Goal: Task Accomplishment & Management: Complete application form

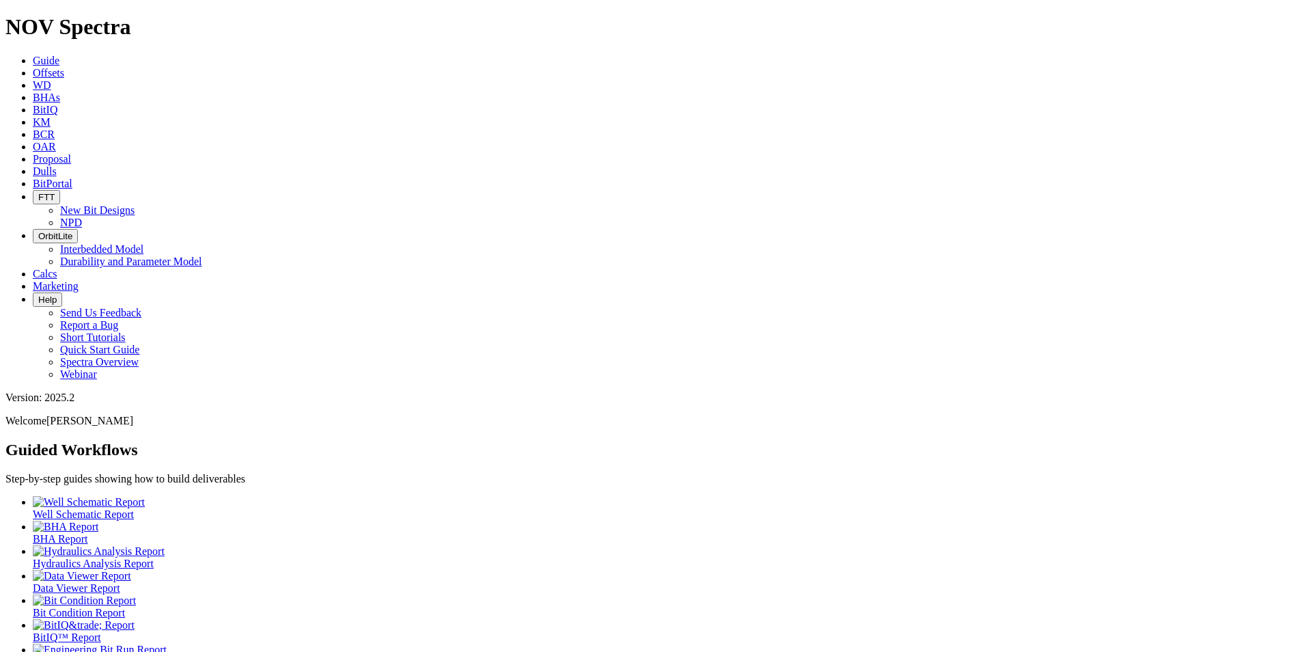
click at [71, 153] on span "Proposal" at bounding box center [52, 159] width 38 height 12
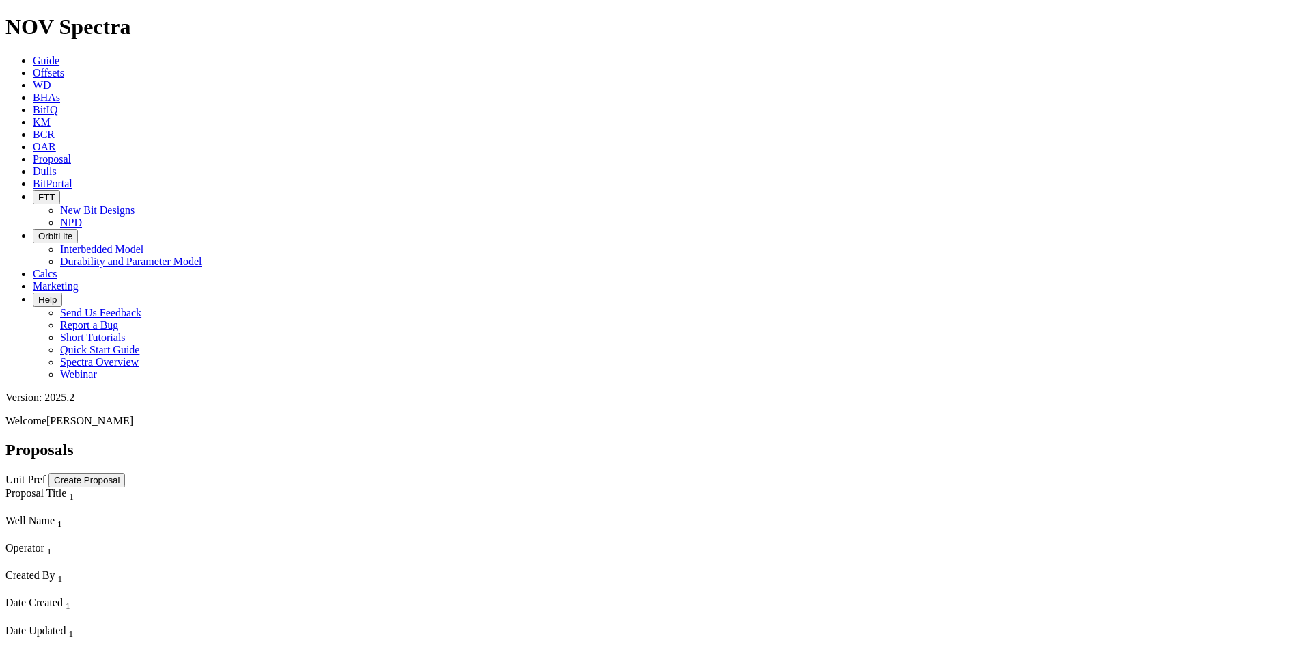
select select "field"
select select "location"
select select "province"
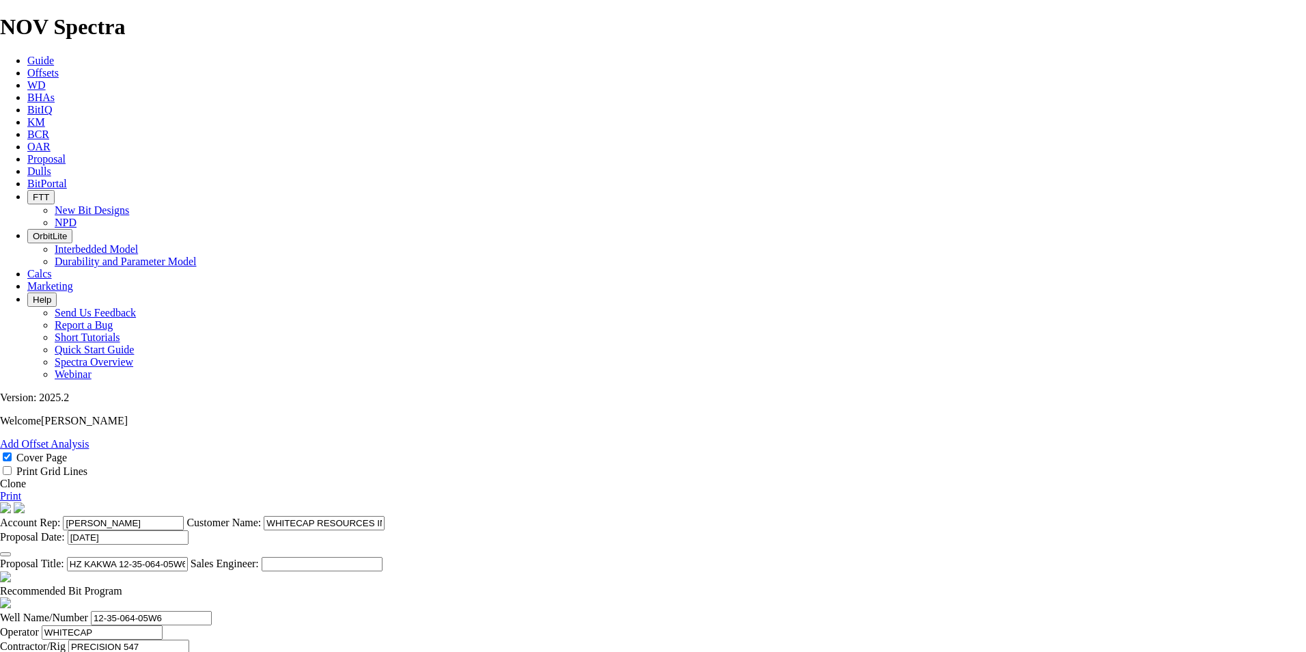
drag, startPoint x: 1270, startPoint y: 117, endPoint x: 1205, endPoint y: 140, distance: 68.7
click at [26, 477] on link "Clone" at bounding box center [13, 483] width 26 height 12
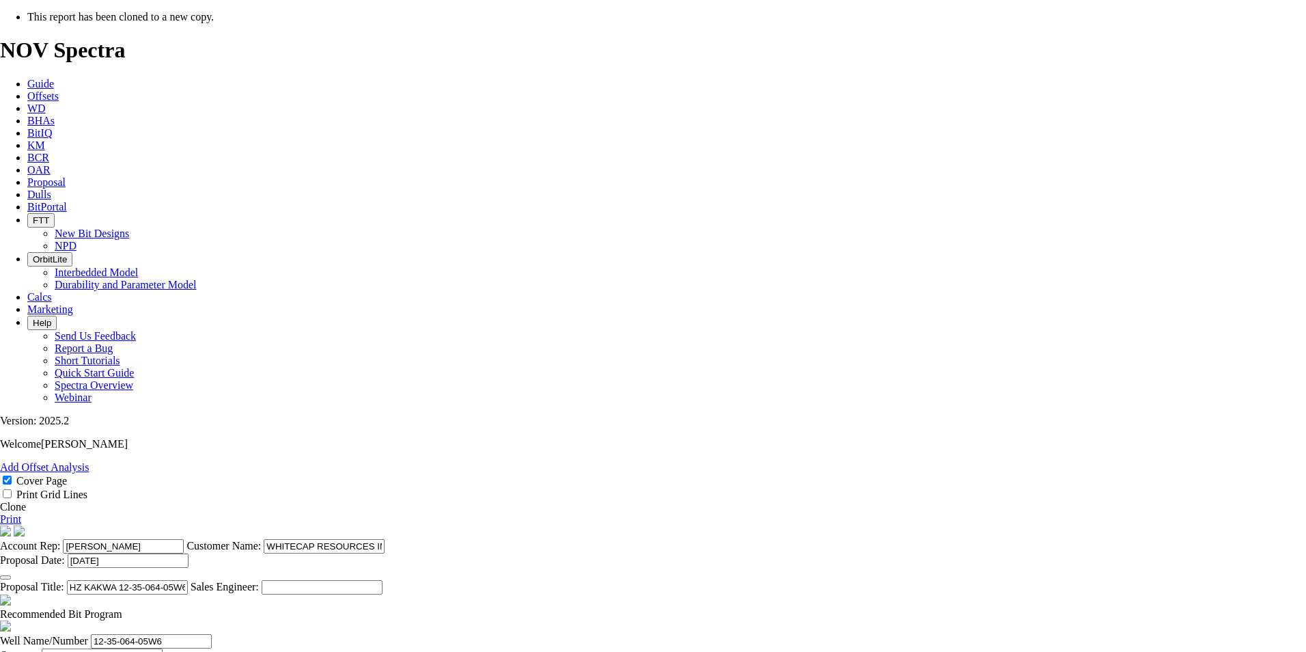
select select "field"
select select "location"
select select "province"
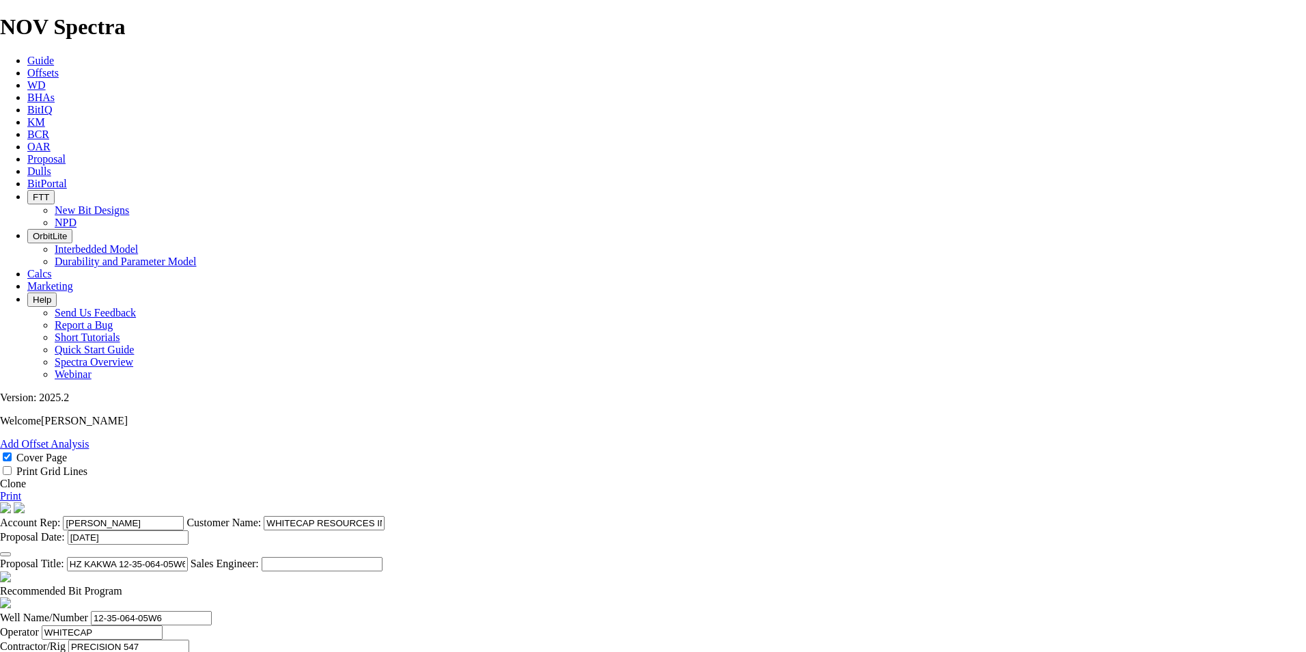
drag, startPoint x: 729, startPoint y: 522, endPoint x: 620, endPoint y: 521, distance: 108.6
click at [188, 557] on input "HZ KAKWA 12-35-064-05W6 (3 [PERSON_NAME])" at bounding box center [127, 564] width 121 height 14
drag, startPoint x: 708, startPoint y: 365, endPoint x: 641, endPoint y: 366, distance: 67.6
click at [188, 557] on input "HZ KAKWA 09-36-061-03W6" at bounding box center [127, 564] width 121 height 14
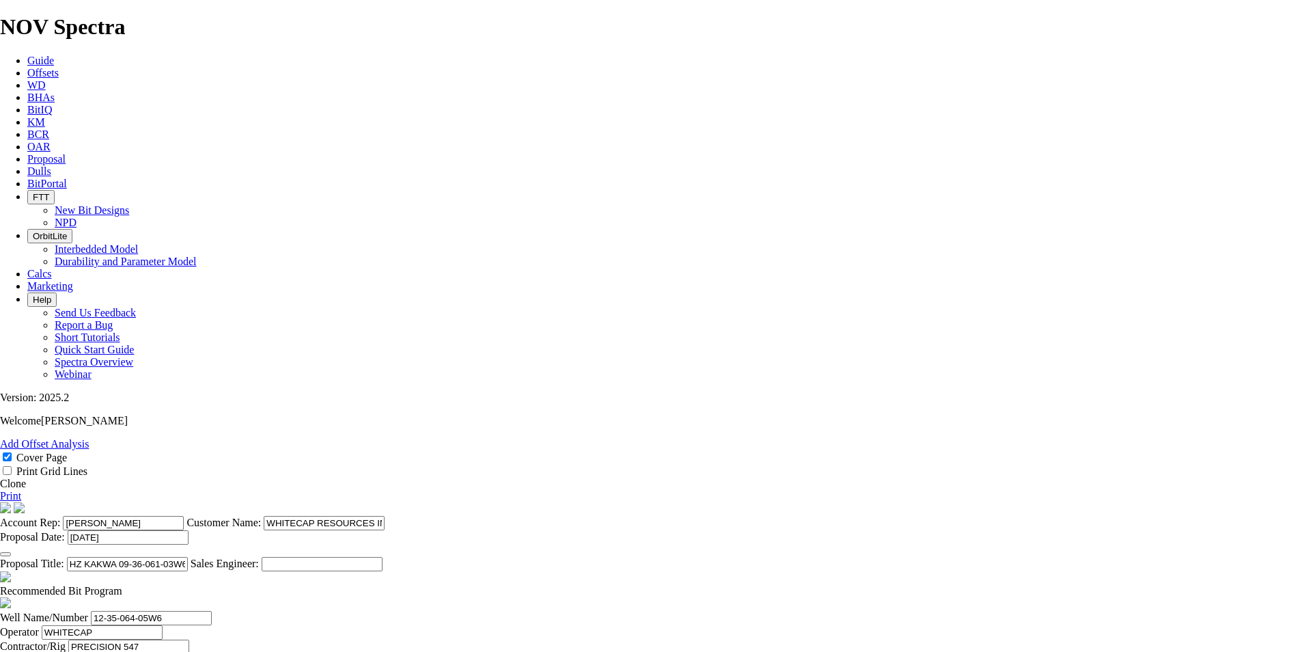
type input "HZ KAKWA 09-36-061-03W6"
drag, startPoint x: 393, startPoint y: 561, endPoint x: 251, endPoint y: 547, distance: 142.8
paste input "09-36-061-03"
type input "09-36-061-03W6"
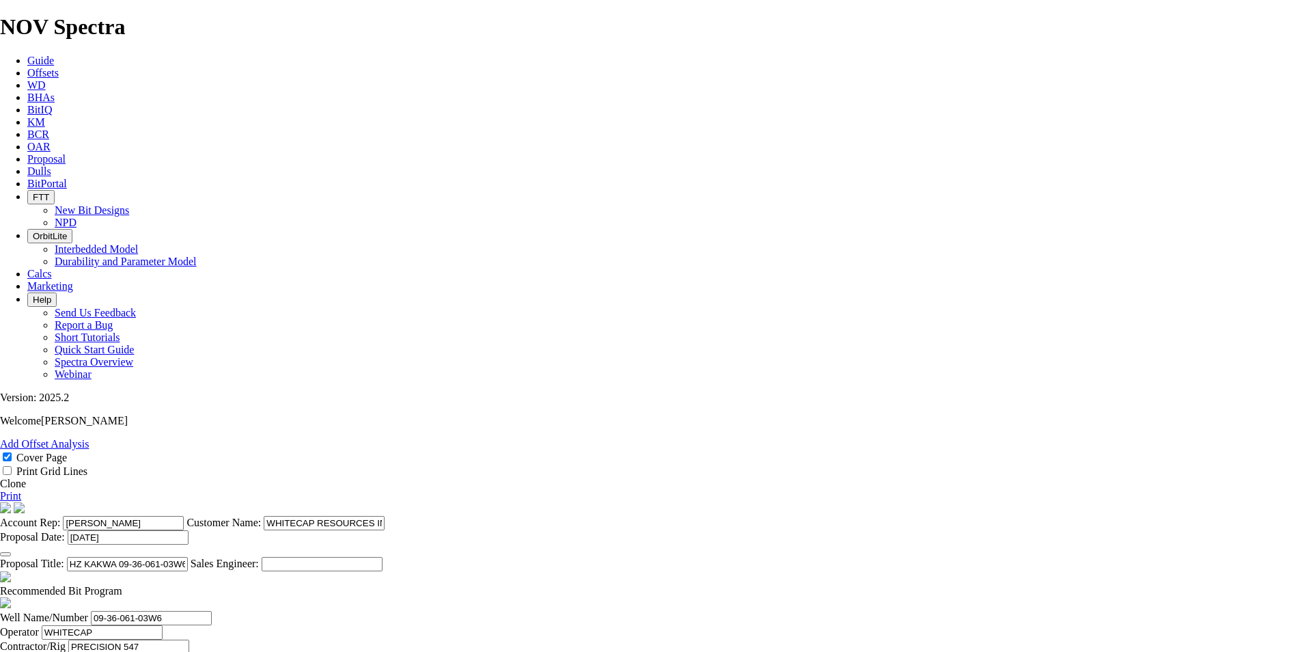
click at [189, 639] on input "PRECISION 547" at bounding box center [128, 646] width 121 height 14
type input "PRECISION 548"
type input "10-24-061-03W6"
click at [5, 554] on icon "button" at bounding box center [5, 554] width 0 height 0
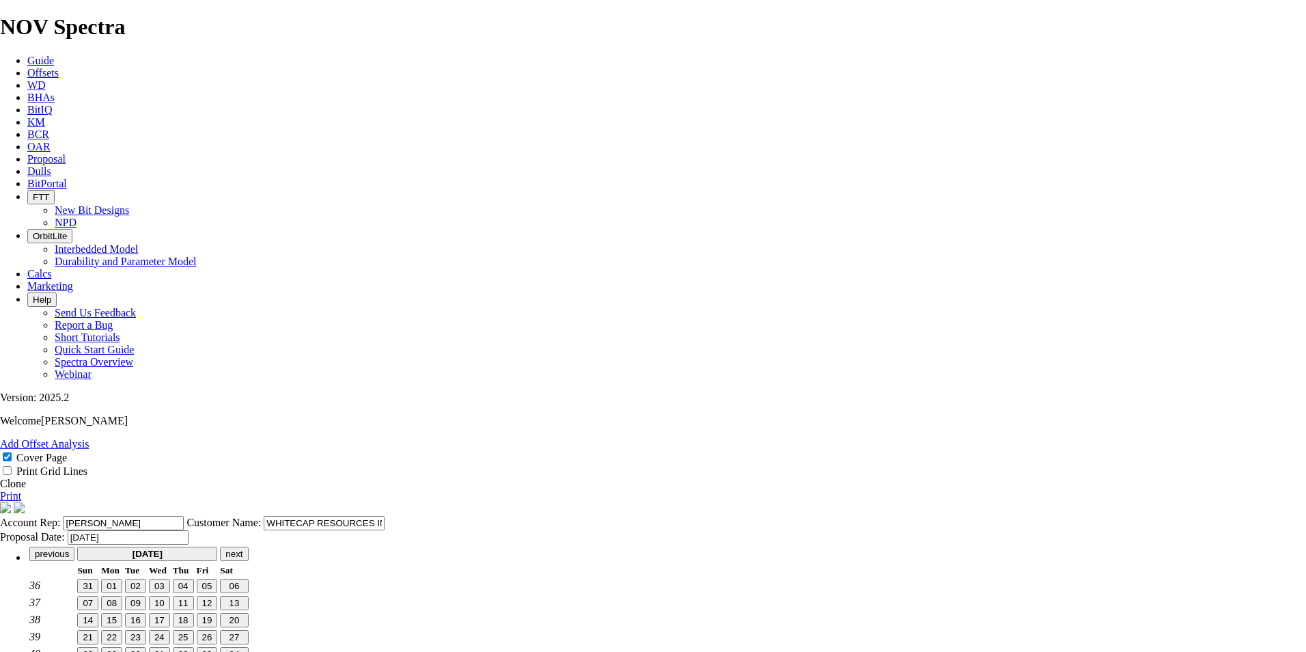
scroll to position [0, 0]
type input "[DATE]"
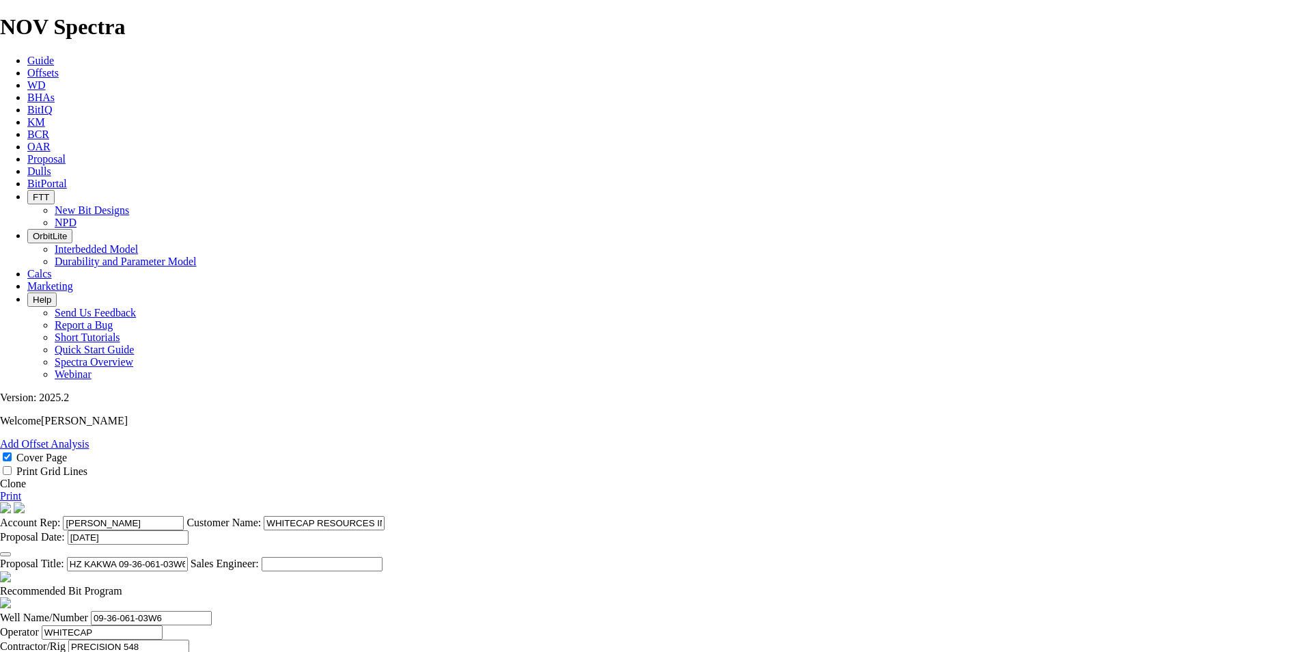
scroll to position [307, 0]
type input "[DATE]"
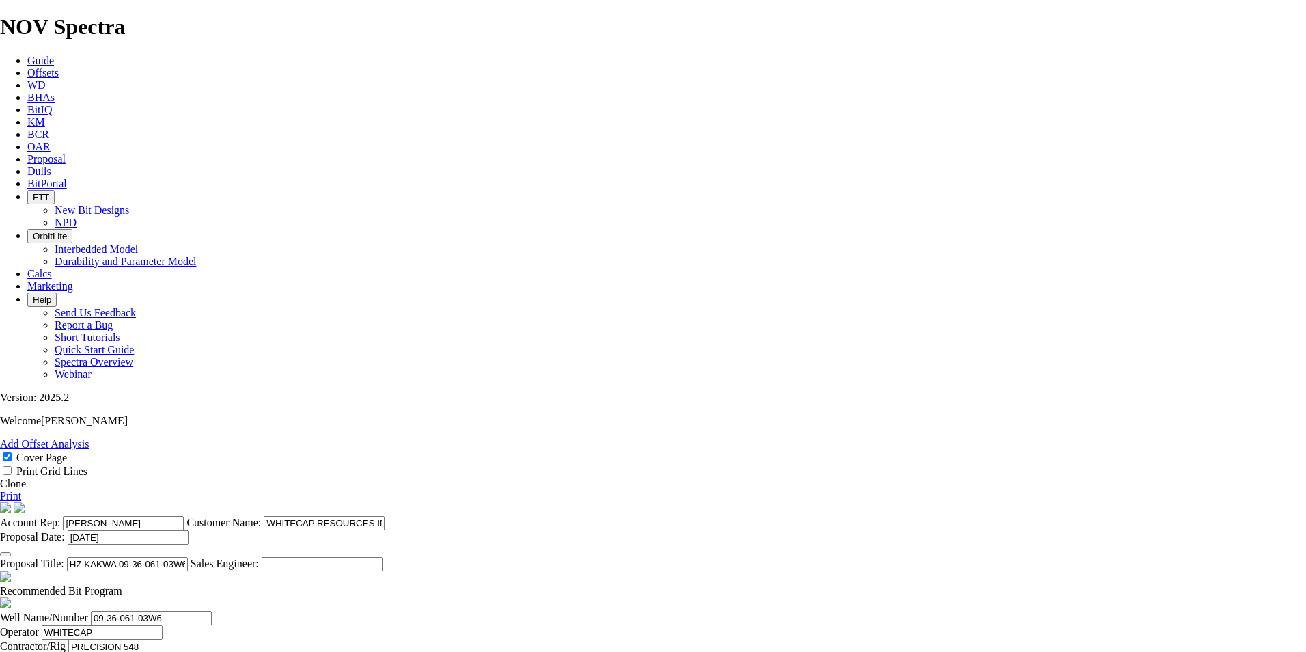
click at [122, 585] on span at bounding box center [122, 591] width 0 height 12
checkbox input "false"
drag, startPoint x: 220, startPoint y: 503, endPoint x: 238, endPoint y: 501, distance: 17.9
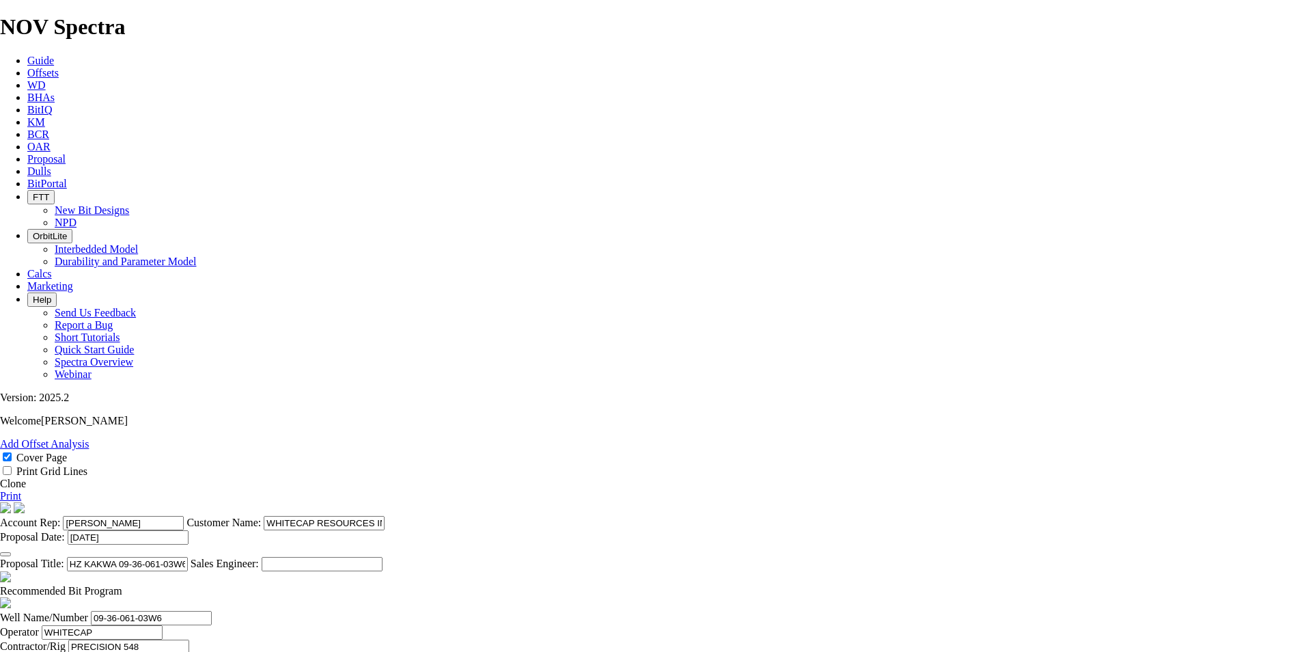
drag, startPoint x: 513, startPoint y: 476, endPoint x: 453, endPoint y: 477, distance: 60.1
type input "NO BID"
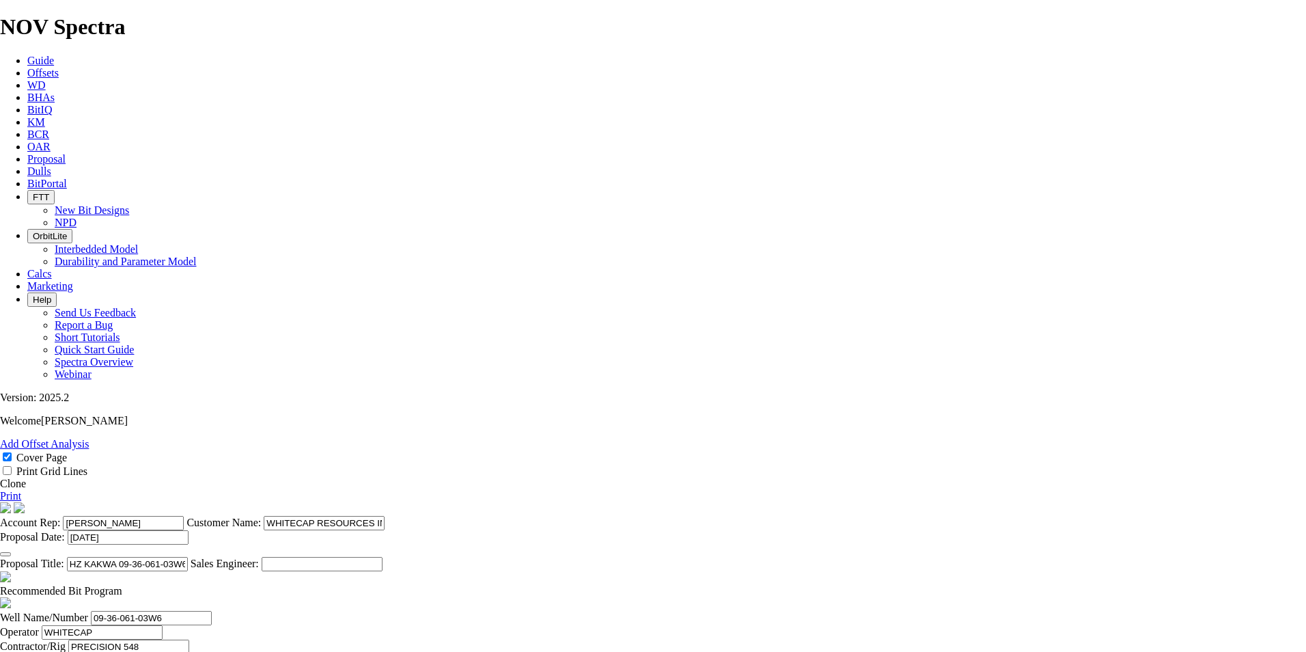
drag, startPoint x: 576, startPoint y: 516, endPoint x: 533, endPoint y: 516, distance: 43.7
type input "3322"
type input "25"
type input "2692"
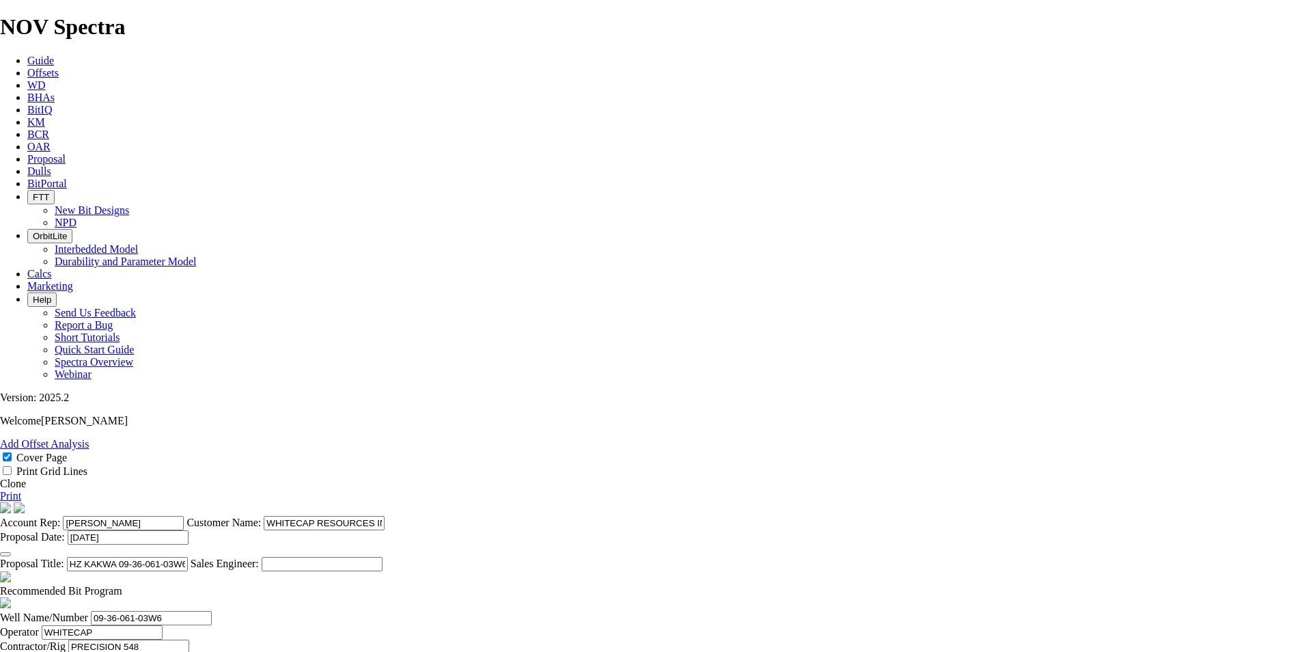
type input "107.68"
drag, startPoint x: 363, startPoint y: 554, endPoint x: 329, endPoint y: 550, distance: 34.3
type input "3"
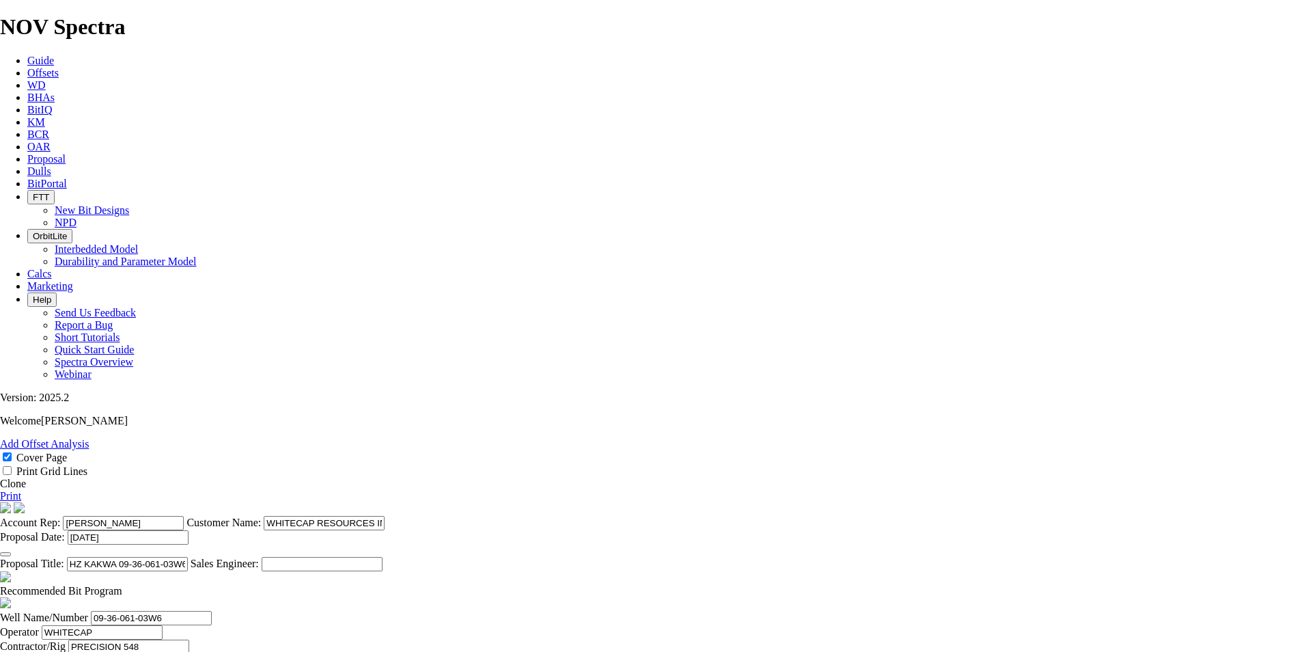
type input "TK73-J1"
drag, startPoint x: 576, startPoint y: 554, endPoint x: 533, endPoint y: 552, distance: 43.1
type input "3452"
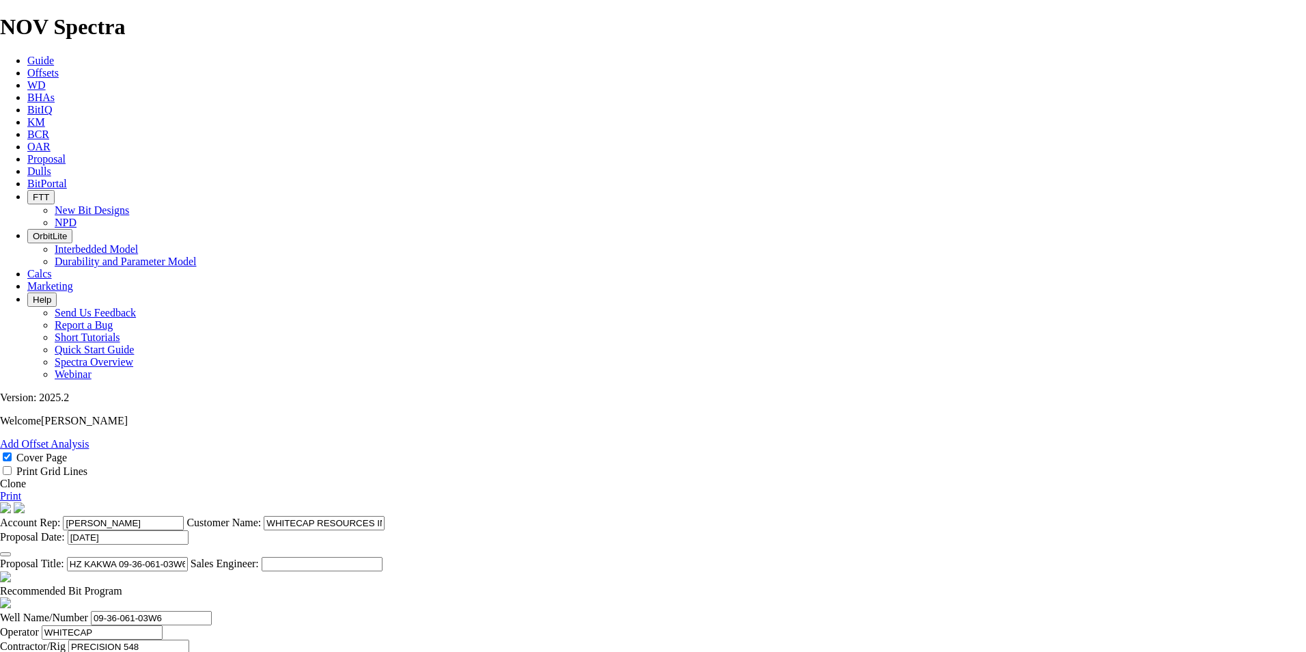
type input "TKE63-AF2"
drag, startPoint x: 578, startPoint y: 580, endPoint x: 540, endPoint y: 583, distance: 39.0
type input "4500"
drag, startPoint x: 585, startPoint y: 617, endPoint x: 533, endPoint y: 617, distance: 51.9
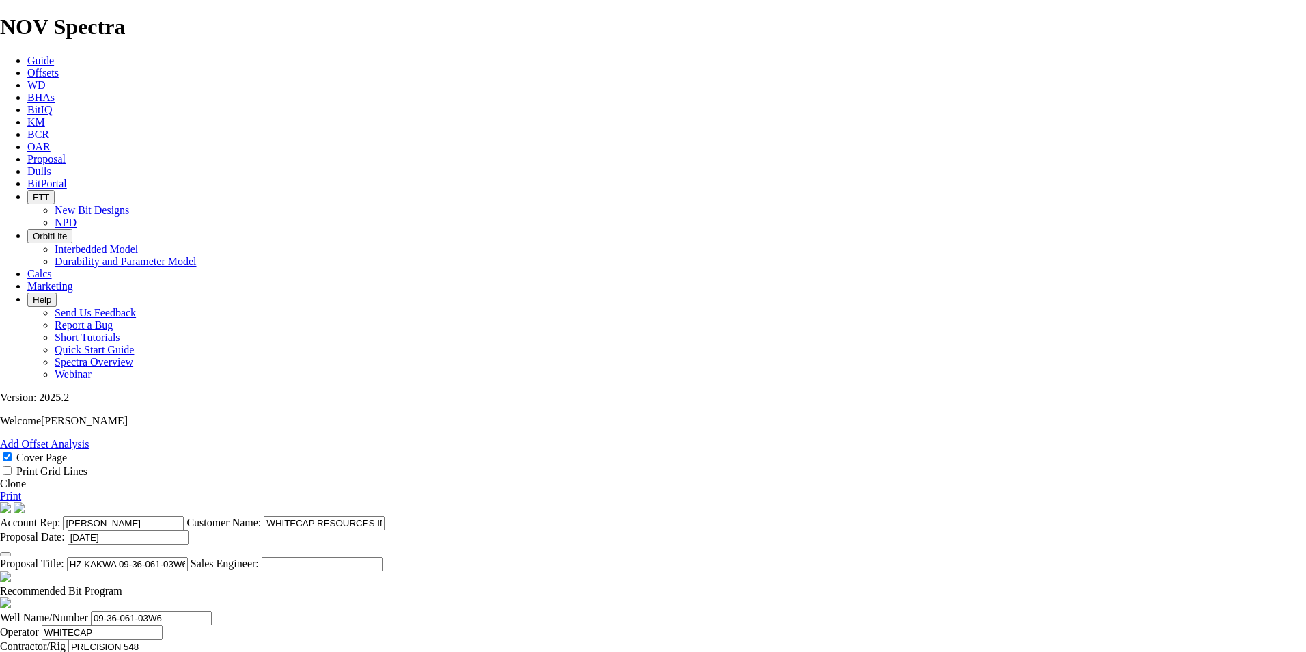
type input "6724"
drag, startPoint x: 651, startPoint y: 585, endPoint x: 595, endPoint y: 583, distance: 56.0
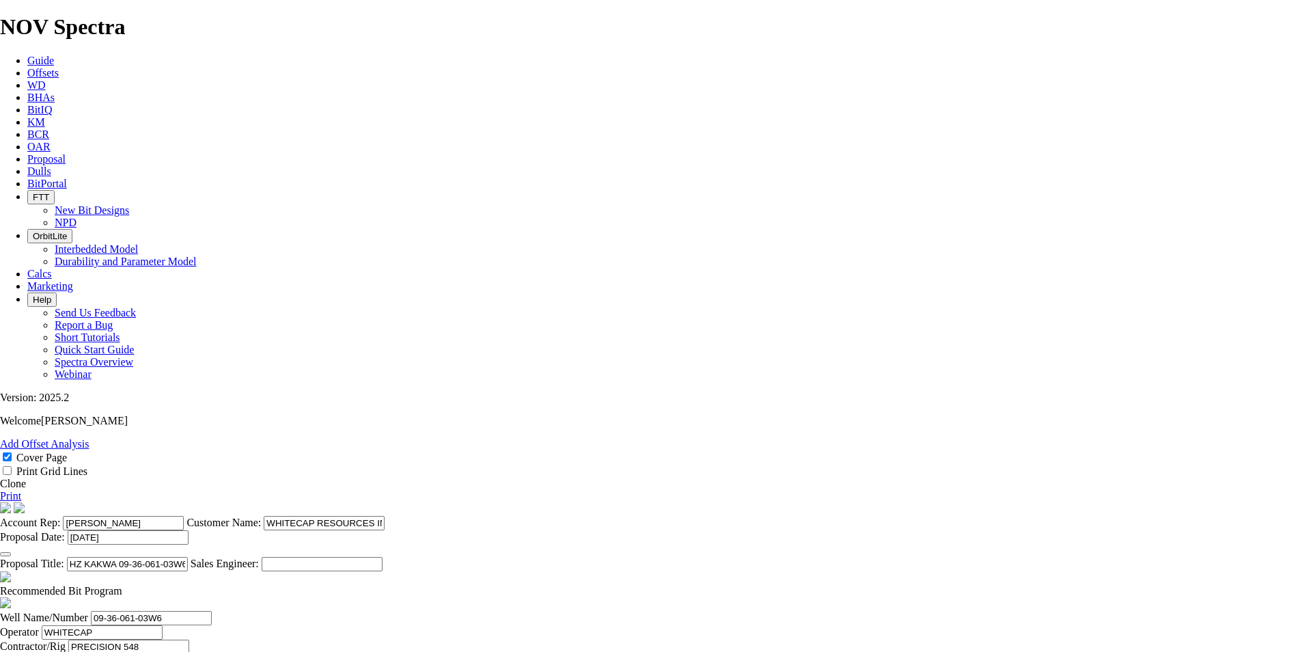
type input "15"
type input "130"
drag, startPoint x: 688, startPoint y: 548, endPoint x: 912, endPoint y: 550, distance: 224.0
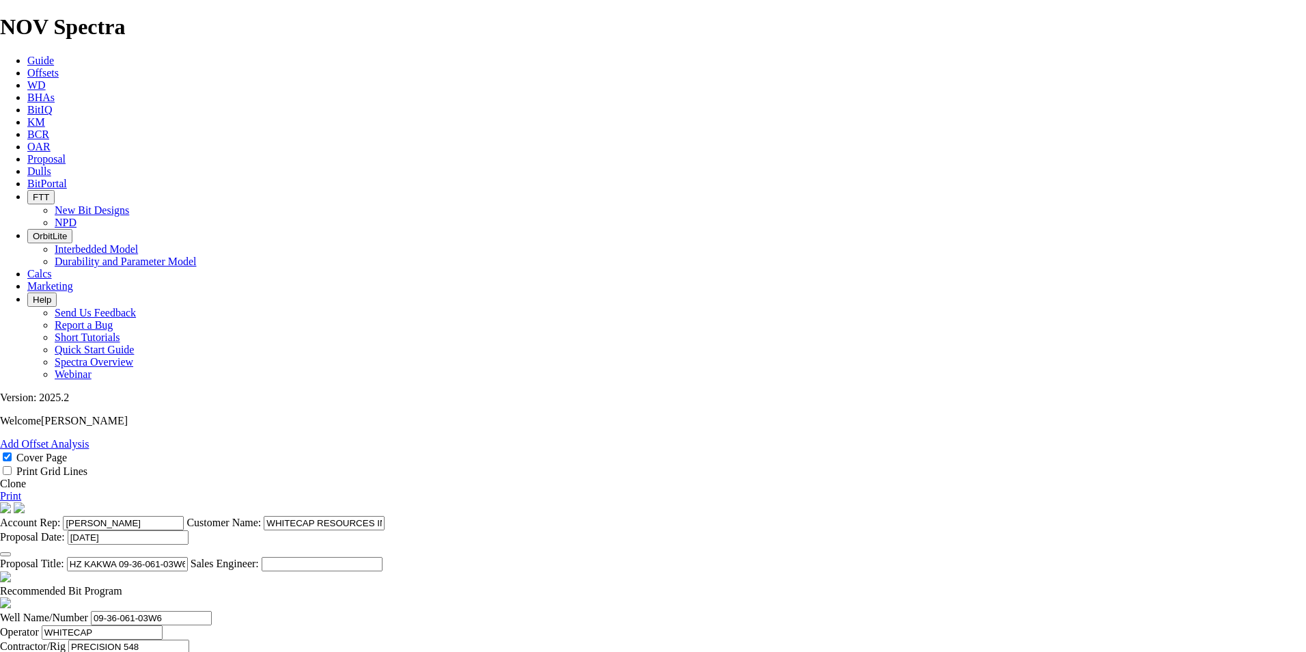
type input "8.667"
type input "20"
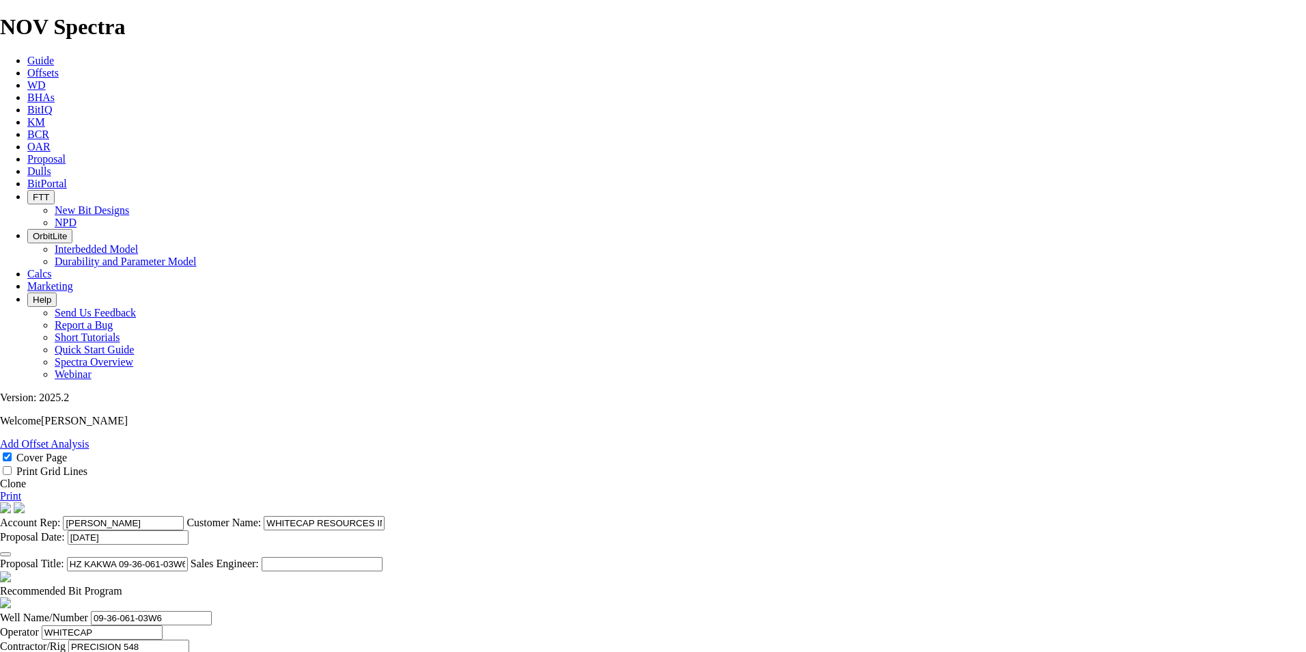
type input "1048"
type input "52.4"
drag, startPoint x: 793, startPoint y: 621, endPoint x: 754, endPoint y: 617, distance: 39.2
type input "20"
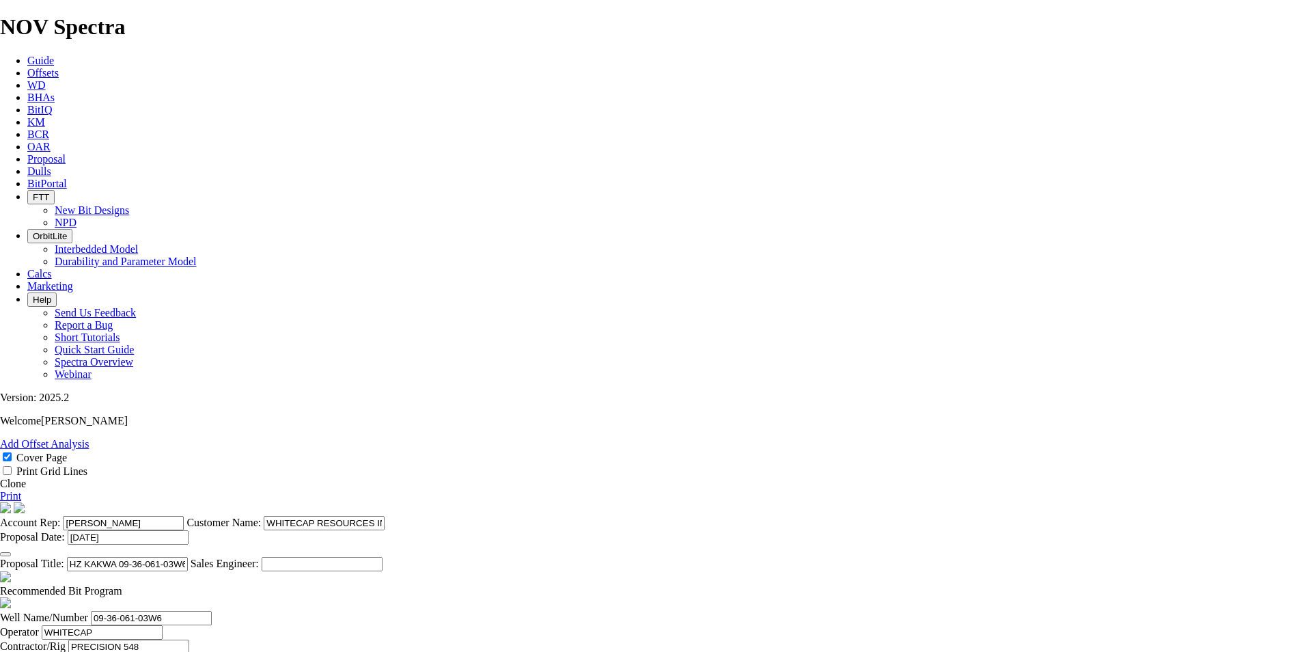
type input "2224"
type input "111.2"
drag, startPoint x: 516, startPoint y: 498, endPoint x: 497, endPoint y: 502, distance: 19.6
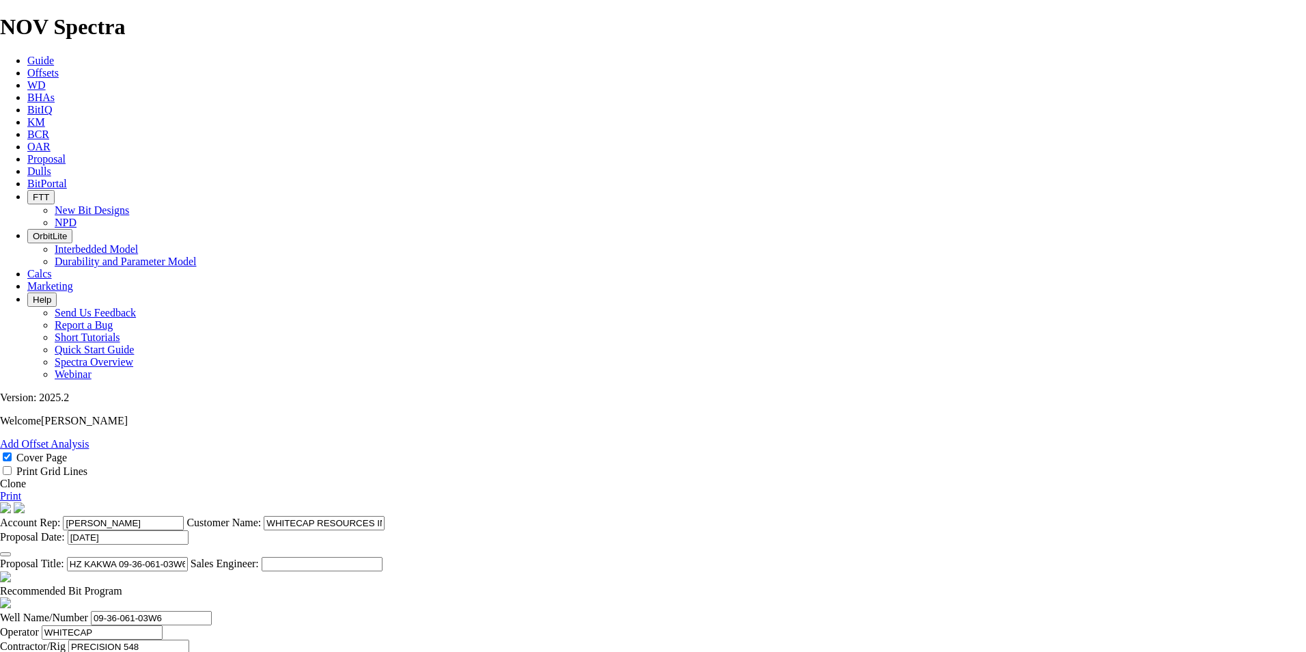
type input "TKE63-U1"
drag, startPoint x: 673, startPoint y: 563, endPoint x: 225, endPoint y: 557, distance: 448.0
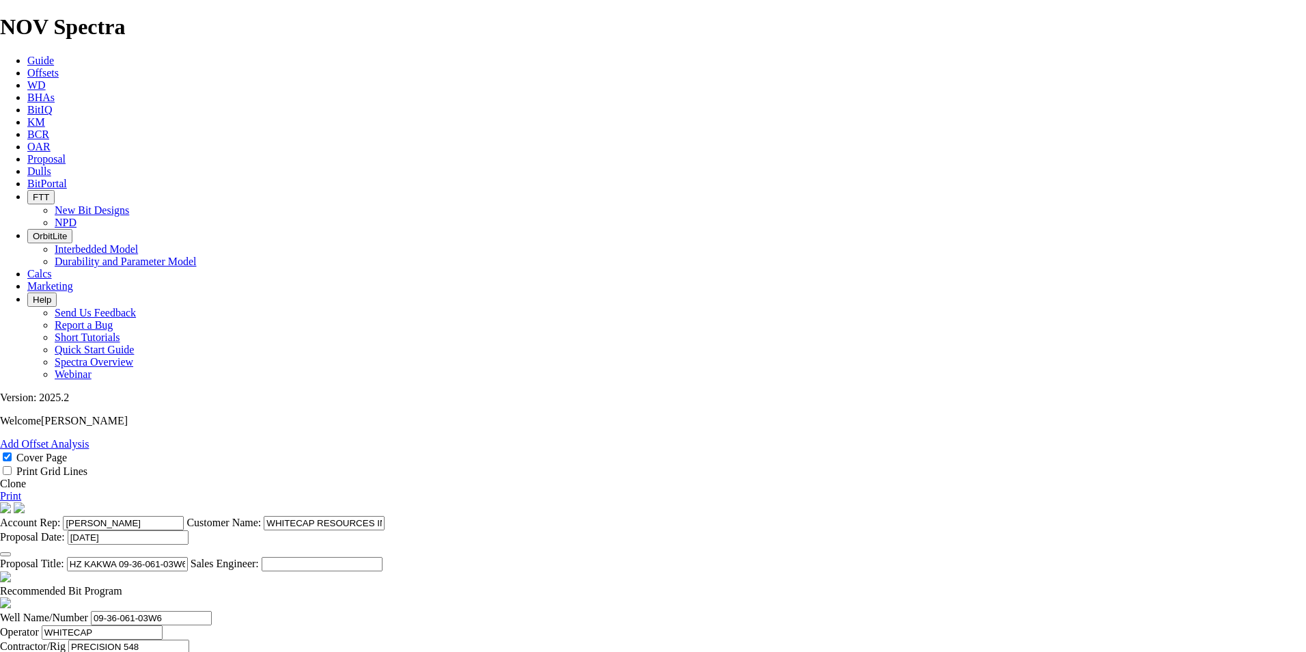
scroll to position [427, 0]
drag, startPoint x: 842, startPoint y: 383, endPoint x: 891, endPoint y: 383, distance: 48.5
drag, startPoint x: 374, startPoint y: 479, endPoint x: 320, endPoint y: 484, distance: 53.5
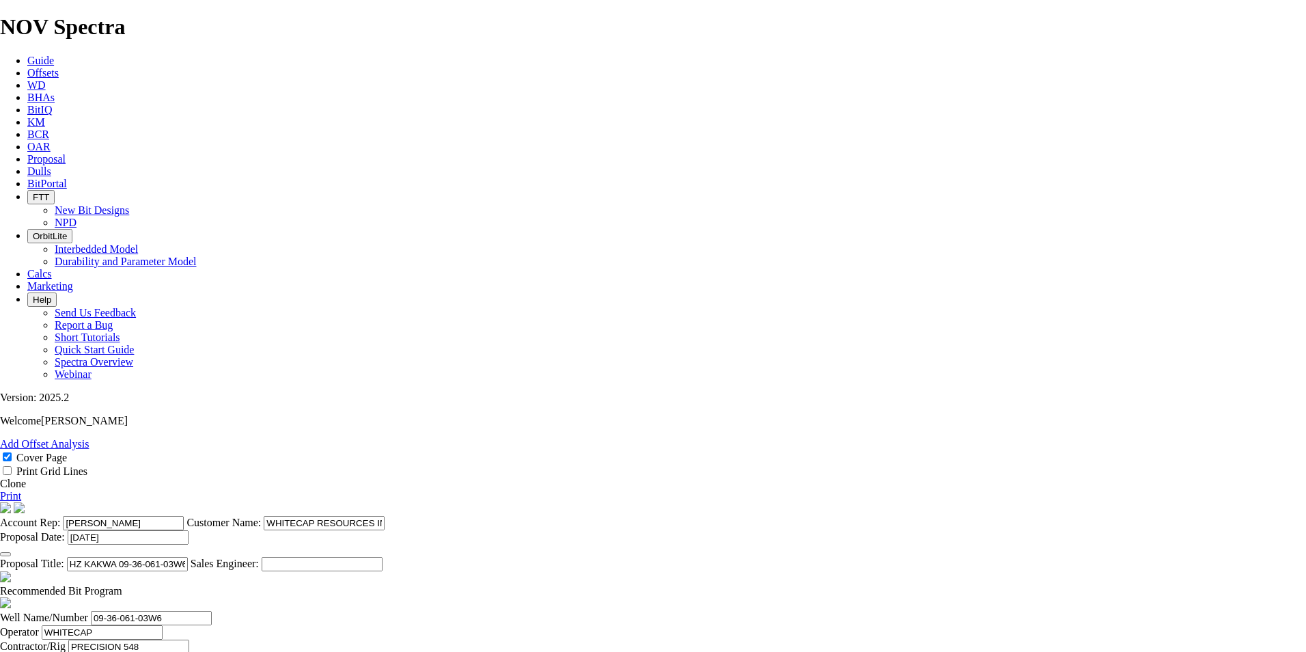
type input "4"
drag, startPoint x: 359, startPoint y: 515, endPoint x: 333, endPoint y: 519, distance: 26.9
type input "5"
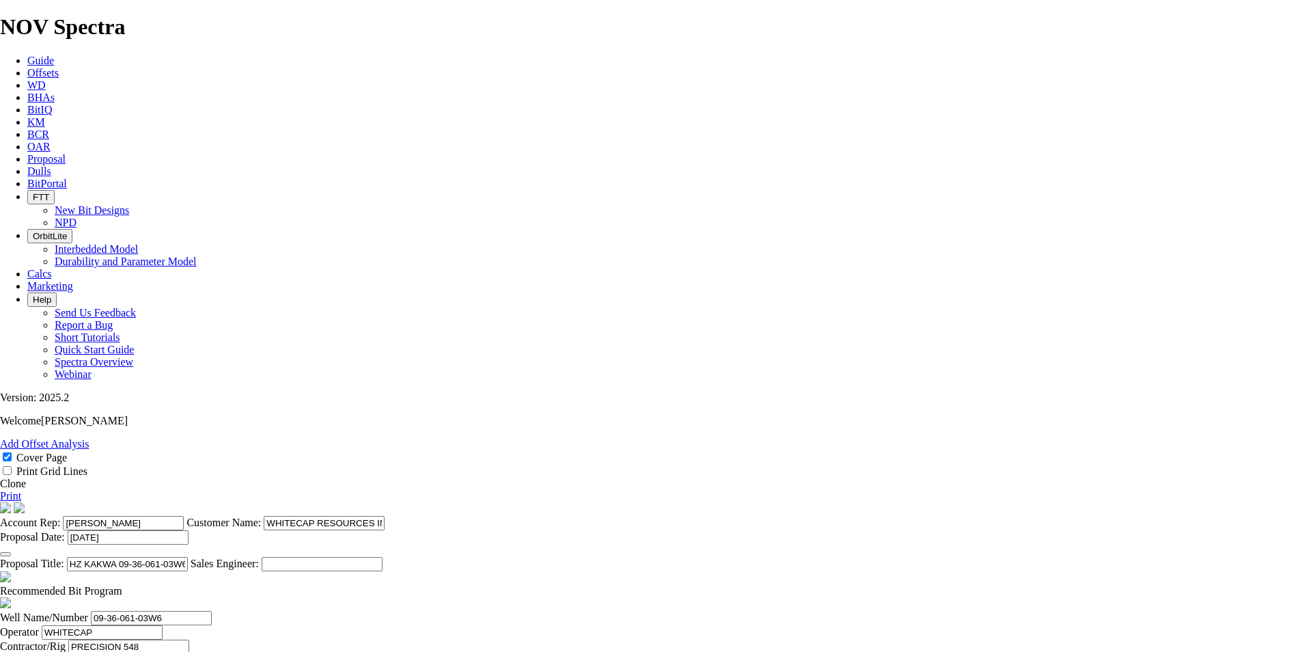
type input "TK73-L1"
click at [21, 490] on link "Print" at bounding box center [10, 496] width 21 height 12
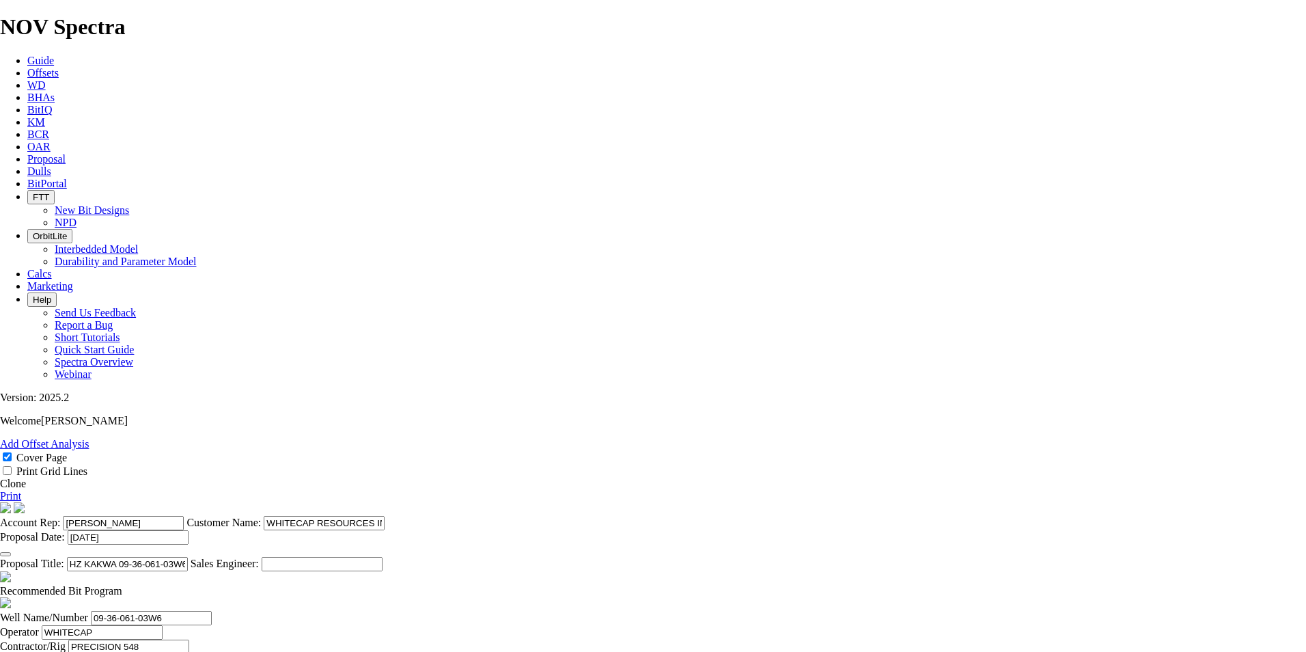
type input "5422"
type input "[PERSON_NAME]"
type input "[PHONE_NUMBER]"
click at [21, 490] on link "Print" at bounding box center [10, 496] width 21 height 12
click at [66, 153] on span "Proposal" at bounding box center [46, 159] width 38 height 12
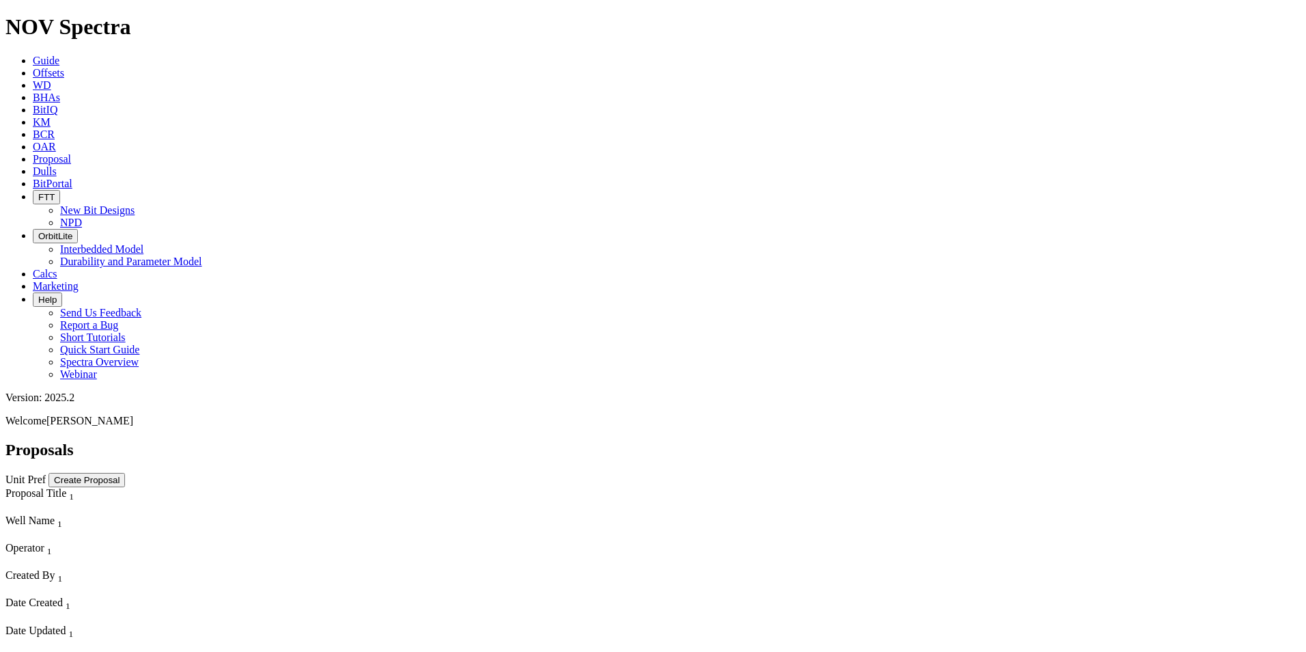
click at [125, 473] on button "Create Proposal" at bounding box center [86, 480] width 76 height 14
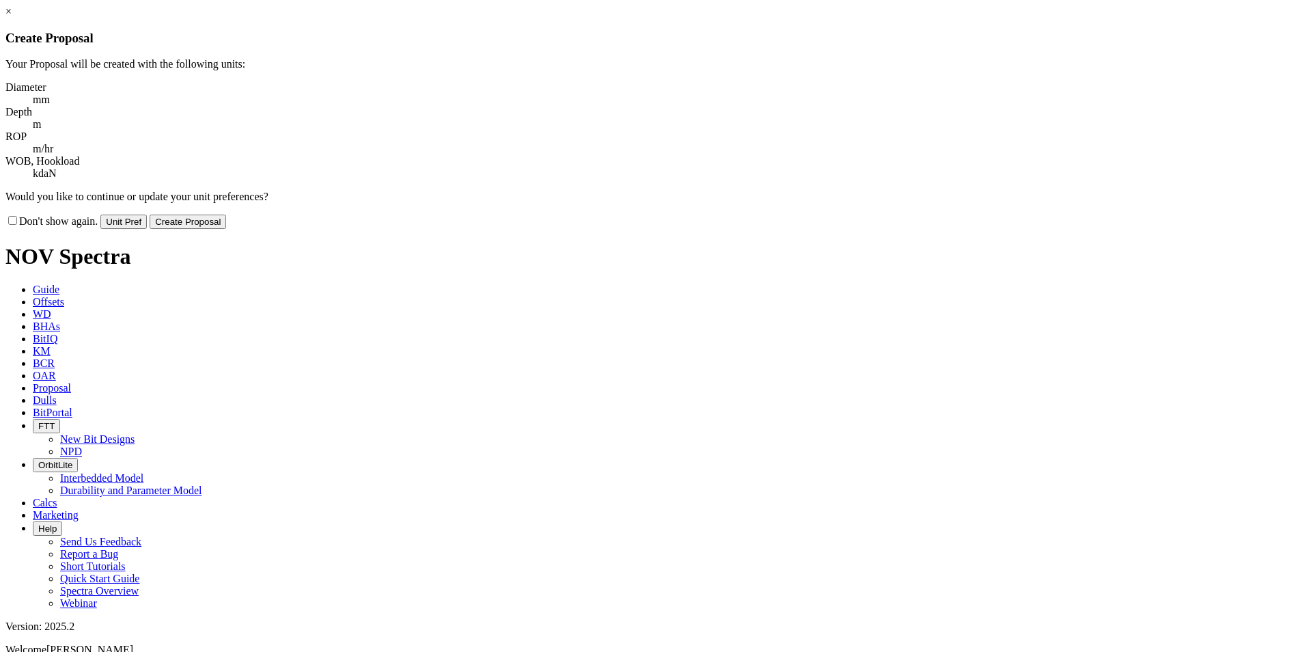
click at [226, 214] on button "Create Proposal" at bounding box center [188, 221] width 76 height 14
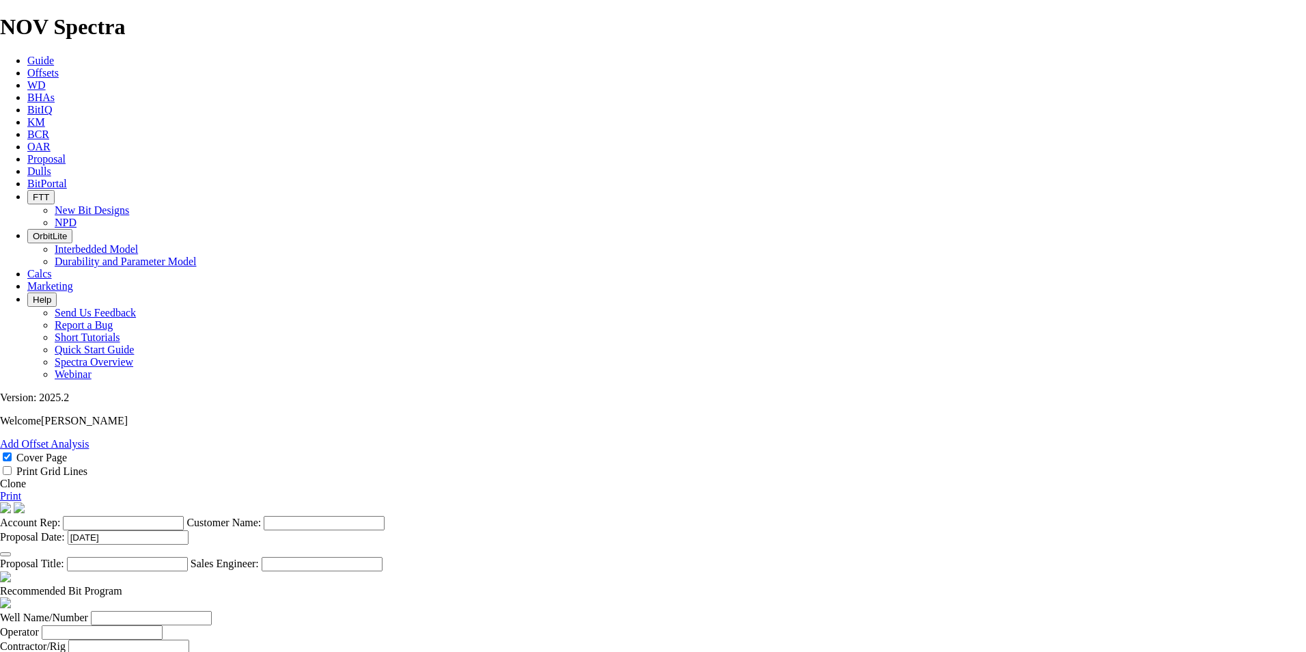
click at [184, 516] on input "Account Rep:" at bounding box center [123, 523] width 121 height 14
type input "[PERSON_NAME]"
type input "PARAMOUNT RESOURCES"
drag, startPoint x: 684, startPoint y: 353, endPoint x: 621, endPoint y: 351, distance: 62.2
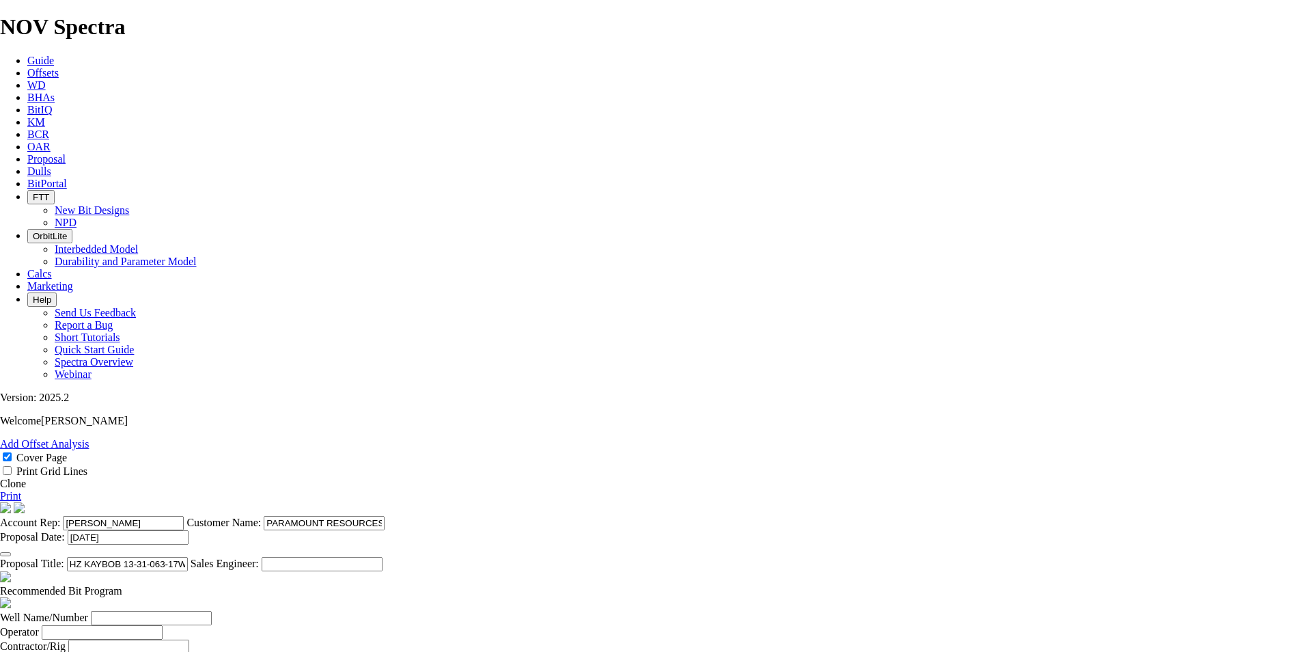
click at [188, 557] on input "HZ KAYBOB 13-31-063-17W5 (3 [PERSON_NAME])" at bounding box center [127, 564] width 121 height 14
type input "HZ KAYBOB 13-31-063-17W5 (3 [PERSON_NAME])"
click at [122, 585] on span at bounding box center [122, 591] width 0 height 12
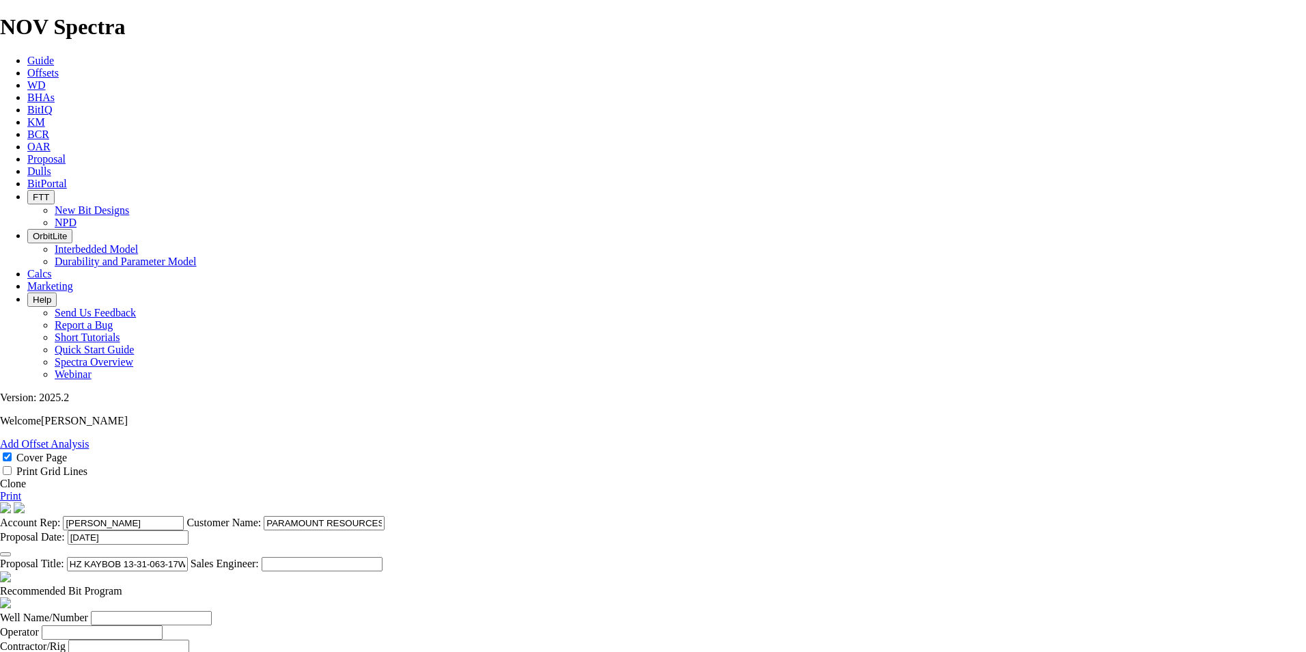
select select "string:Redline"
select select "string:CAD"
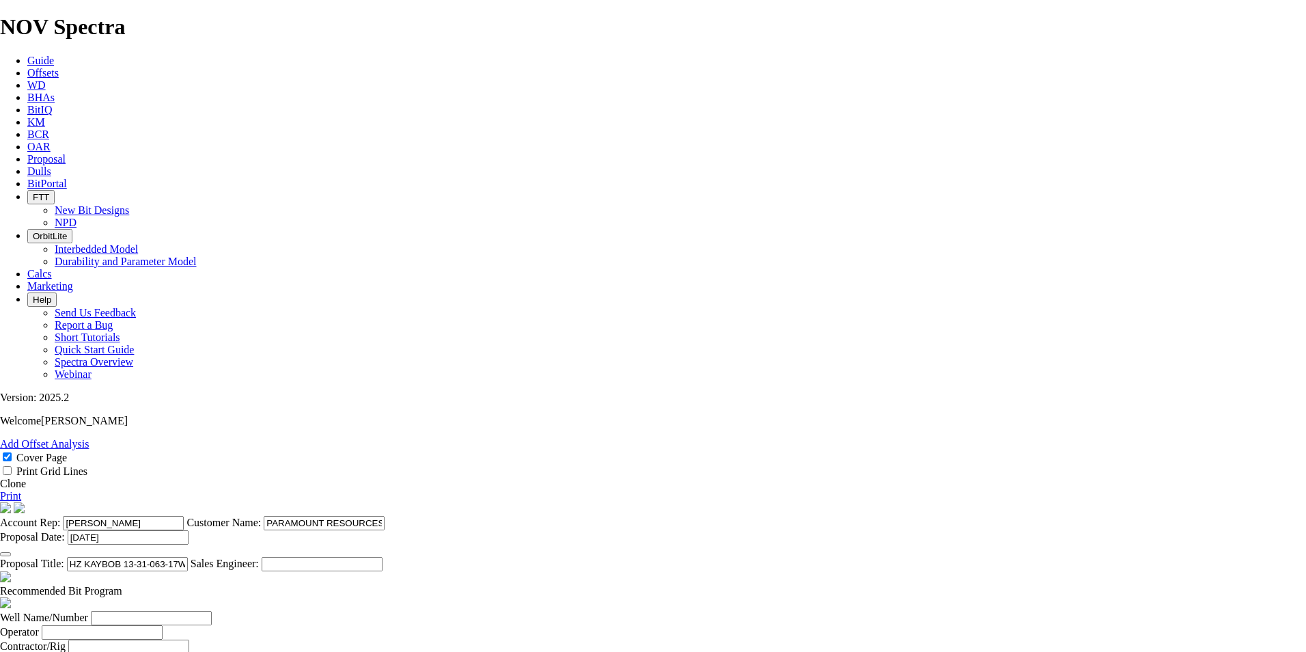
checkbox input "false"
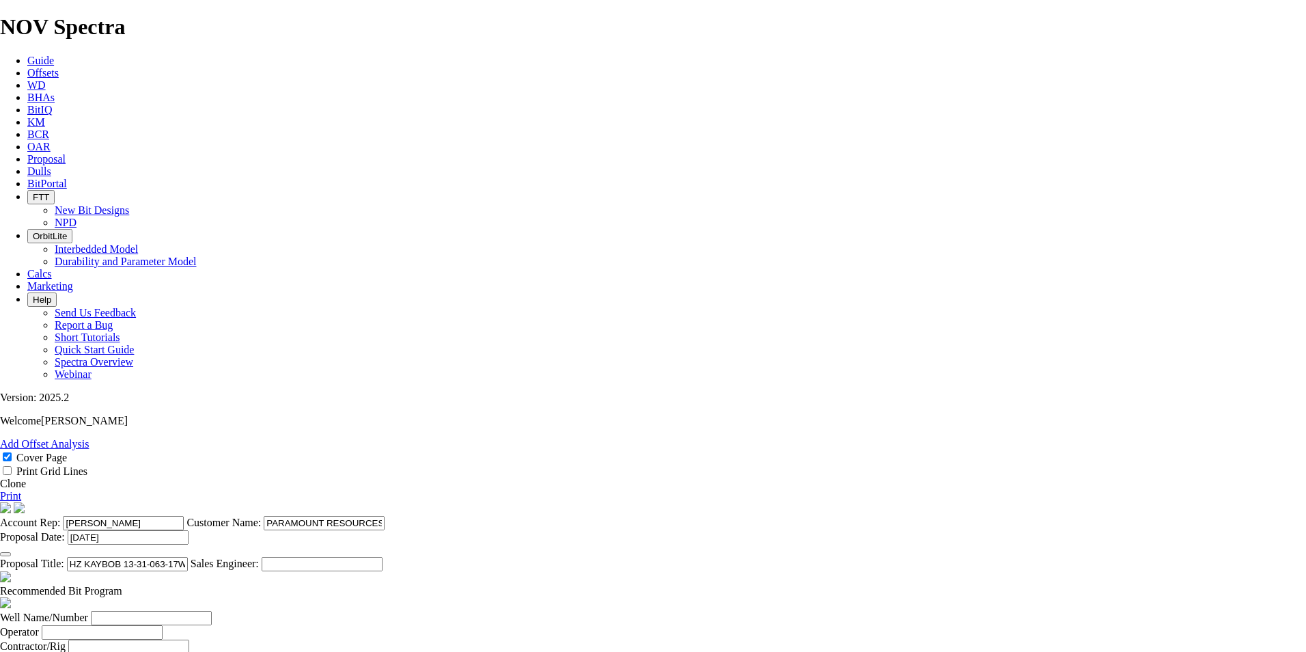
checkbox input "false"
drag, startPoint x: 702, startPoint y: 479, endPoint x: 701, endPoint y: 497, distance: 17.8
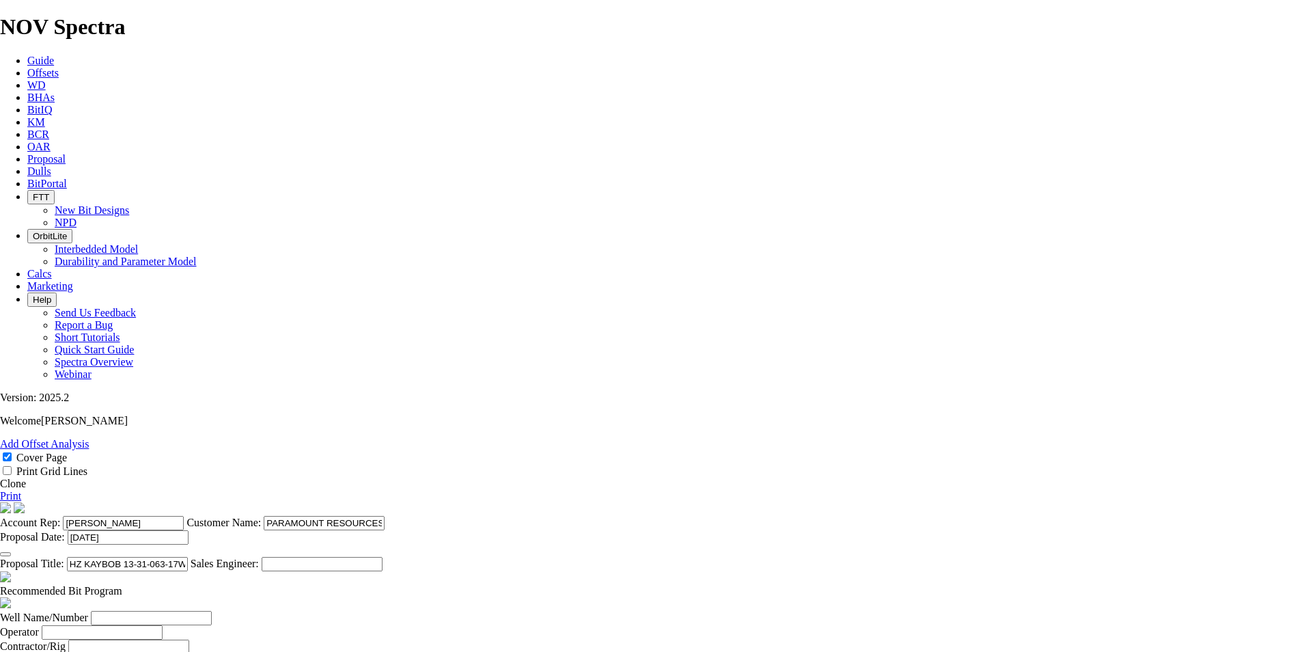
checkbox input "false"
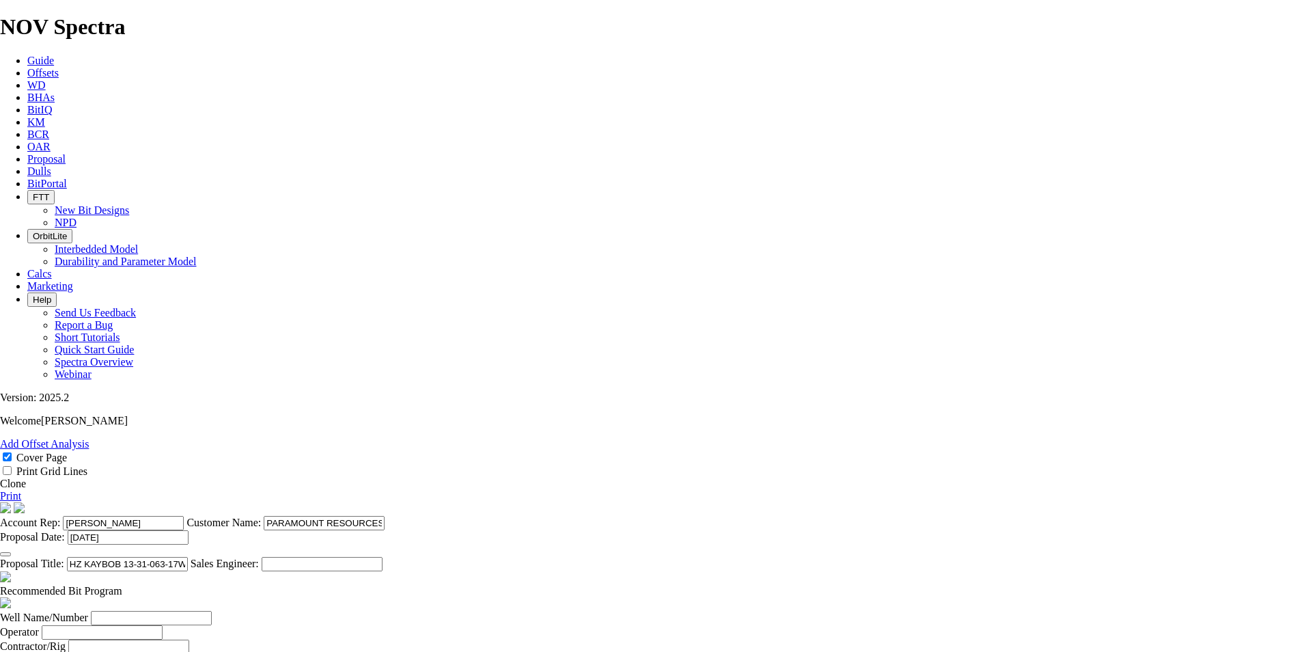
checkbox input "false"
click at [212, 611] on input "Well Name/Number" at bounding box center [151, 618] width 121 height 14
paste input "13-31-063-17W5"
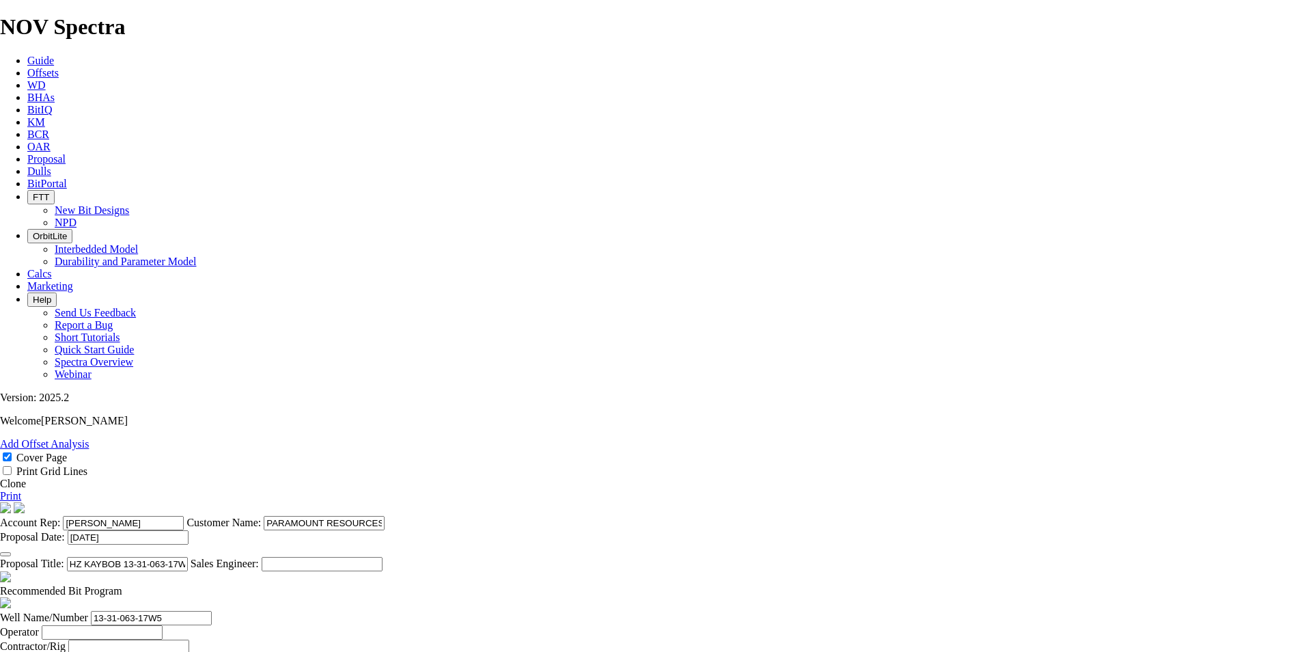
type input "13-31-063-17W5"
type input "PARAMOUNT"
type input "FOX 6"
click at [180, 651] on input "Prepared For" at bounding box center [119, 661] width 121 height 14
type input "[PERSON_NAME]"
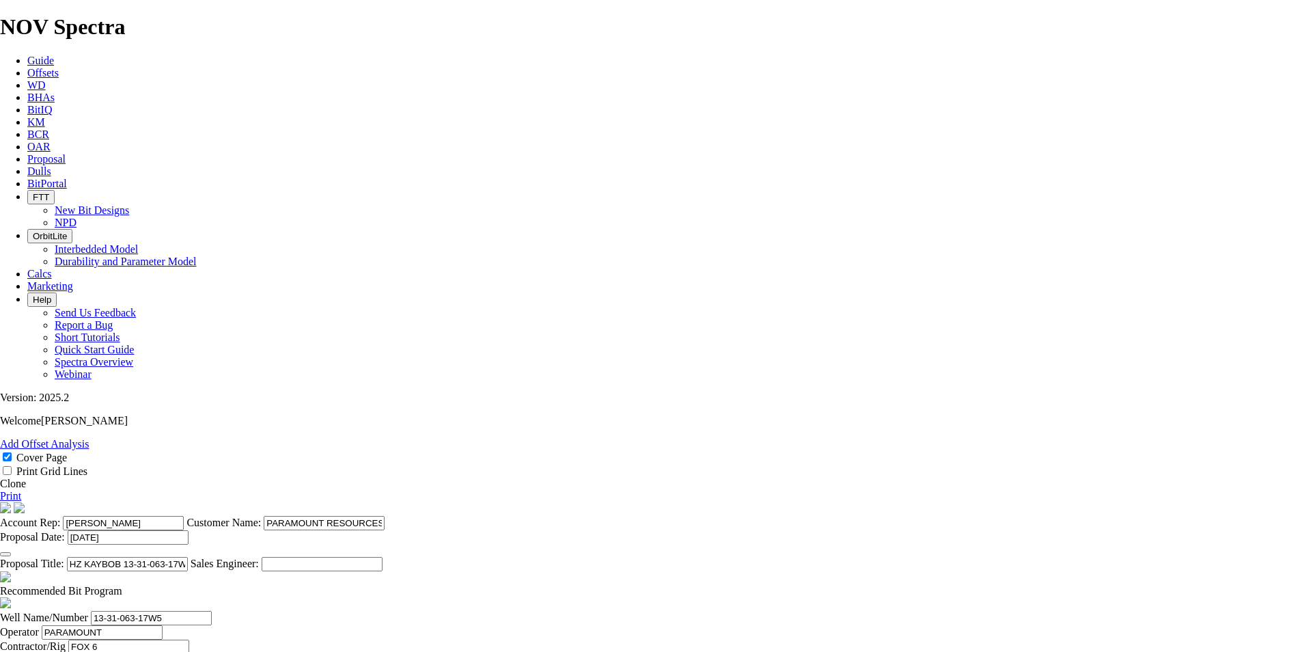
select select "field"
type input "KAYBOB"
select select "location"
type input "02-14-064-18W5"
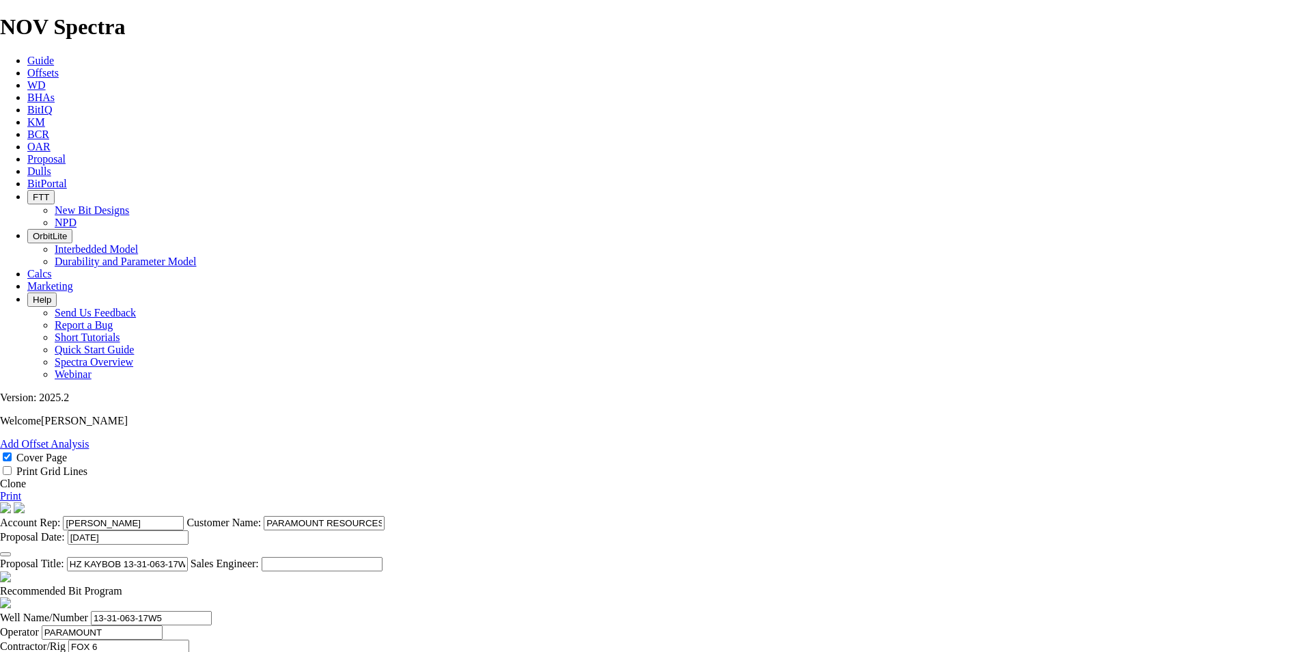
select select "province"
type input "[GEOGRAPHIC_DATA]"
type input "[PERSON_NAME]"
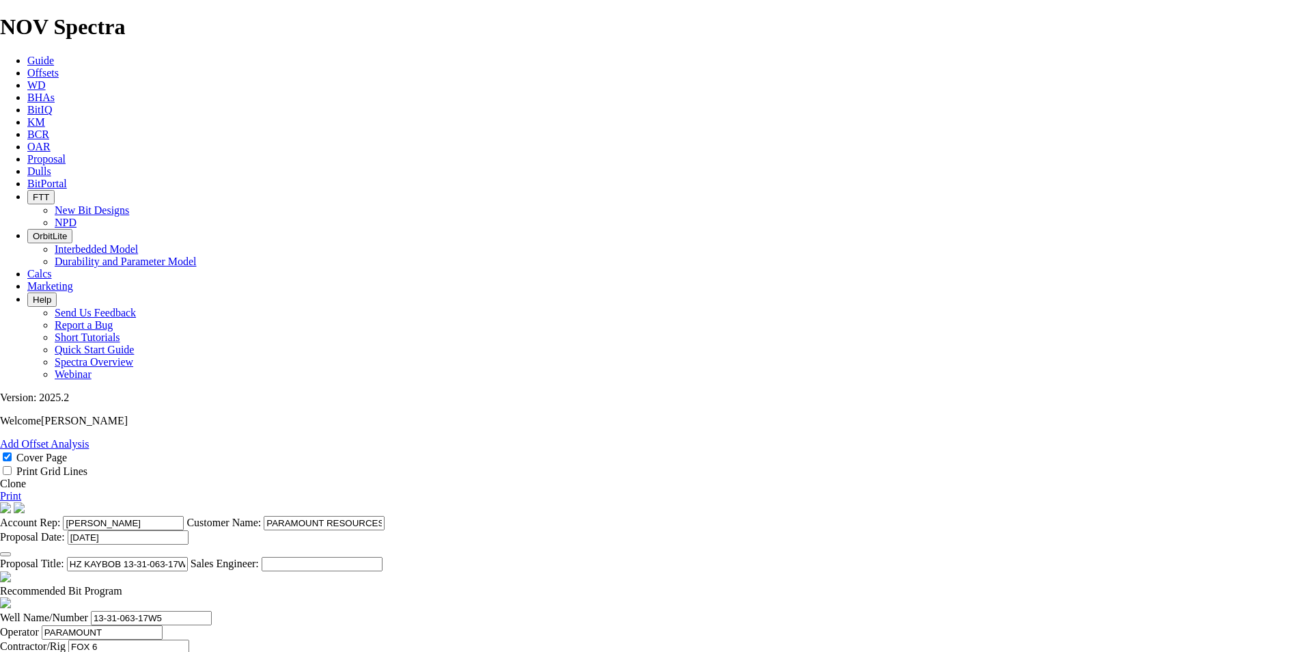
paste input "4038509107"
type input "[PHONE_NUMBER]"
type input "5416"
type input "[PERSON_NAME]"
type input "[PHONE_NUMBER]"
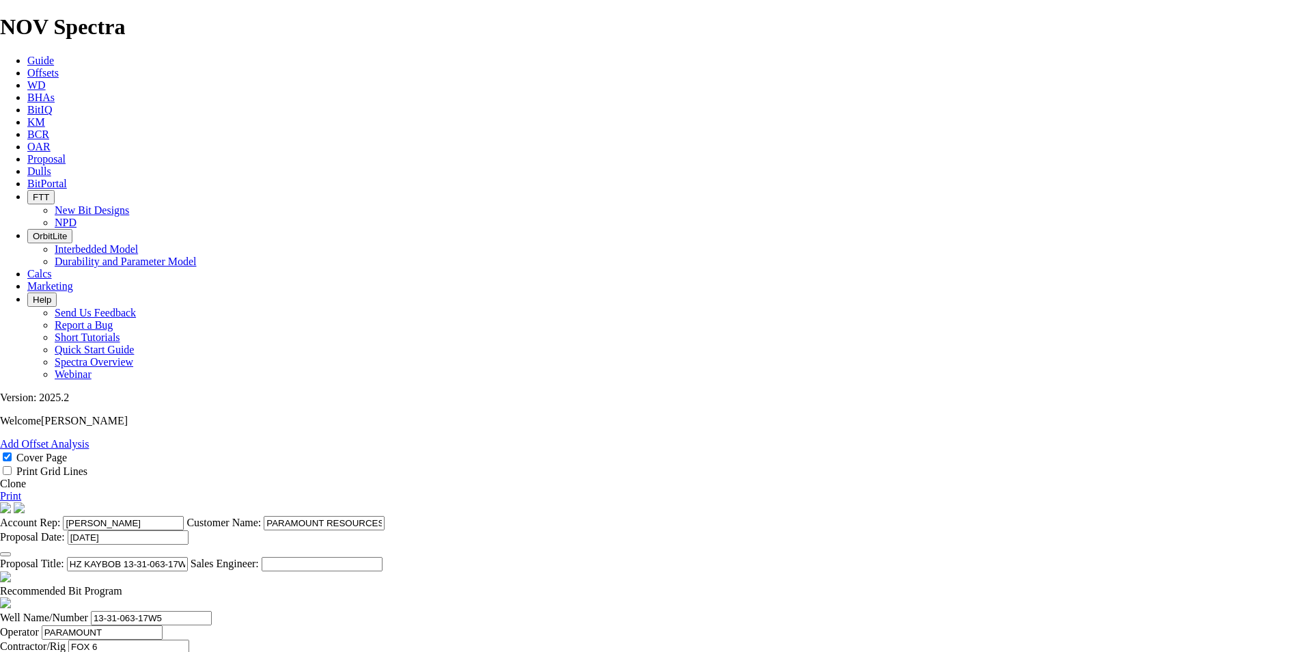
type input "[DATE]"
type input "1"
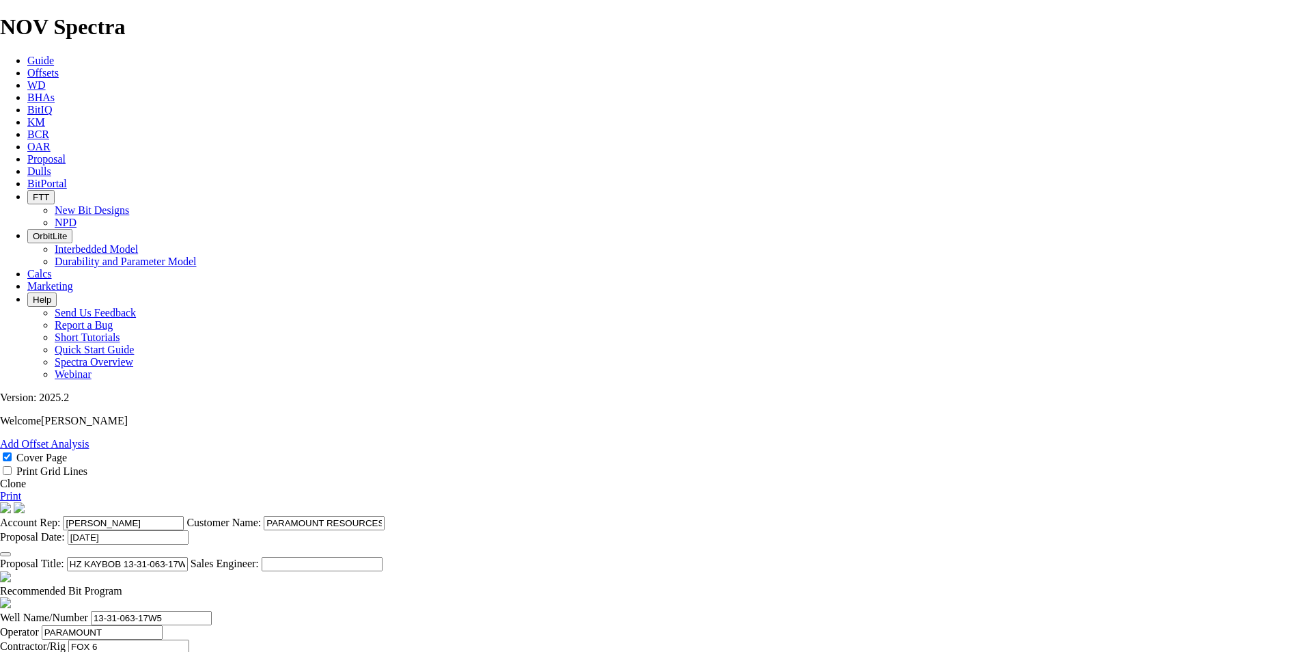
type input "311.2"
type input "TK69-G3"
type input "150"
type input "8250"
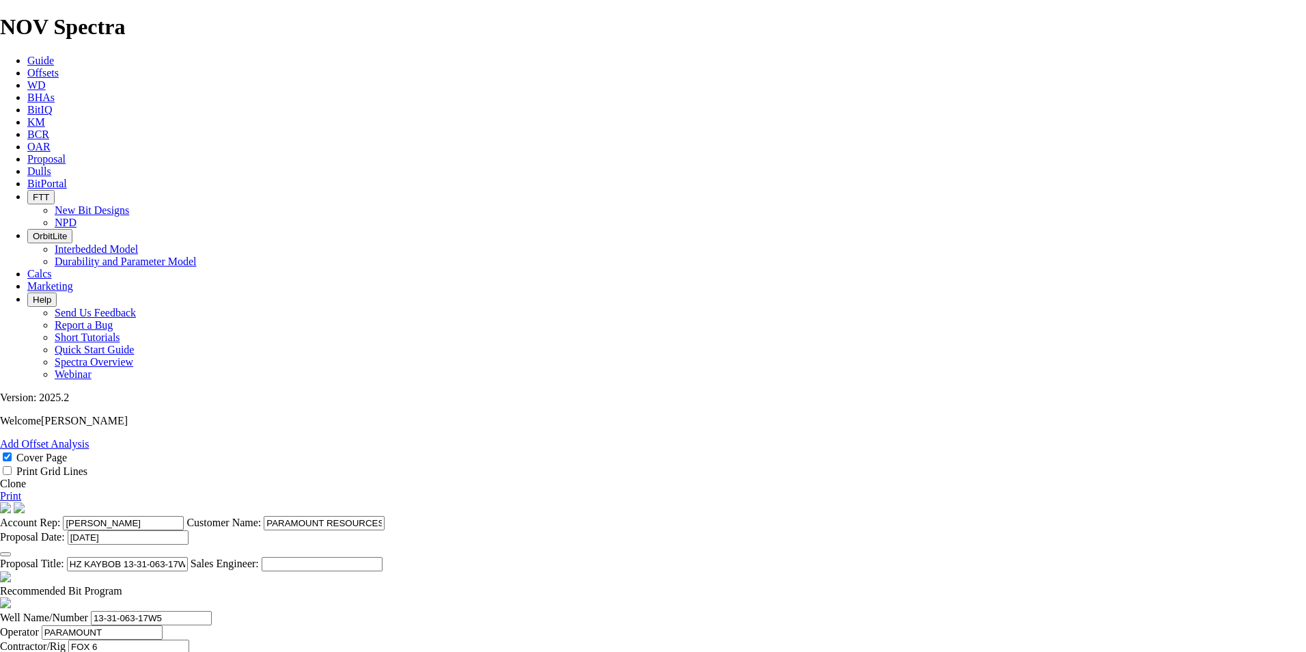
type input "2"
type input "222.3"
type input "TKC66-BA1"
type input "50"
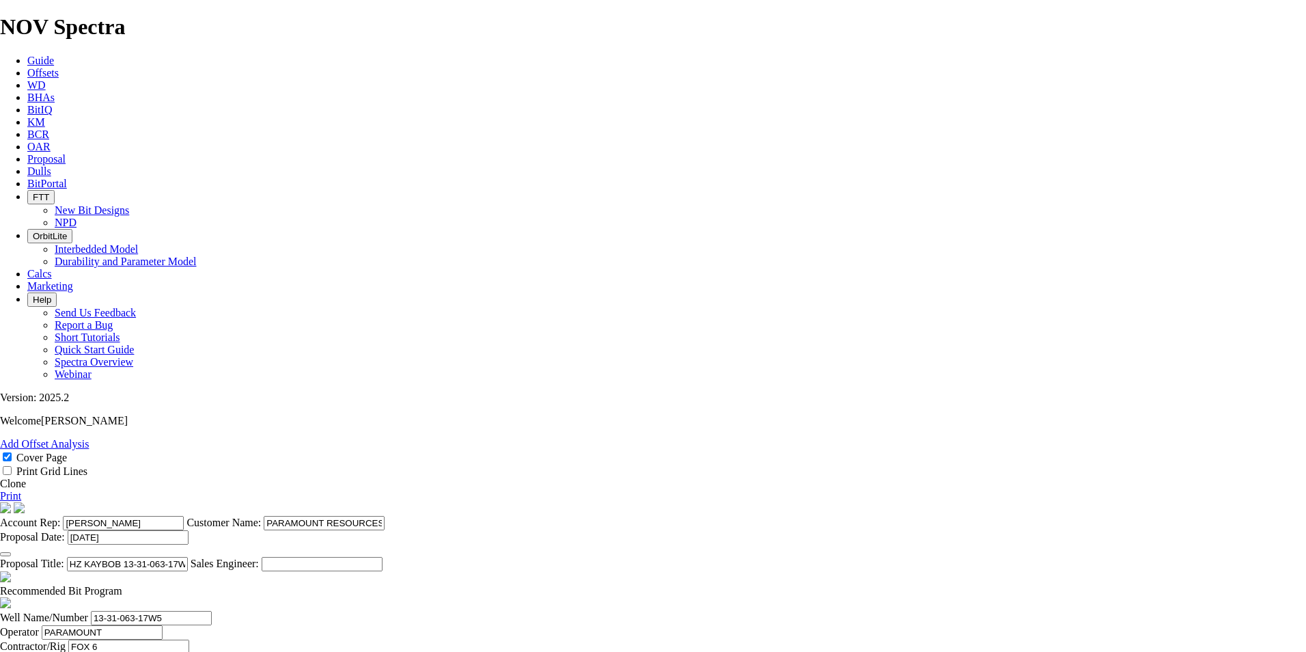
type input "21500"
type input "28750"
type input "3"
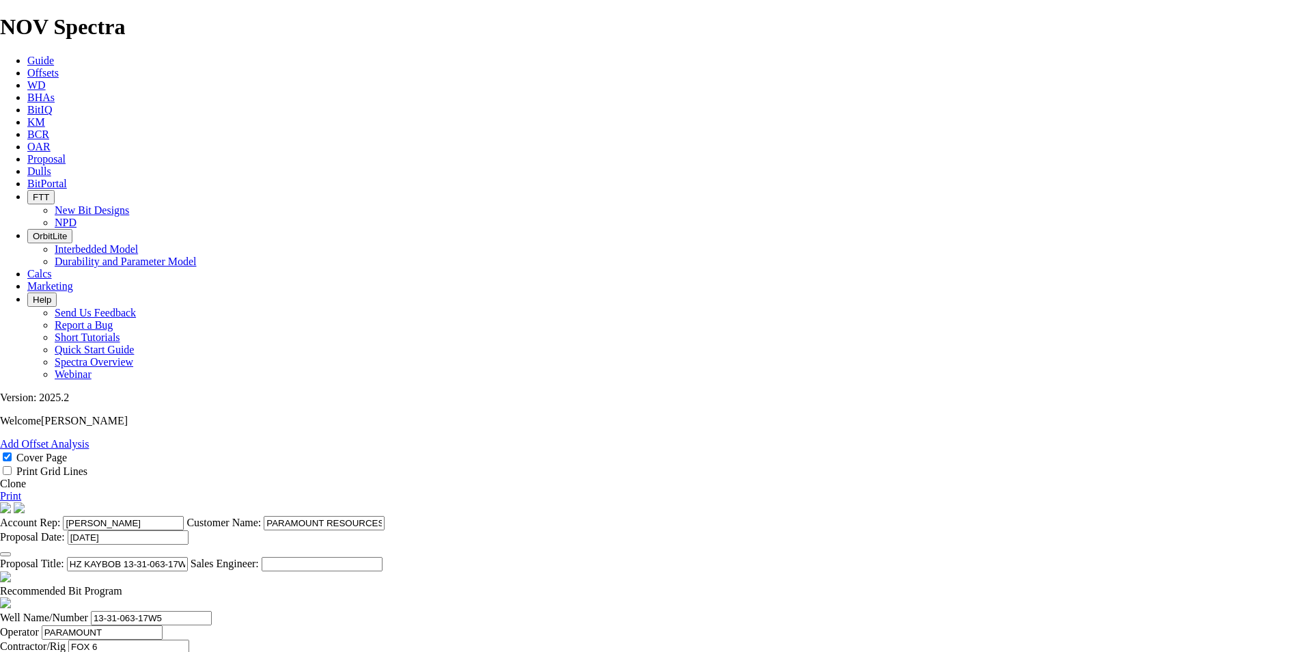
type input "171.5"
type input "TK53-O7"
type input "50"
type input "19250"
type input "23000"
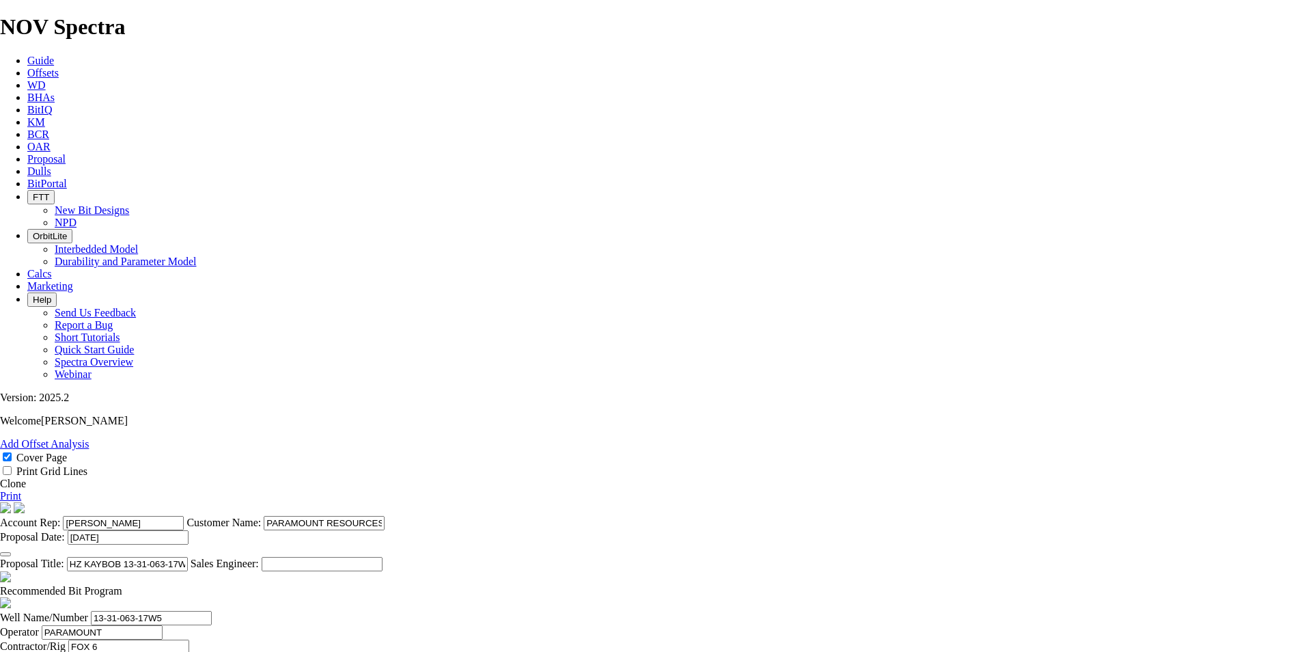
type textarea "THE BIT RECOMMENDATIONS AND PRICING ABOVE ARE APPLICABLE TO ALL [PERSON_NAME] A…"
type input "610"
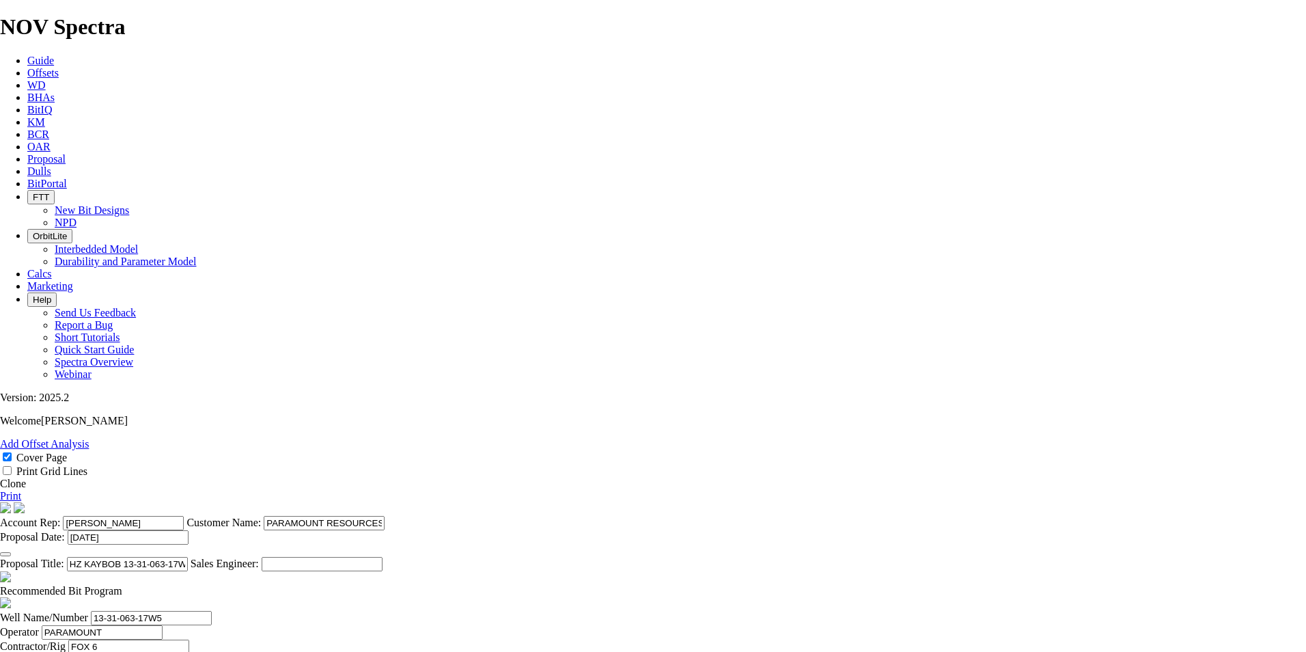
scroll to position [0, 5]
drag, startPoint x: 692, startPoint y: 397, endPoint x: 888, endPoint y: 418, distance: 197.1
type input "4.0667"
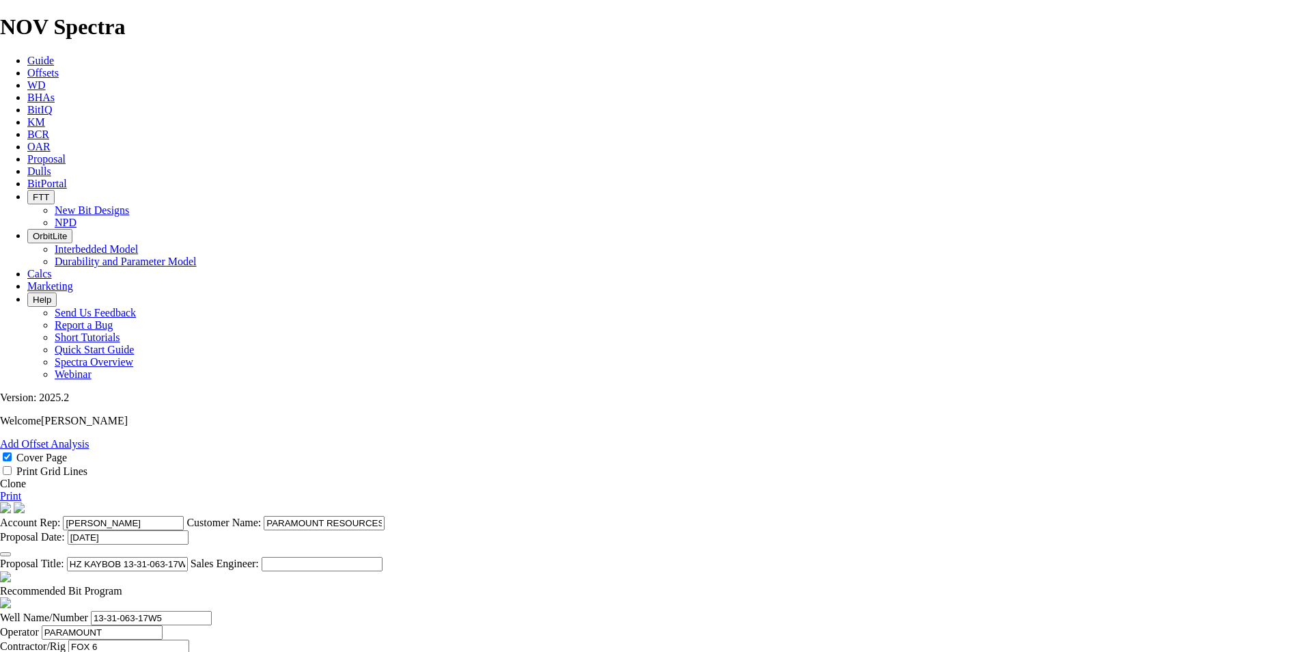
type input "2808"
type input "2198"
type input "43.96"
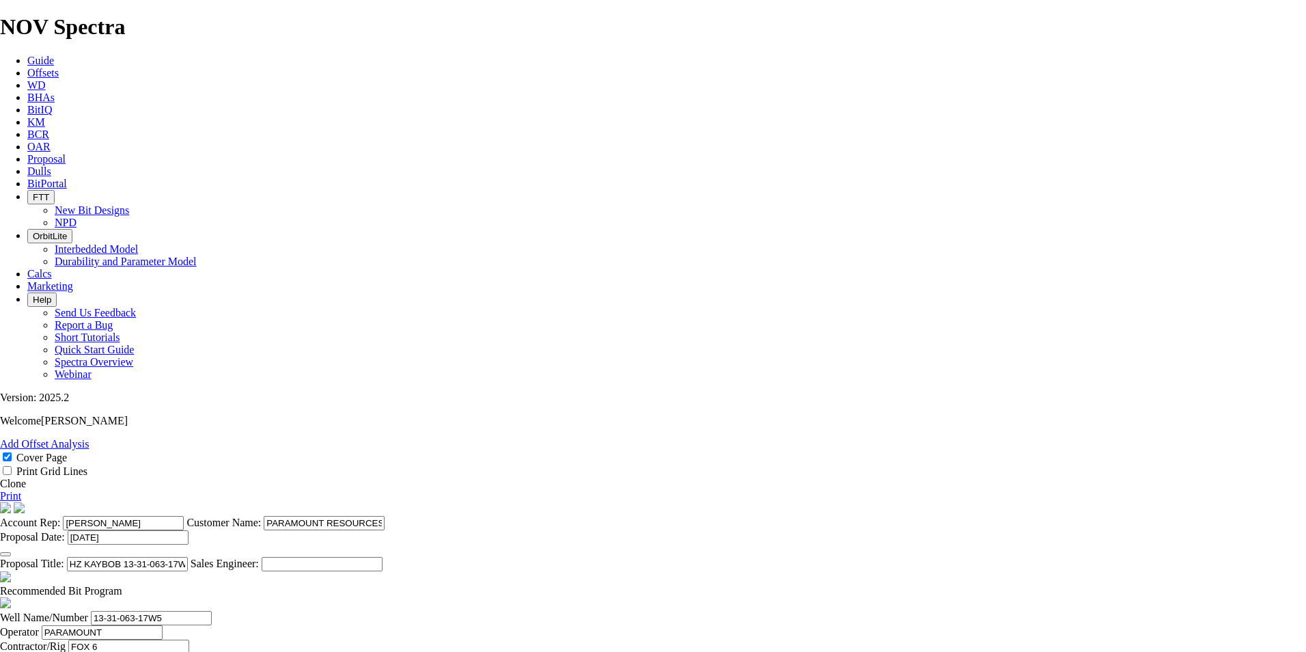
type input "7529"
type input "4721"
type input "94.42"
click at [21, 490] on link "Print" at bounding box center [10, 496] width 21 height 12
click at [27, 153] on icon at bounding box center [27, 159] width 0 height 12
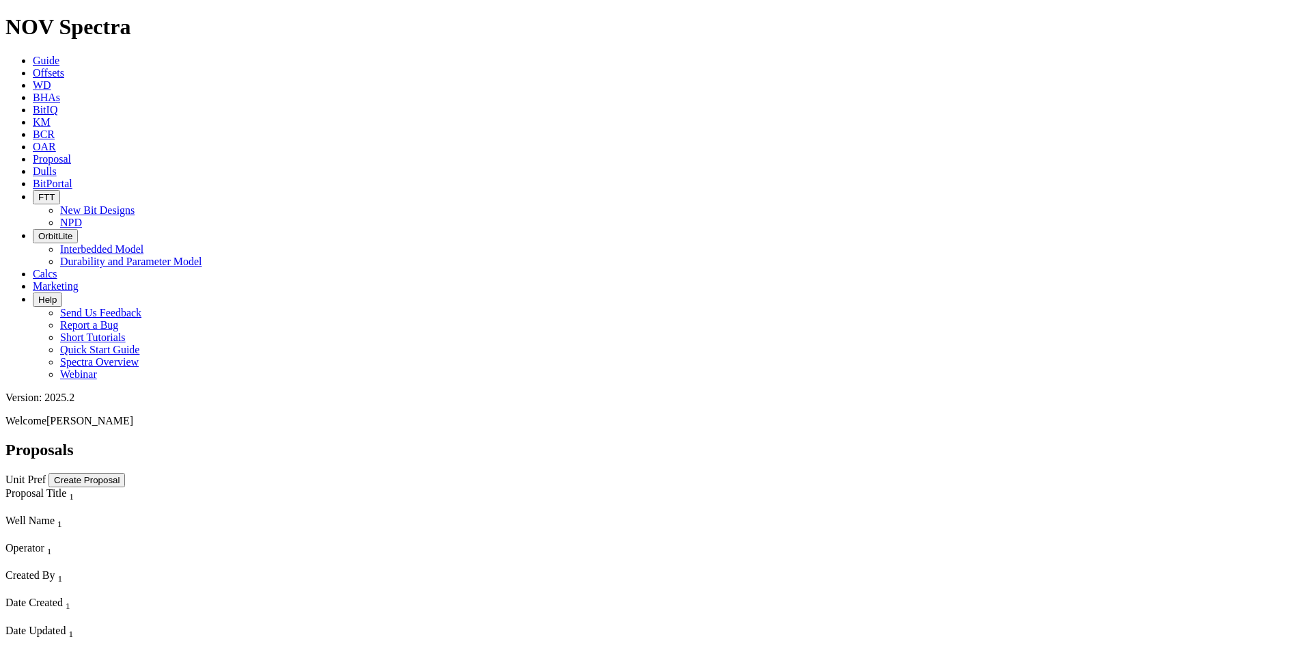
scroll to position [9732, 0]
select select "field"
select select "location"
select select "province"
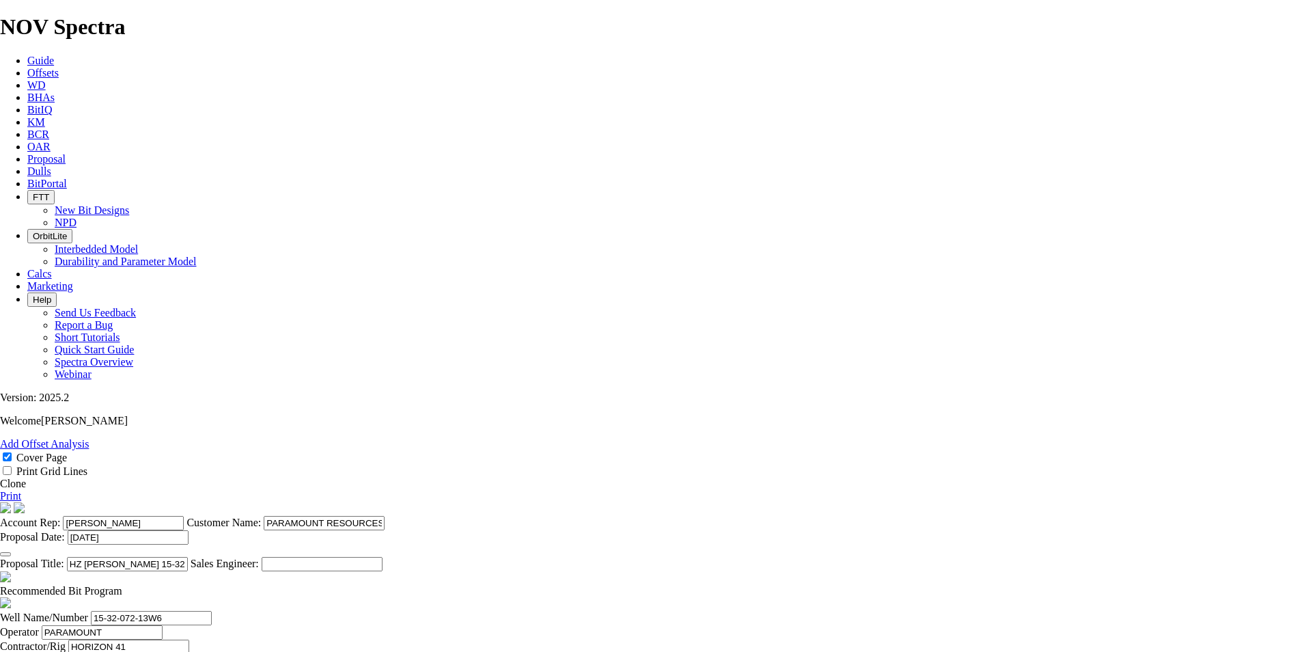
click at [26, 477] on link "Clone" at bounding box center [13, 483] width 26 height 12
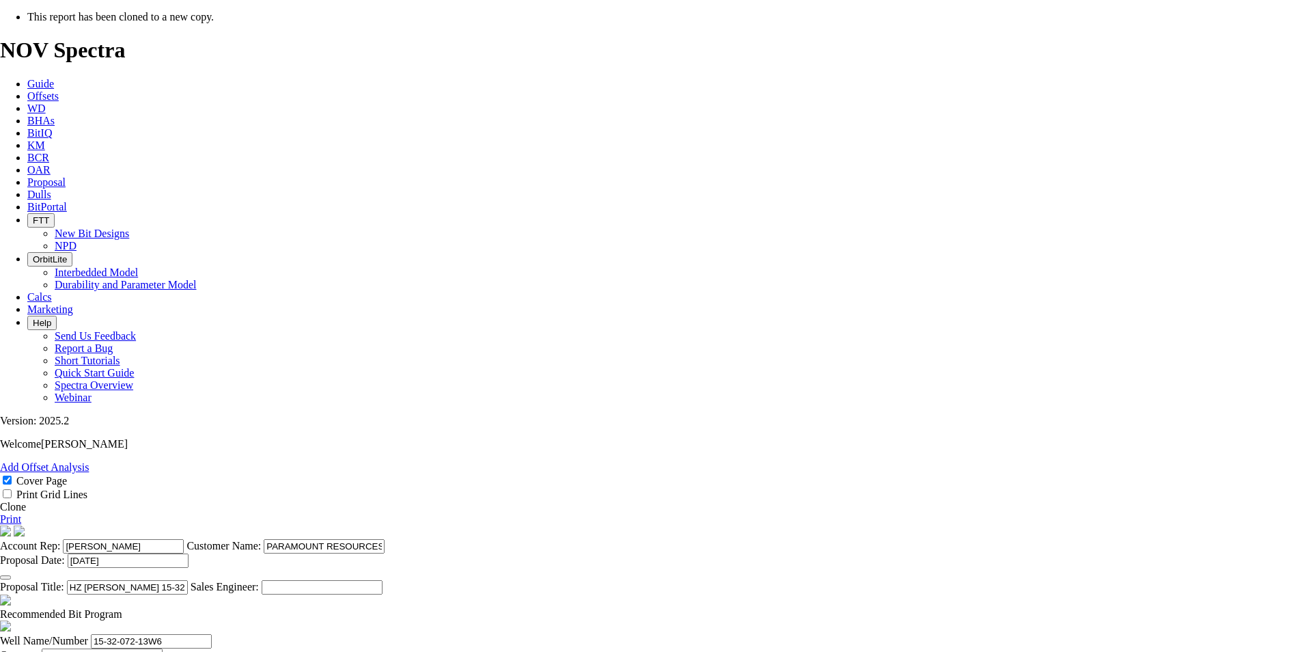
select select "field"
select select "location"
select select "province"
click at [5, 577] on icon "button" at bounding box center [5, 577] width 0 height 0
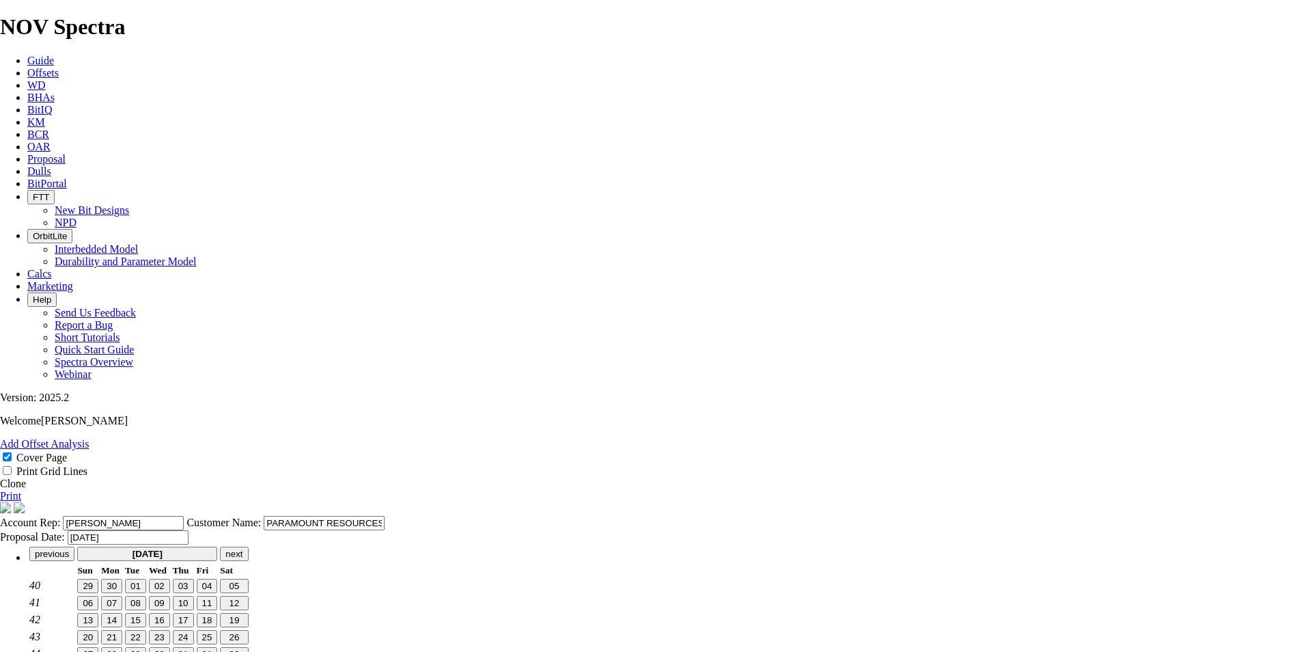
scroll to position [0, 0]
type input "[DATE]"
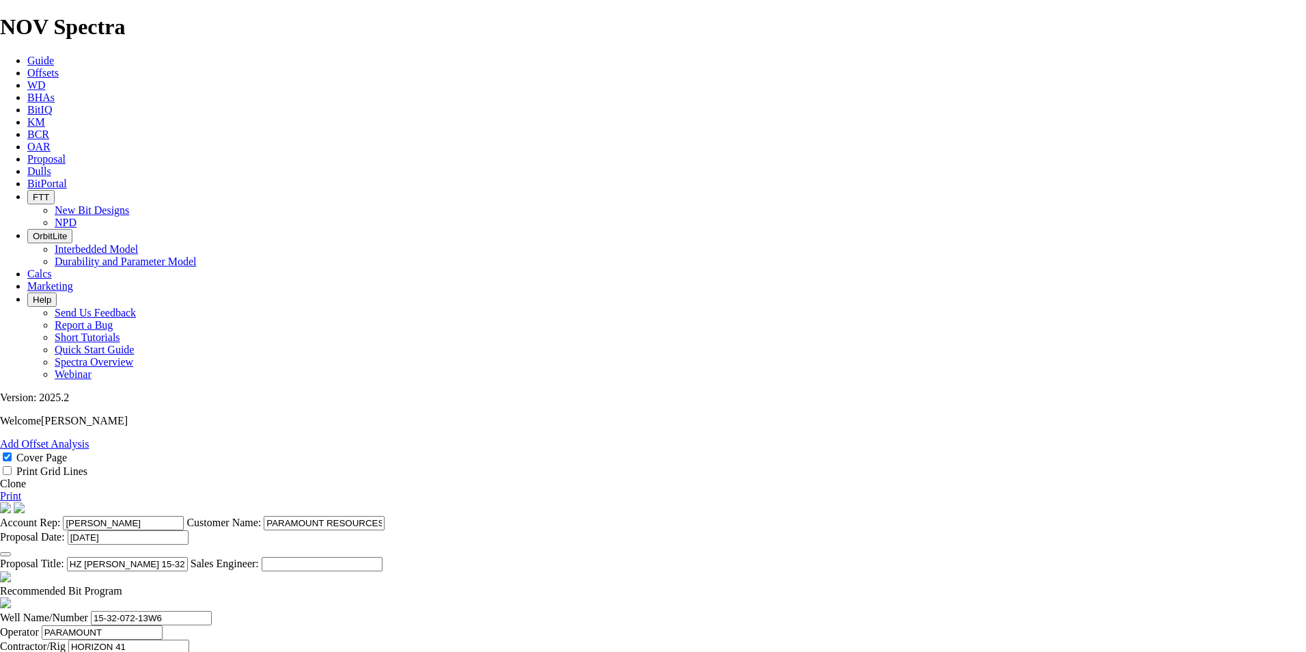
scroll to position [341, 0]
type input "[DATE]"
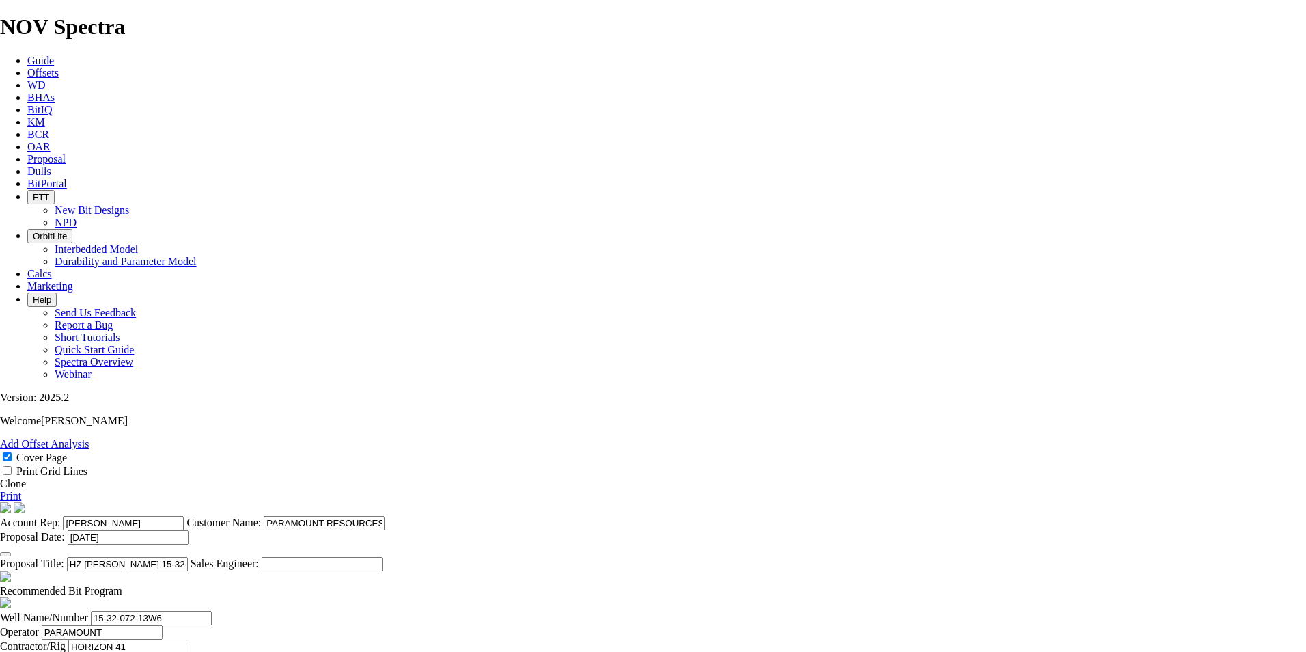
click at [122, 585] on span at bounding box center [122, 591] width 0 height 12
checkbox input "false"
click at [180, 651] on input "[PERSON_NAME]" at bounding box center [119, 661] width 121 height 14
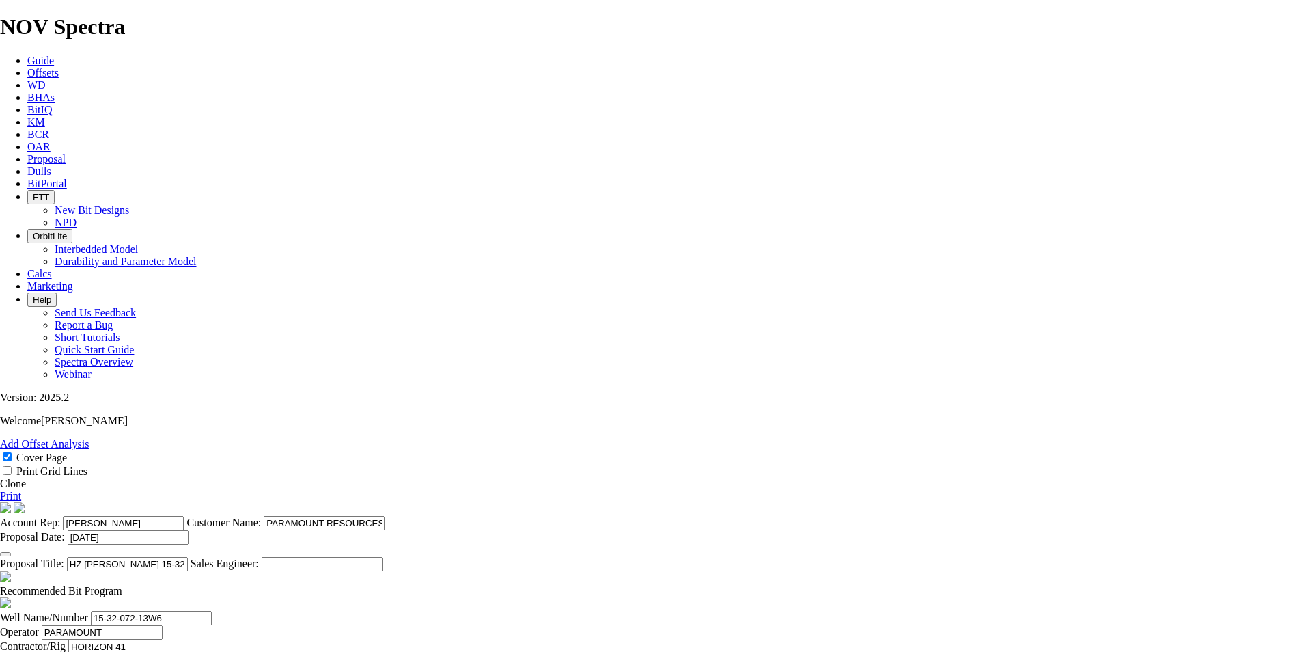
scroll to position [0, 0]
drag, startPoint x: 688, startPoint y: 337, endPoint x: 516, endPoint y: 326, distance: 172.5
type input "k"
type input "[PERSON_NAME]"
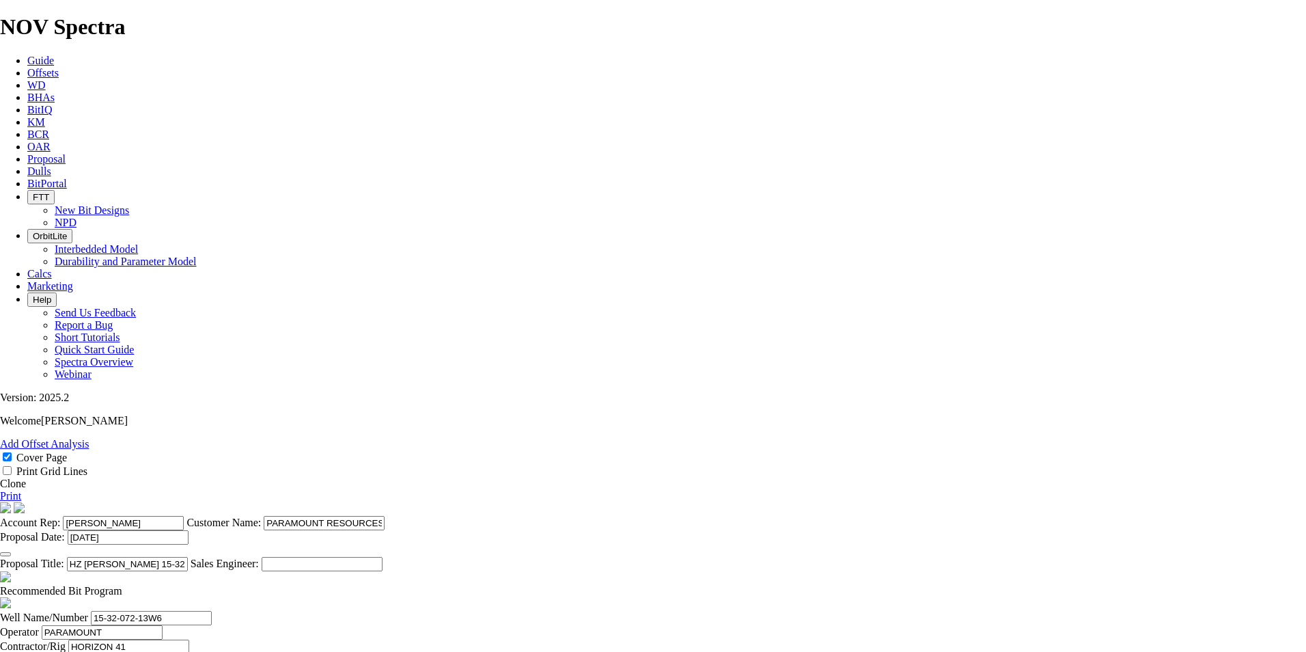
drag, startPoint x: 643, startPoint y: 143, endPoint x: 617, endPoint y: 145, distance: 25.4
click at [188, 557] on input "HZ [PERSON_NAME] 15-32-072-13W6 (15-20 PILOT)" at bounding box center [127, 564] width 121 height 14
drag, startPoint x: 694, startPoint y: 140, endPoint x: 673, endPoint y: 147, distance: 22.2
click at [188, 557] on input "HZ [PERSON_NAME] 072-13W6 (15-20 PILOT)" at bounding box center [127, 564] width 121 height 14
type input "HZ [PERSON_NAME] 072-13W6 (WITH PILOT)"
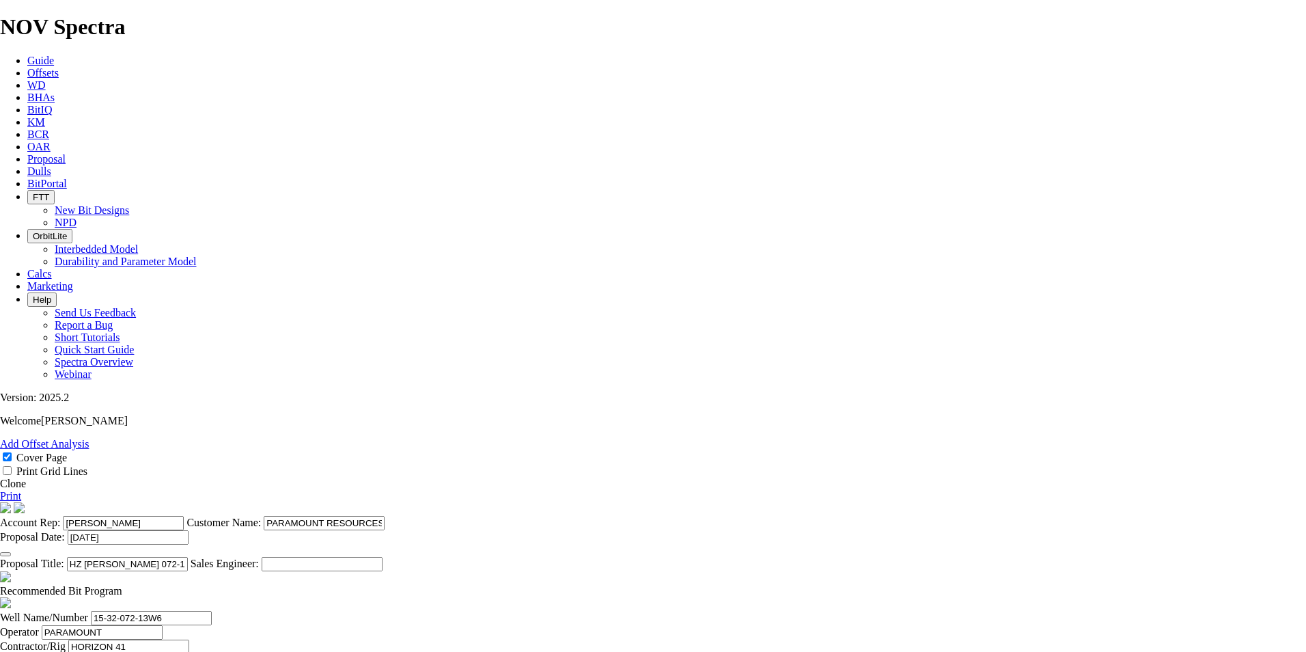
drag, startPoint x: 348, startPoint y: 338, endPoint x: 312, endPoint y: 340, distance: 36.3
type input "072-13W6"
type input "[PERSON_NAME]"
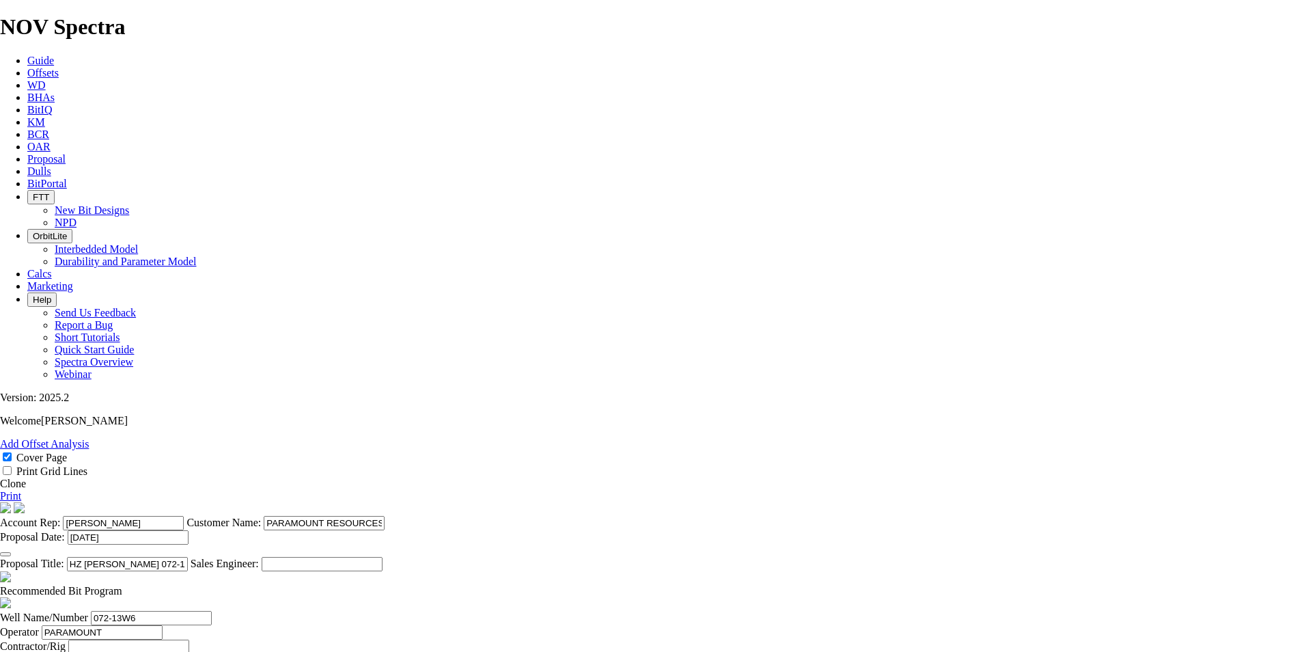
drag, startPoint x: 831, startPoint y: 337, endPoint x: 804, endPoint y: 341, distance: 27.6
drag, startPoint x: 831, startPoint y: 337, endPoint x: 802, endPoint y: 339, distance: 28.8
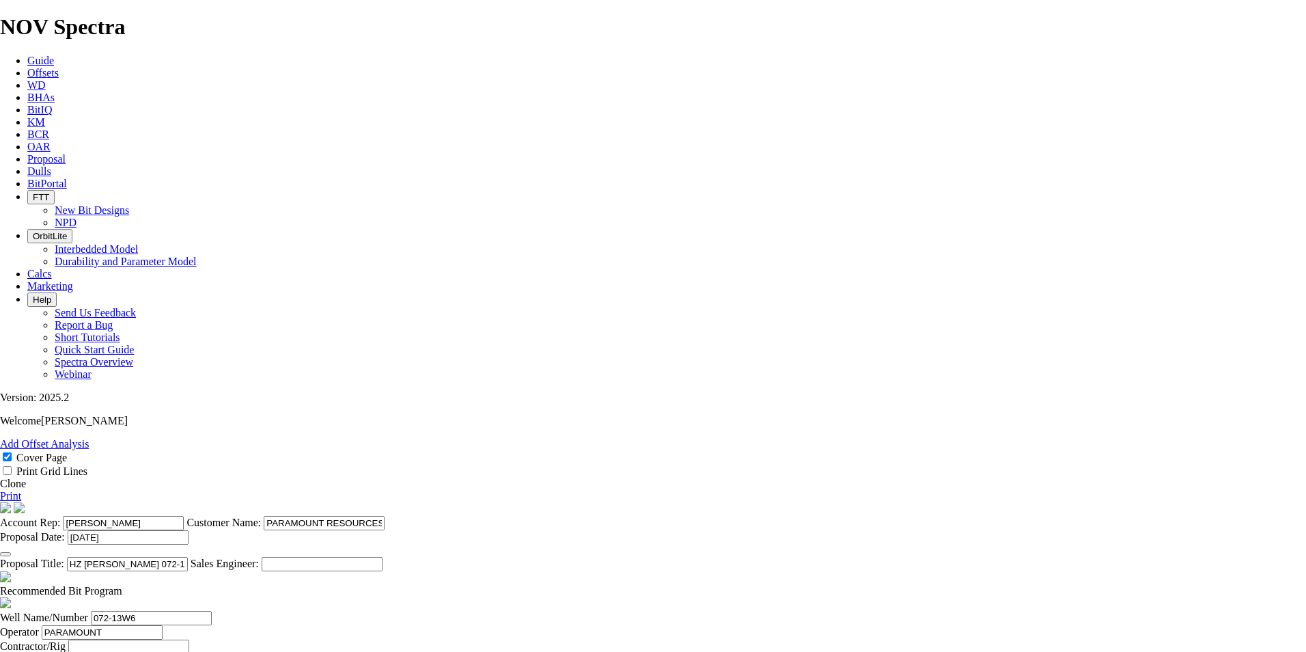
type input "072-13W6"
drag, startPoint x: 509, startPoint y: 462, endPoint x: 496, endPoint y: 464, distance: 13.8
type input "TKC66-BA1"
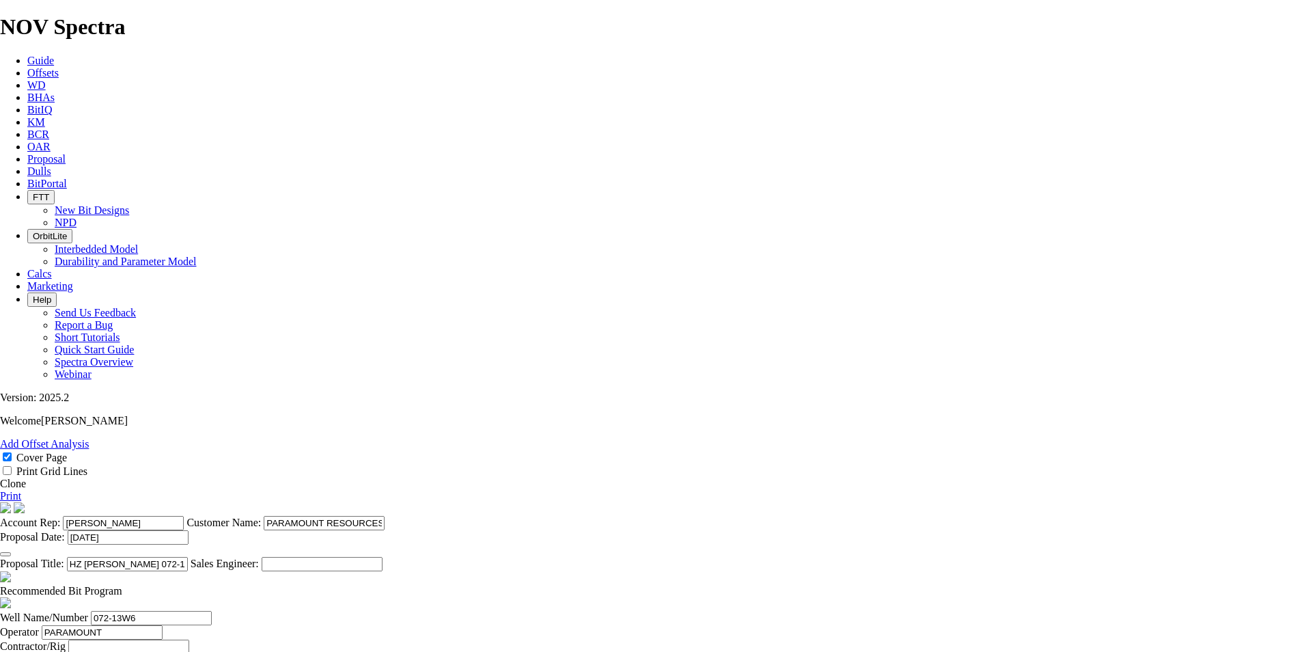
drag, startPoint x: 873, startPoint y: 463, endPoint x: 826, endPoint y: 464, distance: 47.1
type input "20250"
drag, startPoint x: 581, startPoint y: 463, endPoint x: 546, endPoint y: 462, distance: 34.9
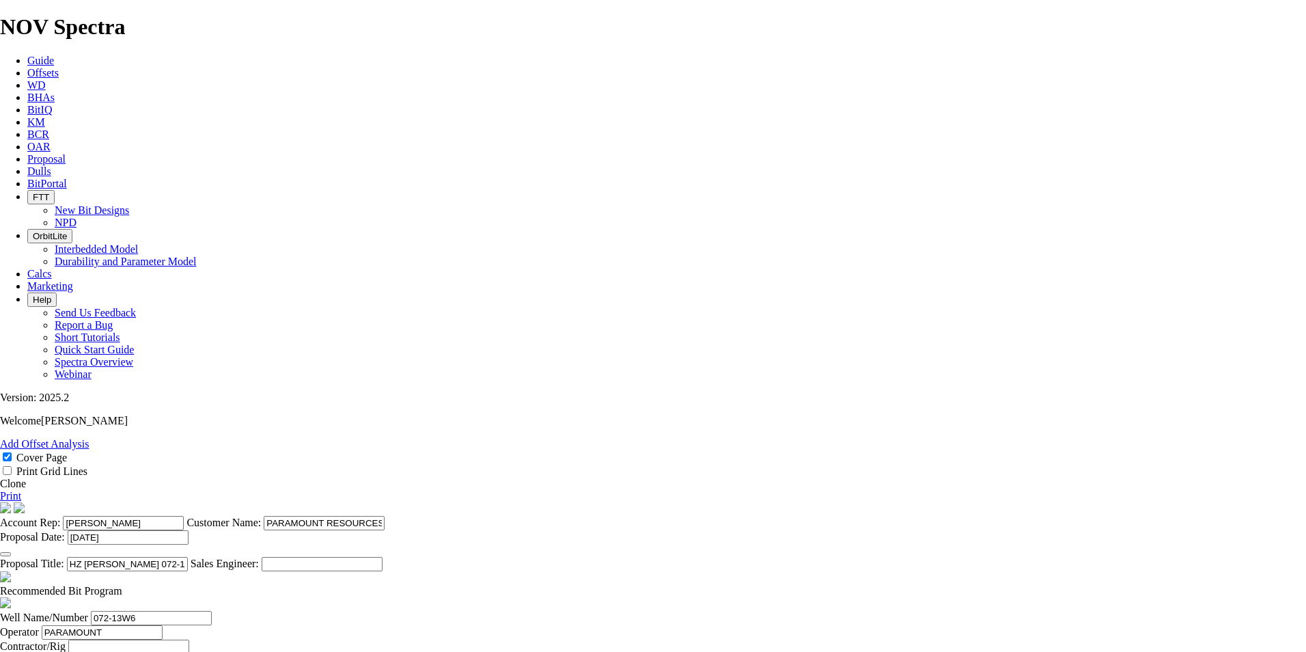
type input "3043"
type input "30"
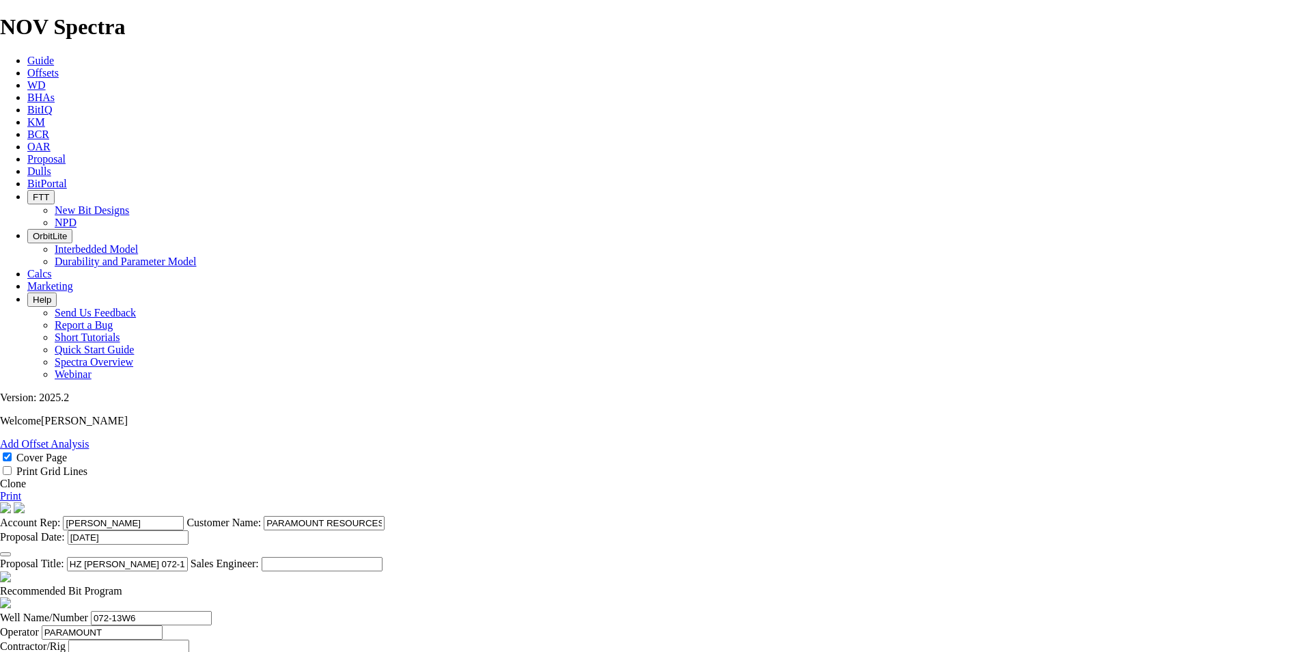
type input "2453"
drag, startPoint x: 695, startPoint y: 466, endPoint x: 901, endPoint y: 466, distance: 206.9
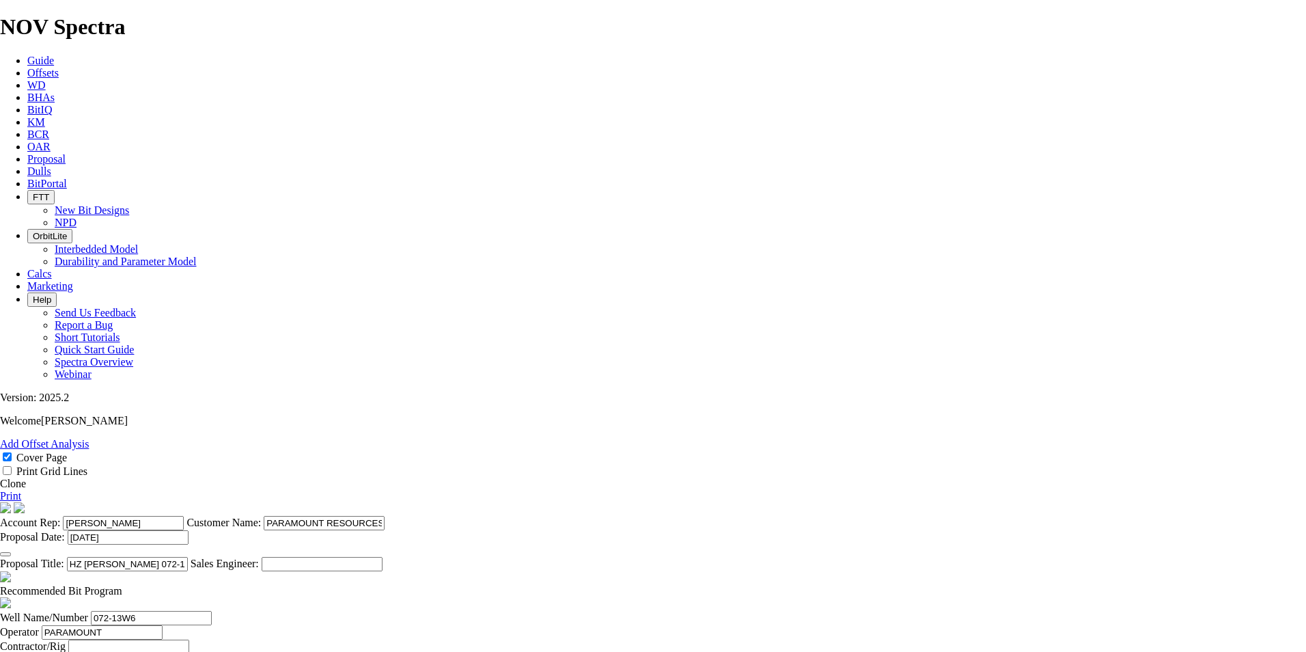
scroll to position [0, 0]
type input "81.767"
type input "P"
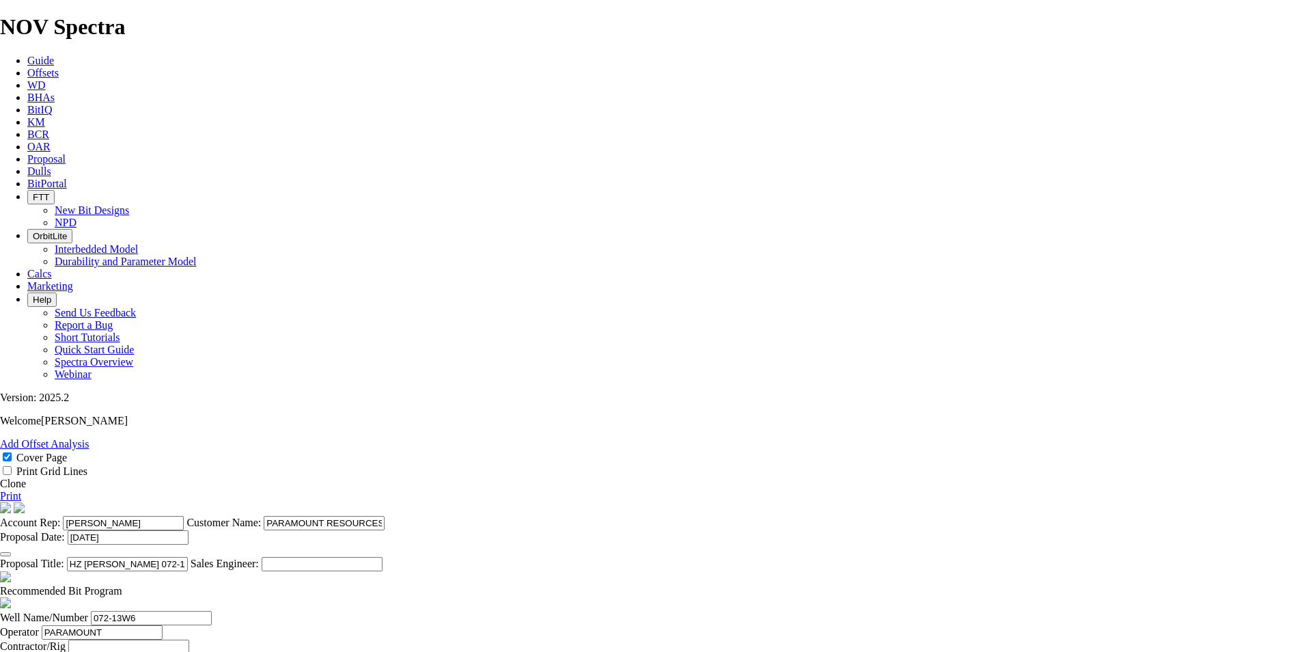
drag, startPoint x: 514, startPoint y: 499, endPoint x: 473, endPoint y: 496, distance: 40.4
drag, startPoint x: 447, startPoint y: 494, endPoint x: 395, endPoint y: 496, distance: 51.9
type input "171.5"
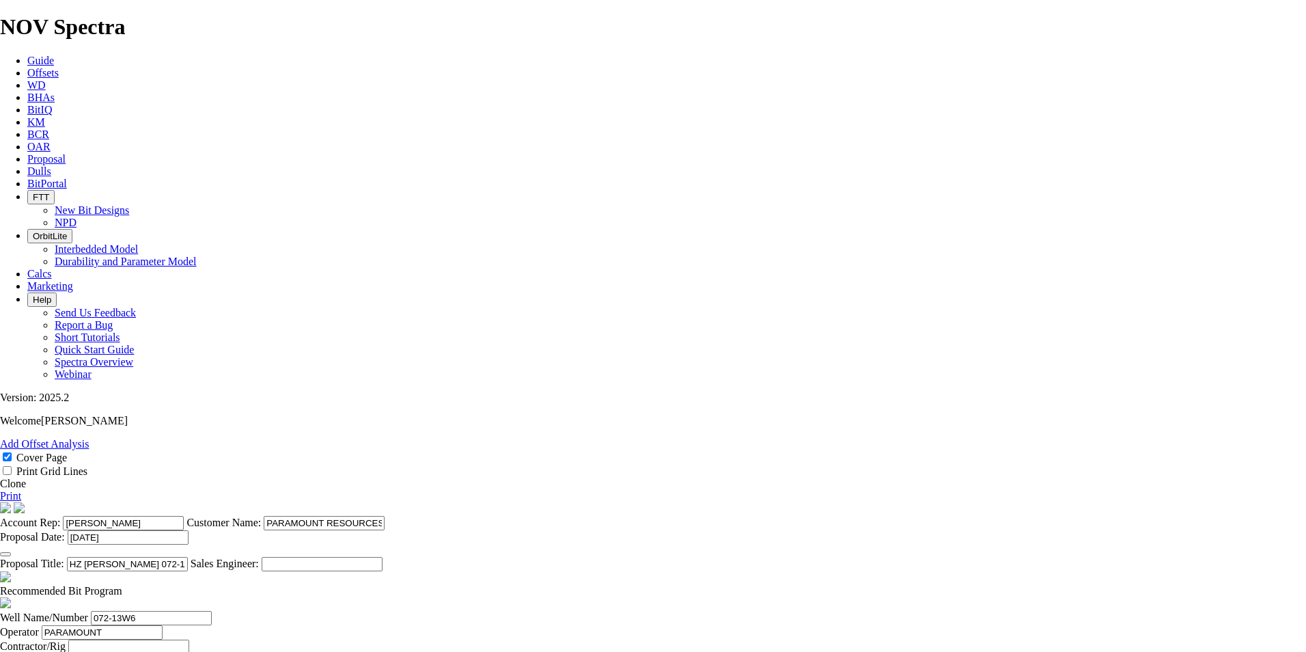
type input "TK63-AF2"
drag, startPoint x: 574, startPoint y: 497, endPoint x: 531, endPoint y: 500, distance: 43.1
type input "3484"
type input "20"
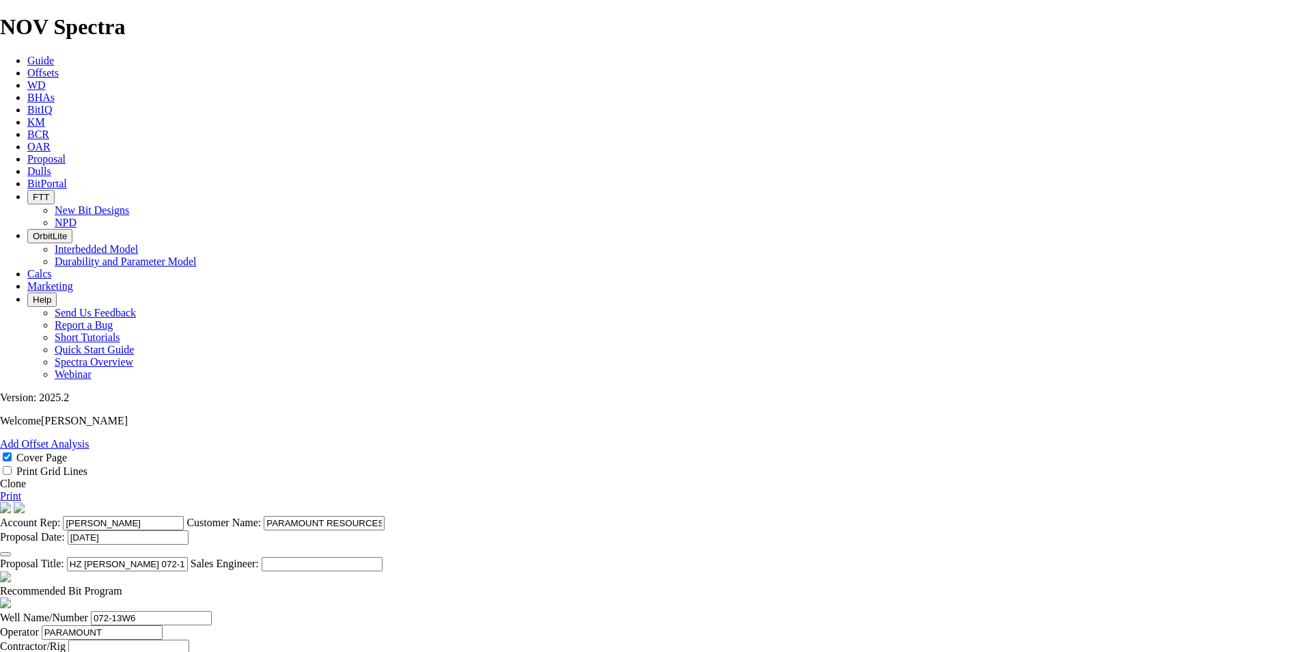
type input "441"
type input "22.05"
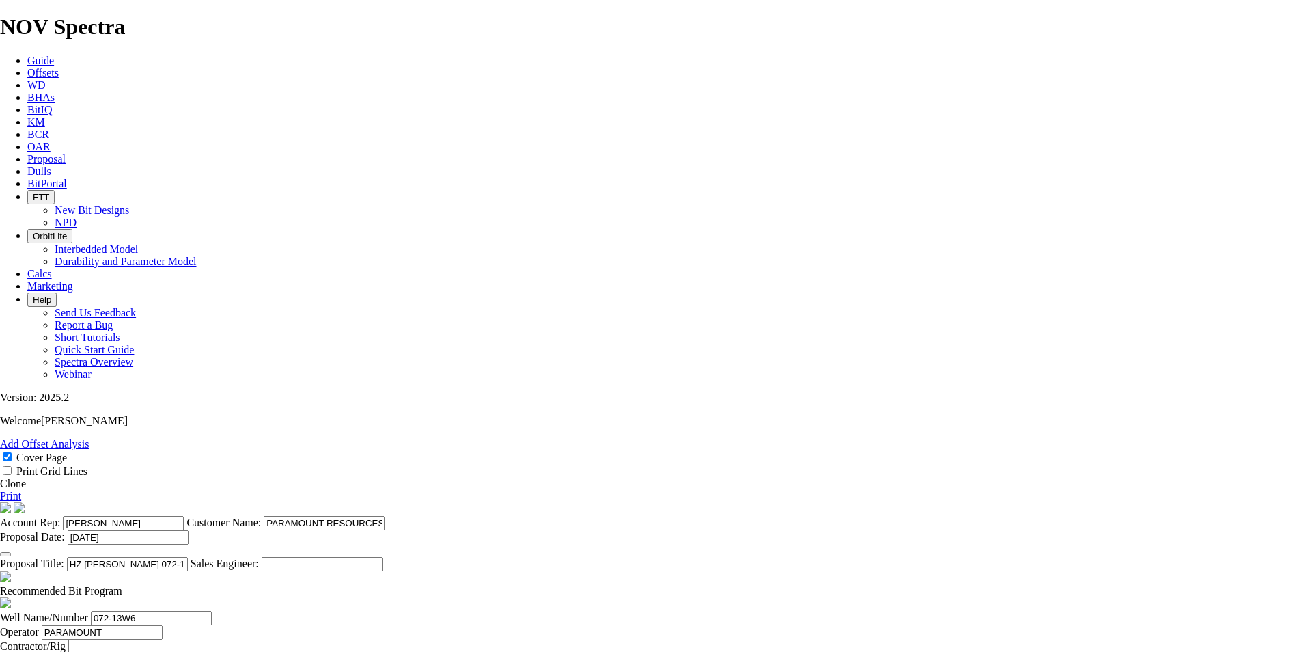
type input "18150"
type input "PLUG BACK TO THE DOIG"
drag, startPoint x: 438, startPoint y: 550, endPoint x: 264, endPoint y: 550, distance: 174.1
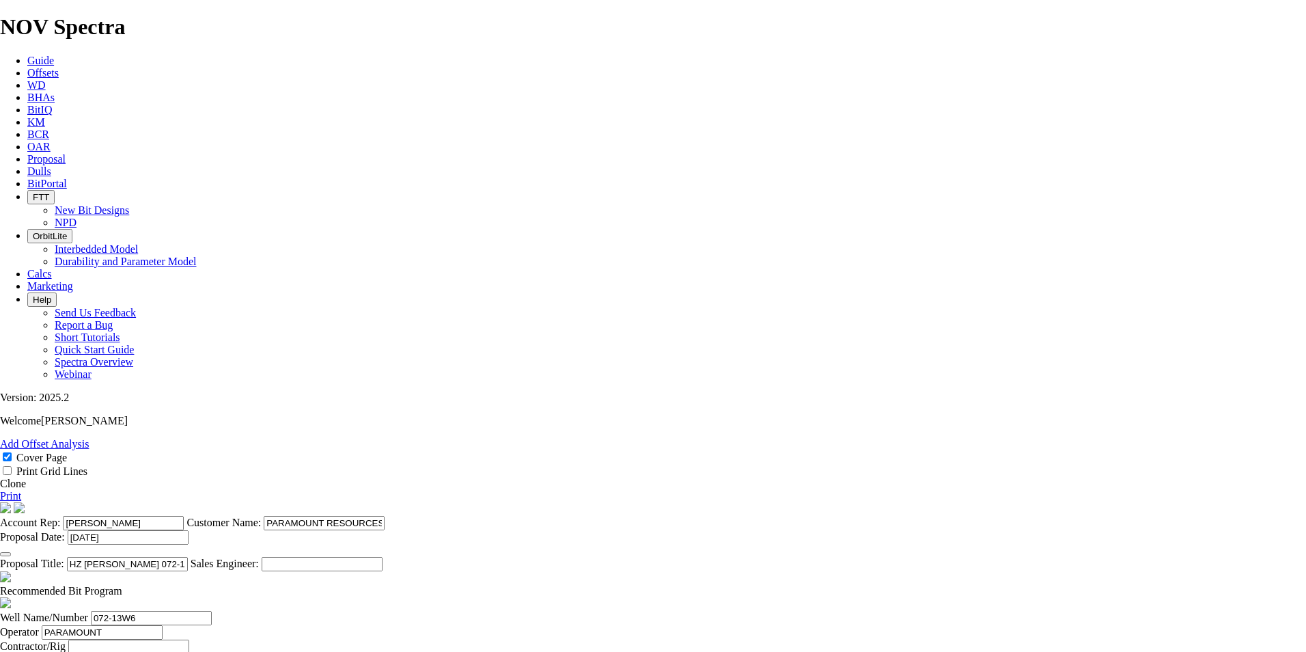
drag, startPoint x: 437, startPoint y: 533, endPoint x: 390, endPoint y: 532, distance: 47.1
type input "155.6"
type input "TK63-AF2"
type input "18150"
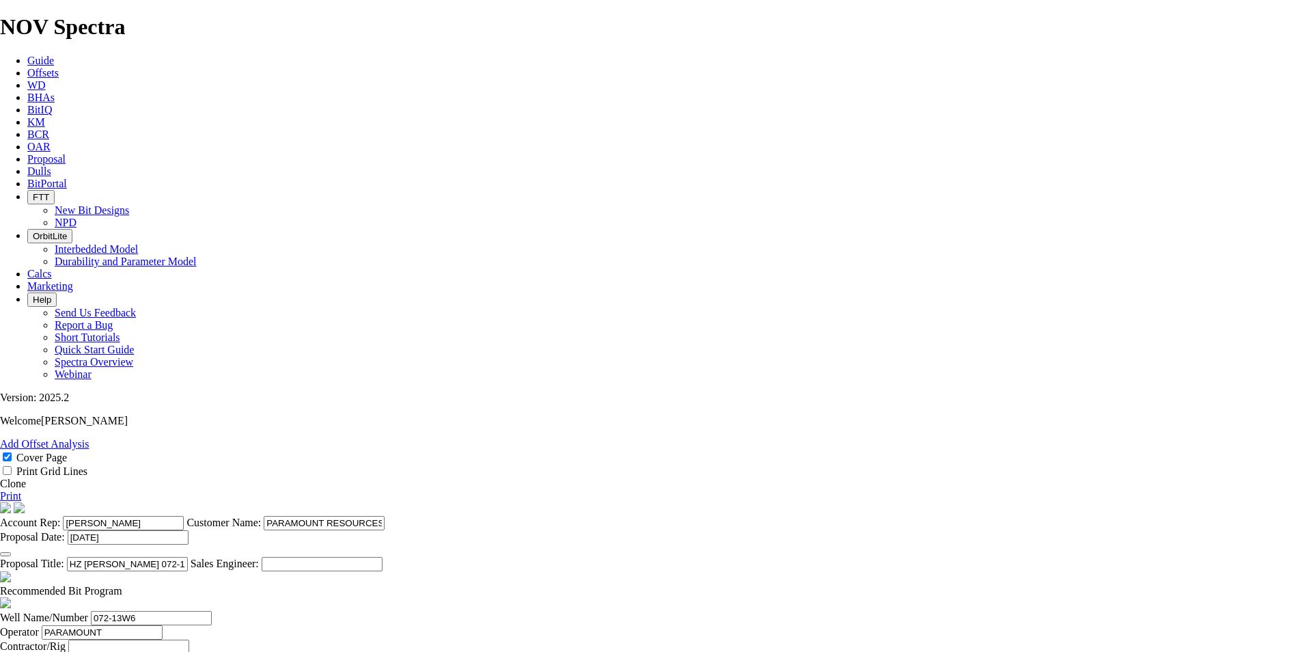
type input "4566"
type input "PLUG BACK TO THE DOIG ~2915m"
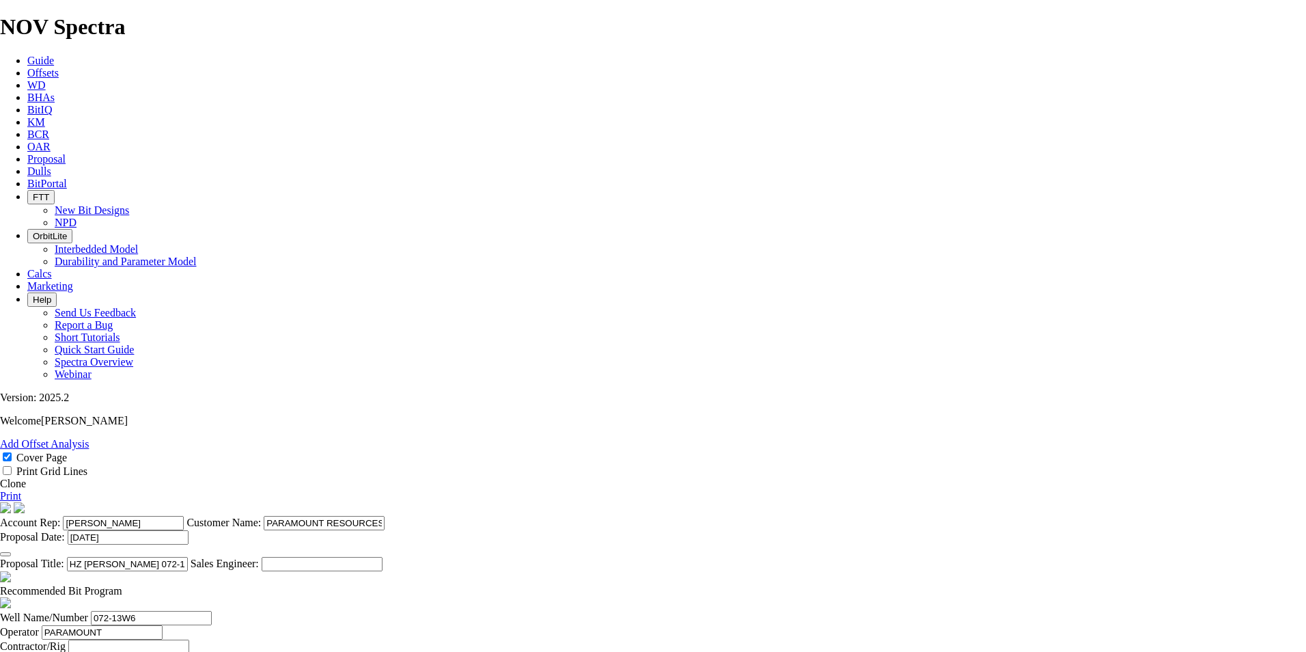
type input "5"
type input "155.6"
type input "TK63"
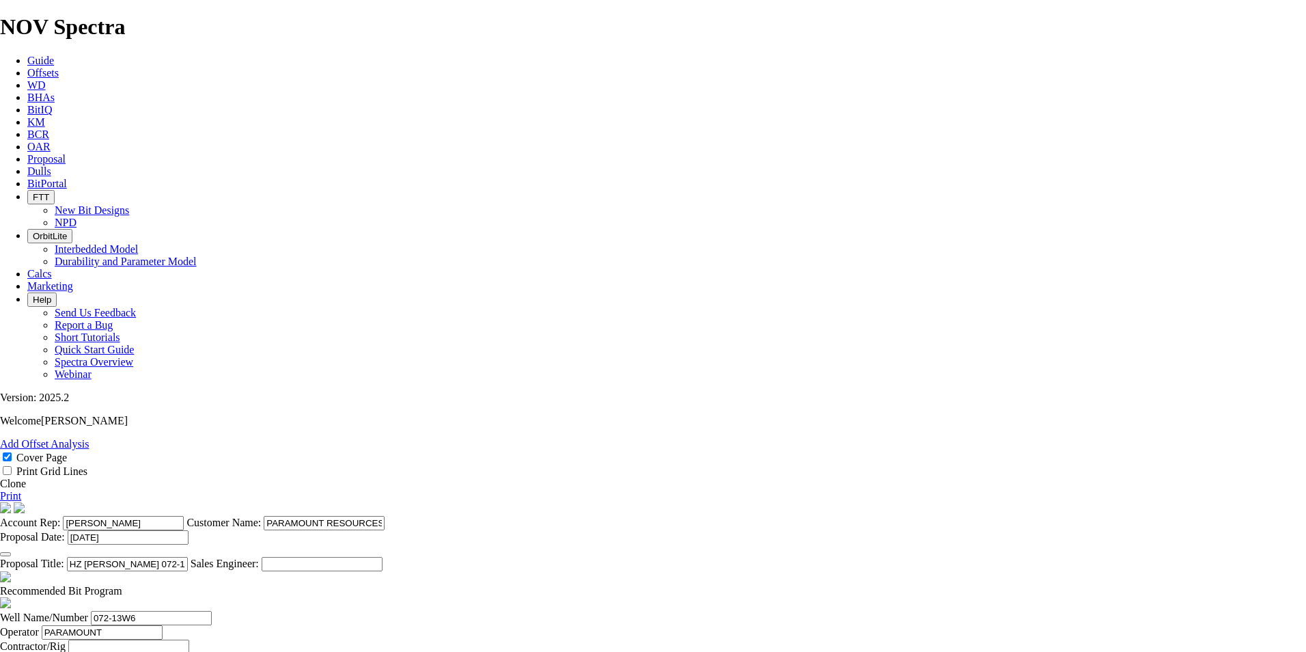
type input "6215"
type input "1082"
drag, startPoint x: 628, startPoint y: 533, endPoint x: 658, endPoint y: 535, distance: 30.1
drag, startPoint x: 653, startPoint y: 536, endPoint x: 601, endPoint y: 533, distance: 52.0
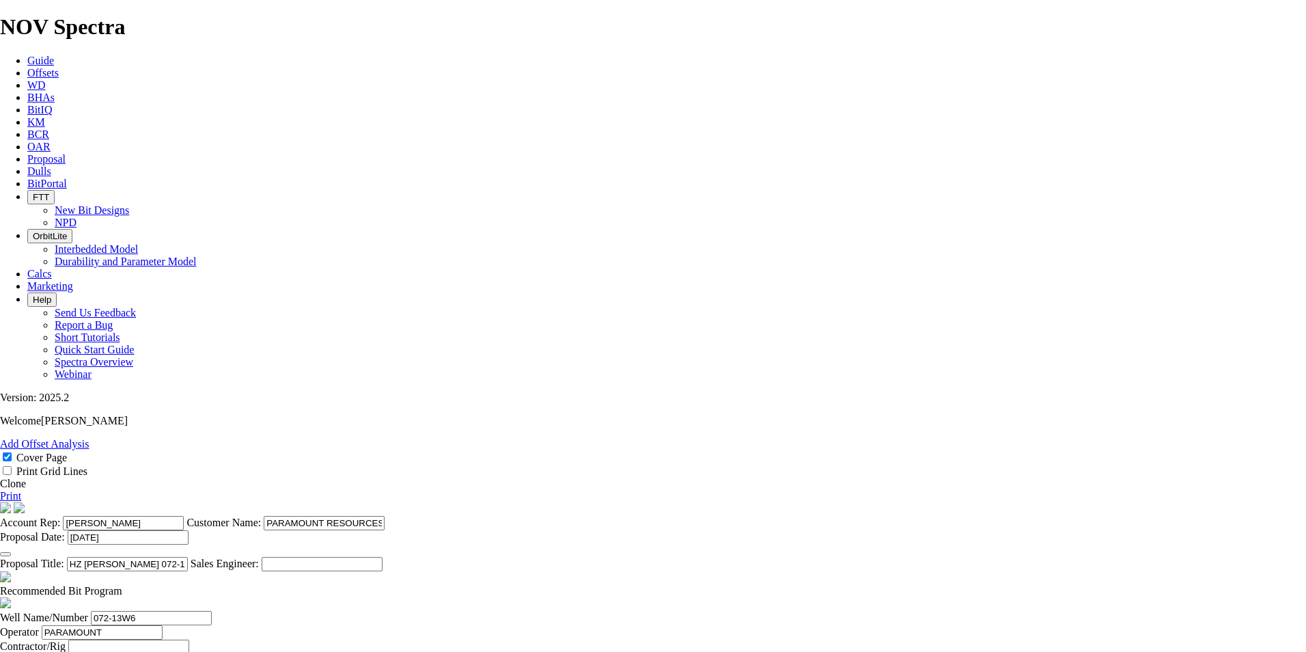
type input "1651"
type input "35"
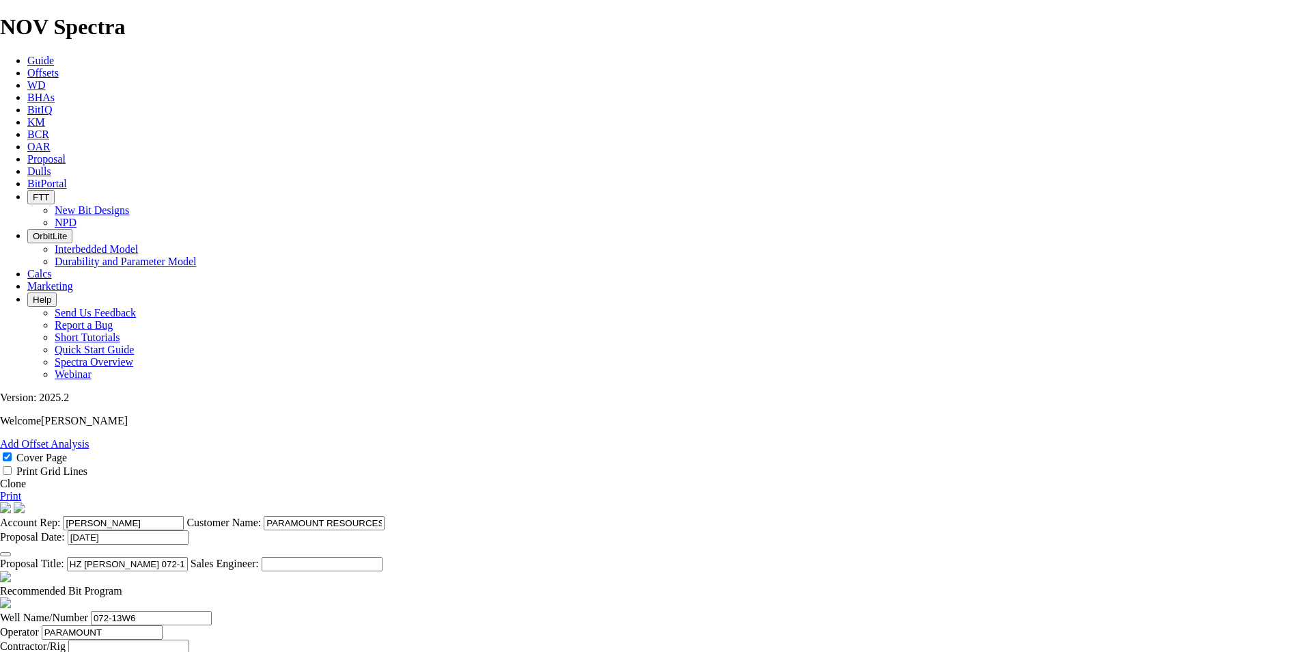
type input "35"
type input "1649"
drag, startPoint x: 699, startPoint y: 533, endPoint x: 863, endPoint y: 552, distance: 165.0
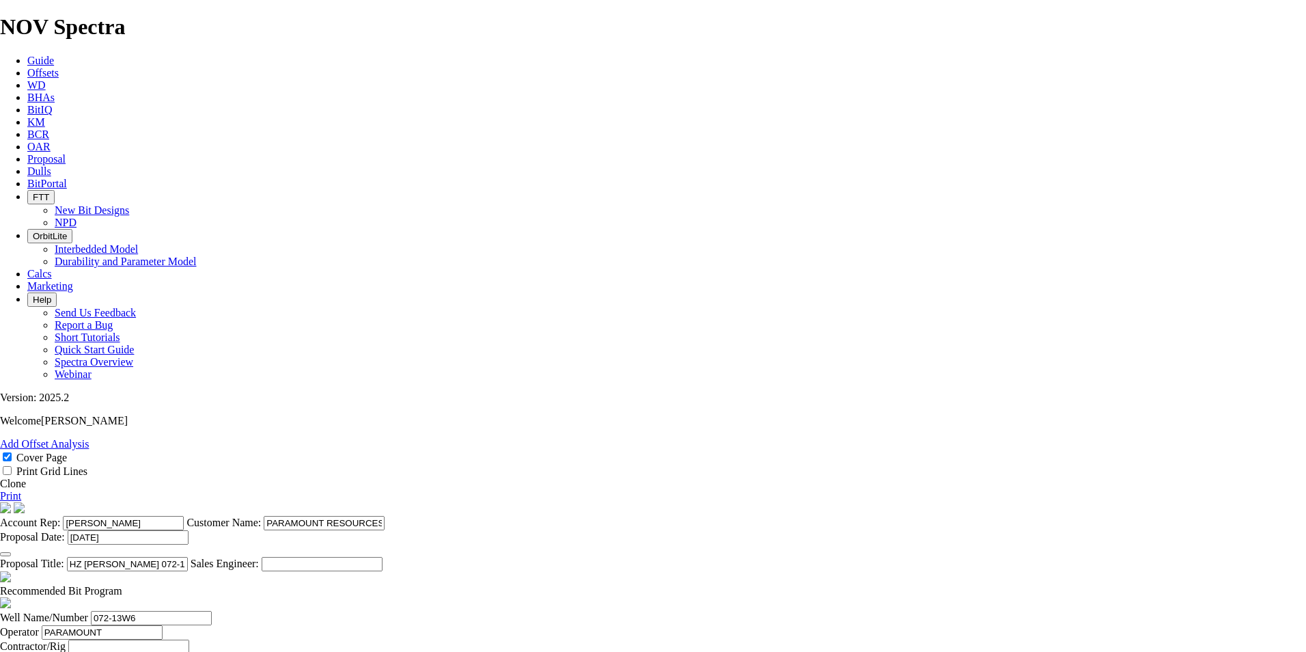
type input "47.171"
drag, startPoint x: 700, startPoint y: 567, endPoint x: 836, endPoint y: 589, distance: 137.6
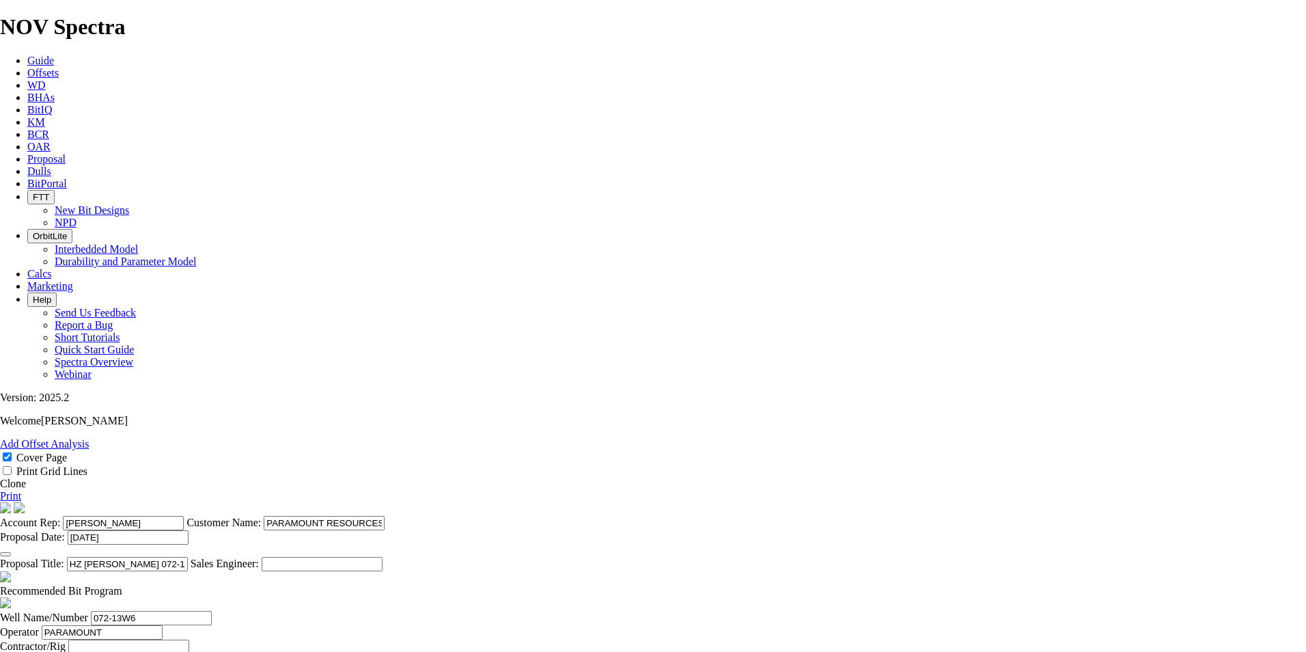
type input "47.114"
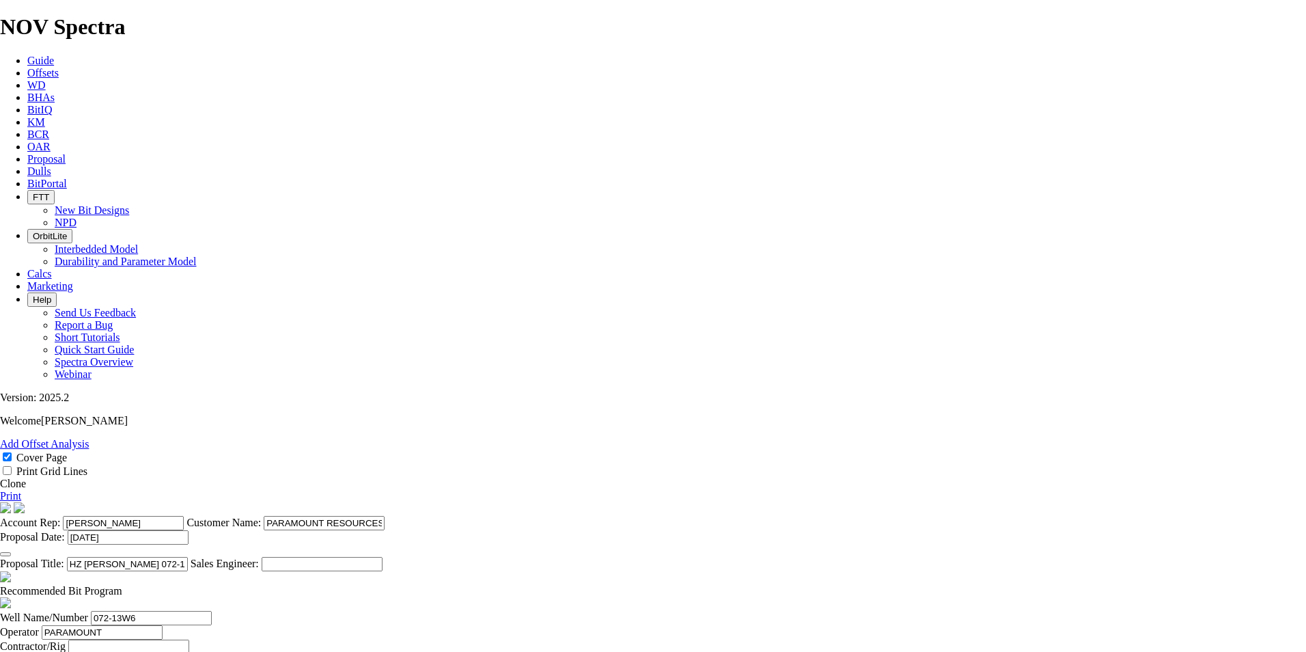
type input "TK63-AF3"
type input "18150"
type input "23000"
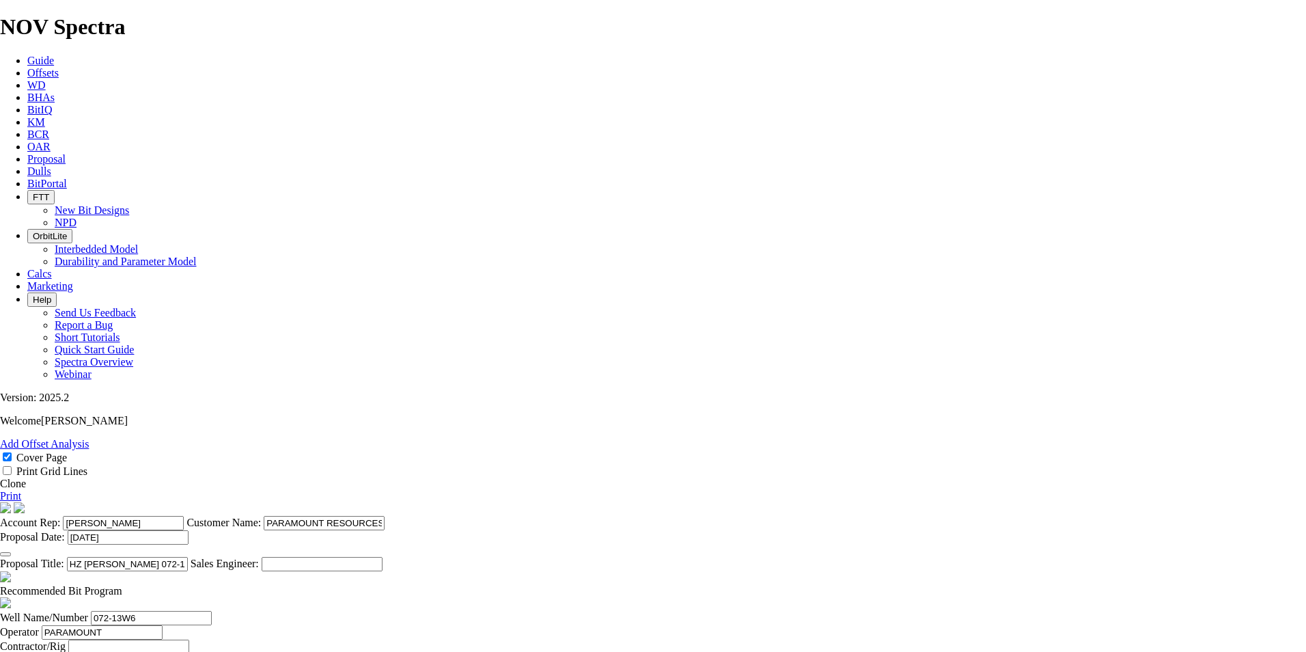
drag, startPoint x: 483, startPoint y: 548, endPoint x: 210, endPoint y: 526, distance: 274.1
type textarea "THE DEPTHS ABOVE ARE NOT ACTUAL AND ARE FOR PROGRAMMING PURPOSES ONLY."
type input "[PERSON_NAME]"
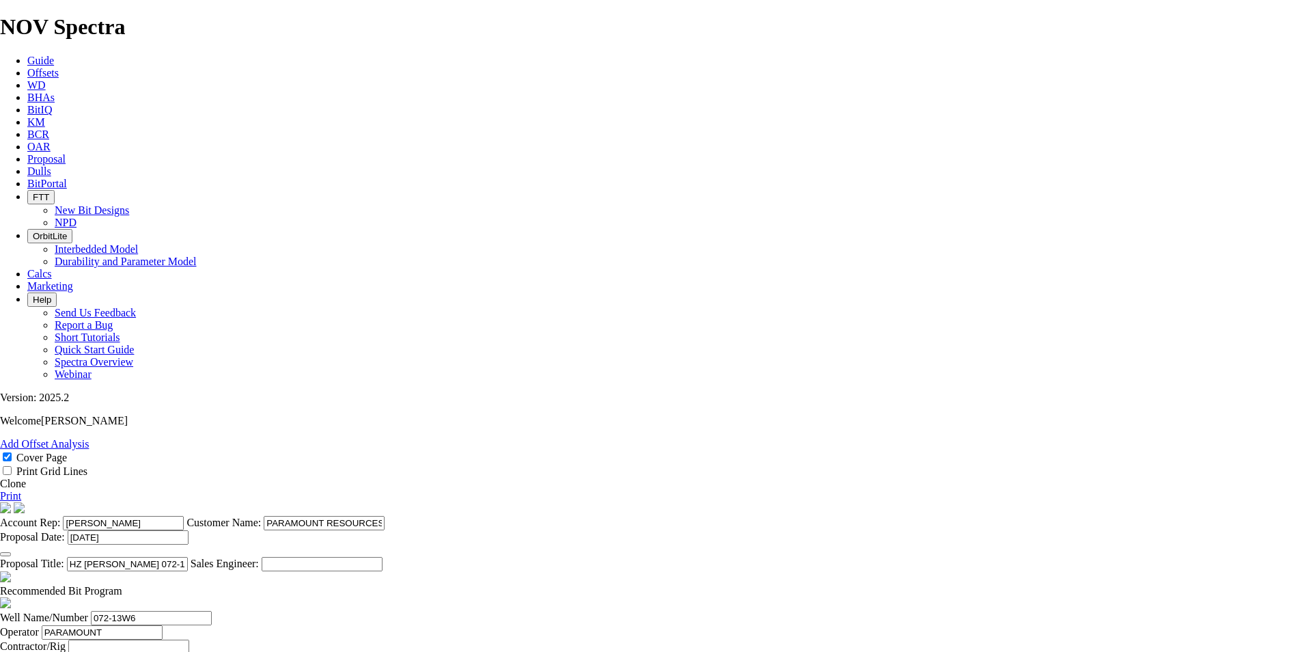
drag, startPoint x: 509, startPoint y: 345, endPoint x: 462, endPoint y: 346, distance: 47.1
type input "NO BID"
type input "100"
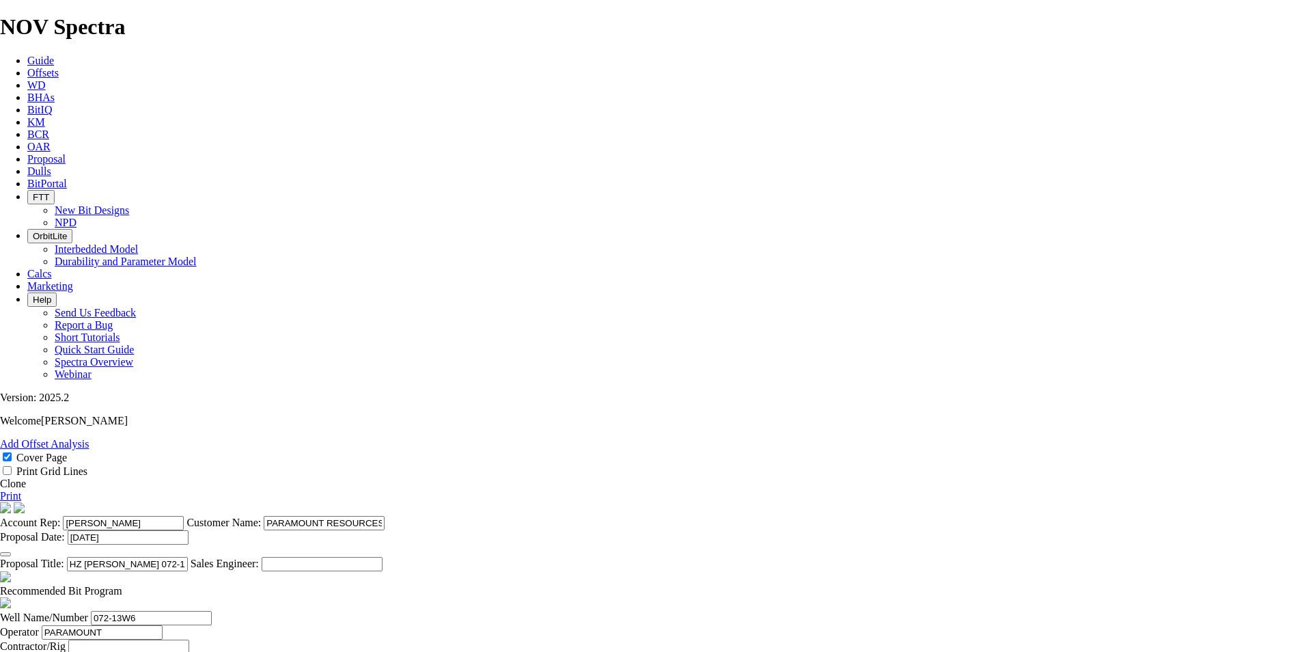
drag, startPoint x: 948, startPoint y: 411, endPoint x: 906, endPoint y: 415, distance: 42.5
type input "23000"
drag, startPoint x: 316, startPoint y: 428, endPoint x: 350, endPoint y: 404, distance: 41.3
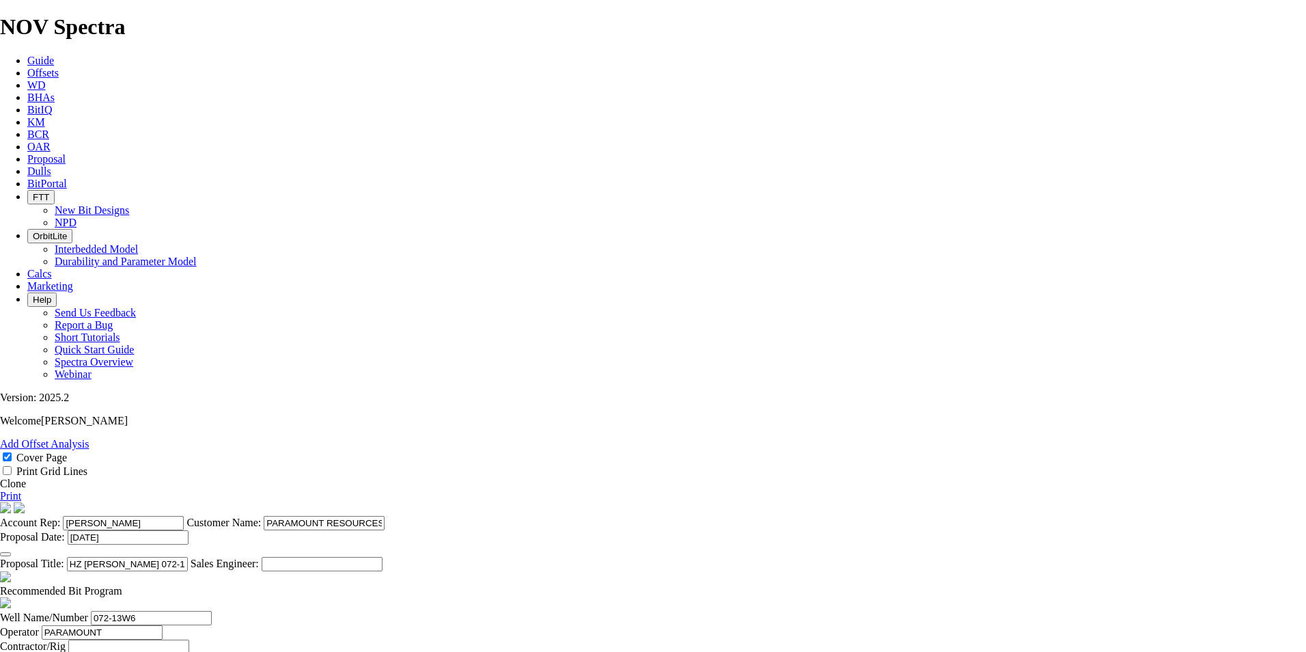
type input "TD AT THE [PERSON_NAME], PLUG BACK TO THE DOIG ~2915m"
click at [21, 490] on link "Print" at bounding box center [10, 496] width 21 height 12
